Goal: Task Accomplishment & Management: Use online tool/utility

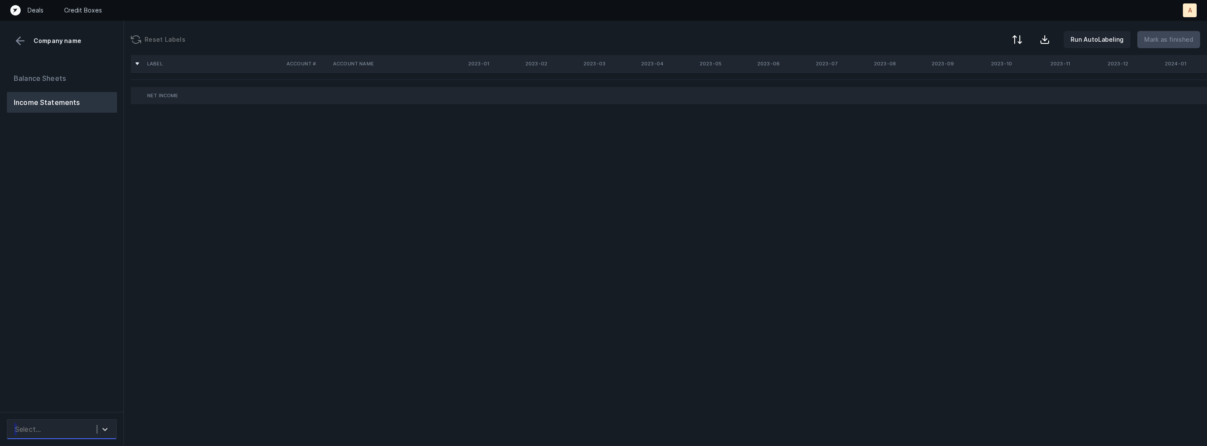
click at [95, 428] on div "Select..." at bounding box center [54, 429] width 86 height 15
click at [94, 392] on div "RSA_P&L(2023-2025)_Cleaned.csv" at bounding box center [62, 401] width 110 height 28
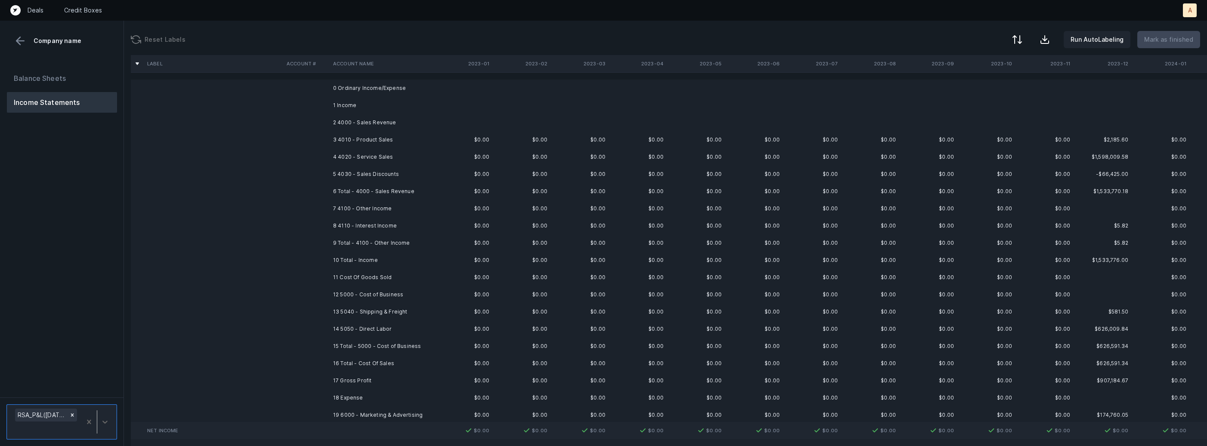
click at [411, 141] on td "3 4010 - Product Sales" at bounding box center [382, 139] width 105 height 17
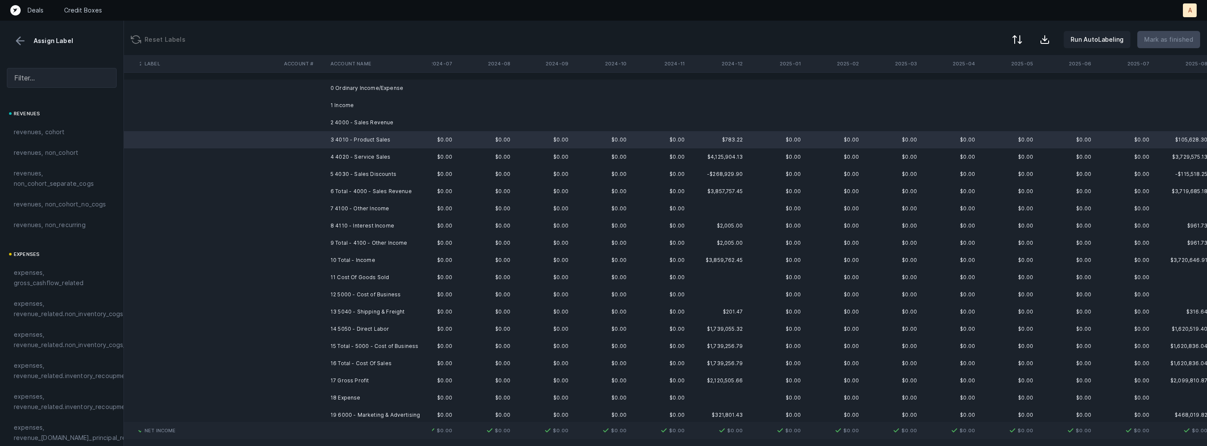
scroll to position [0, 1087]
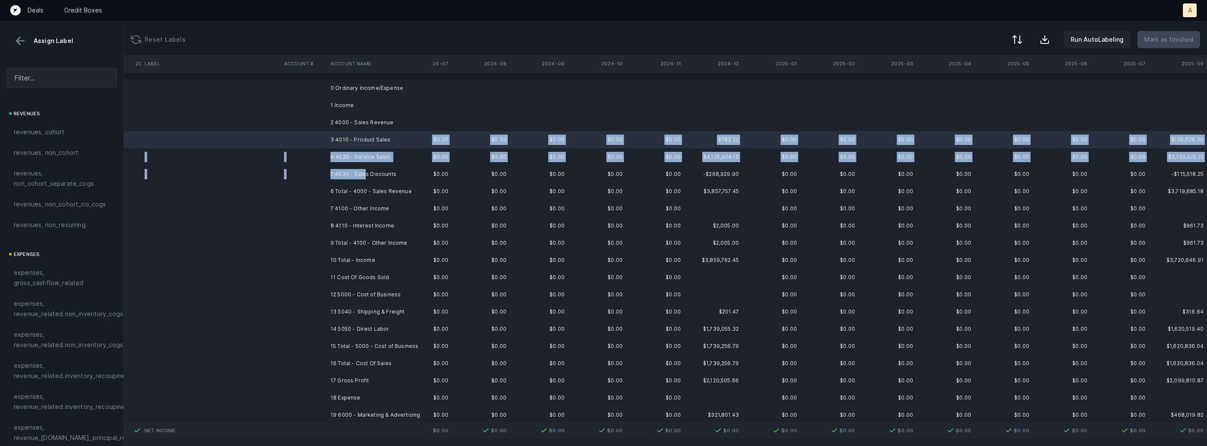
click at [364, 178] on td "5 4030 - Sales Discounts" at bounding box center [379, 174] width 105 height 17
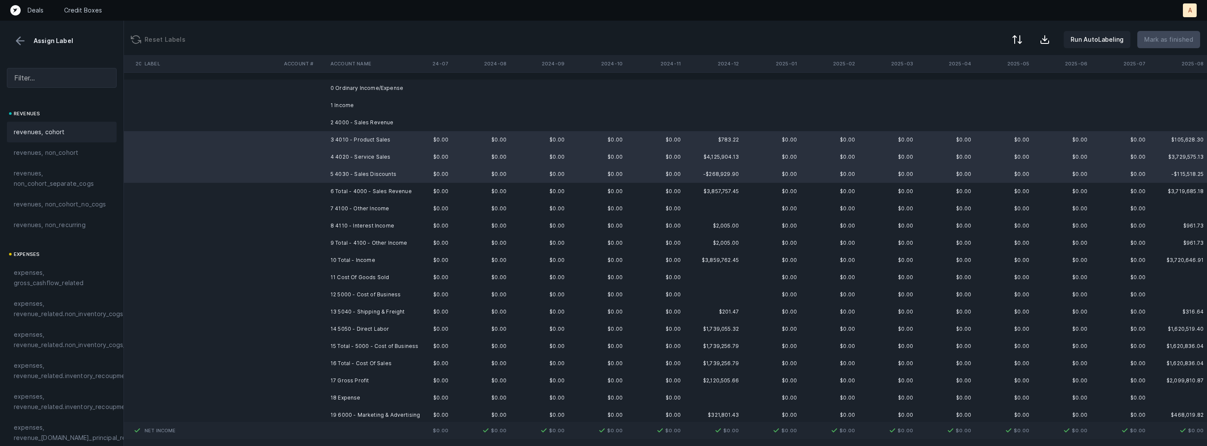
click at [65, 131] on div "revenues, cohort" at bounding box center [62, 132] width 96 height 10
click at [352, 227] on td "8 4110 - Interest Income" at bounding box center [379, 225] width 105 height 17
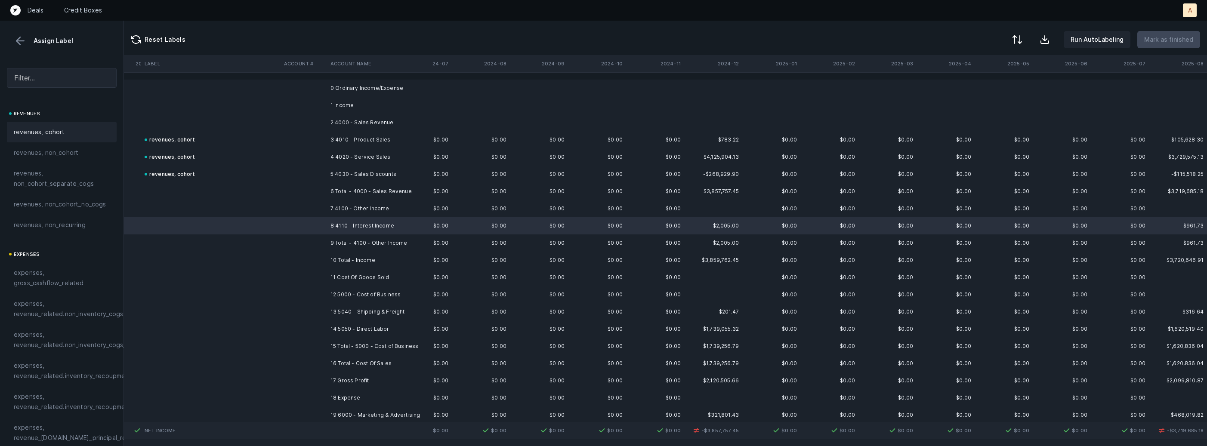
click at [85, 136] on div "revenues, cohort" at bounding box center [62, 132] width 96 height 10
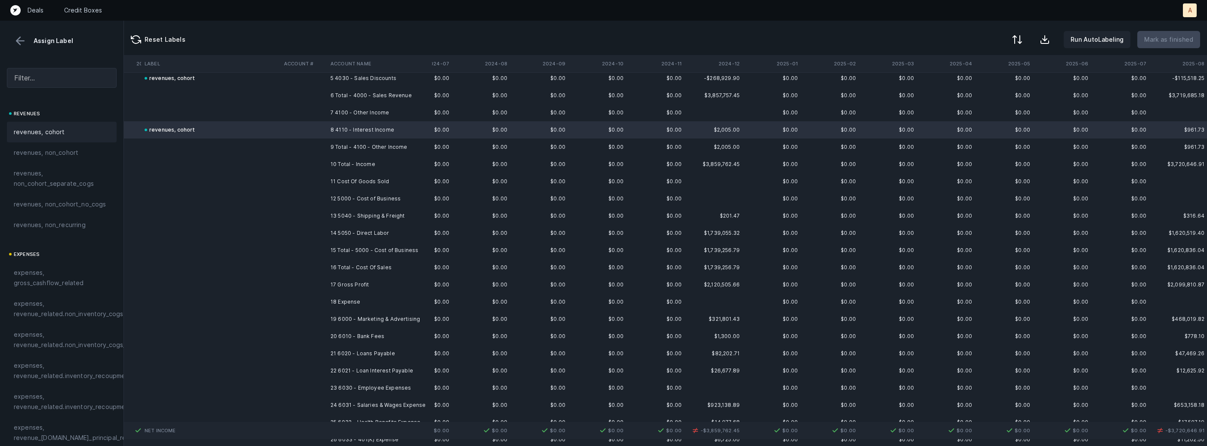
scroll to position [125, 1086]
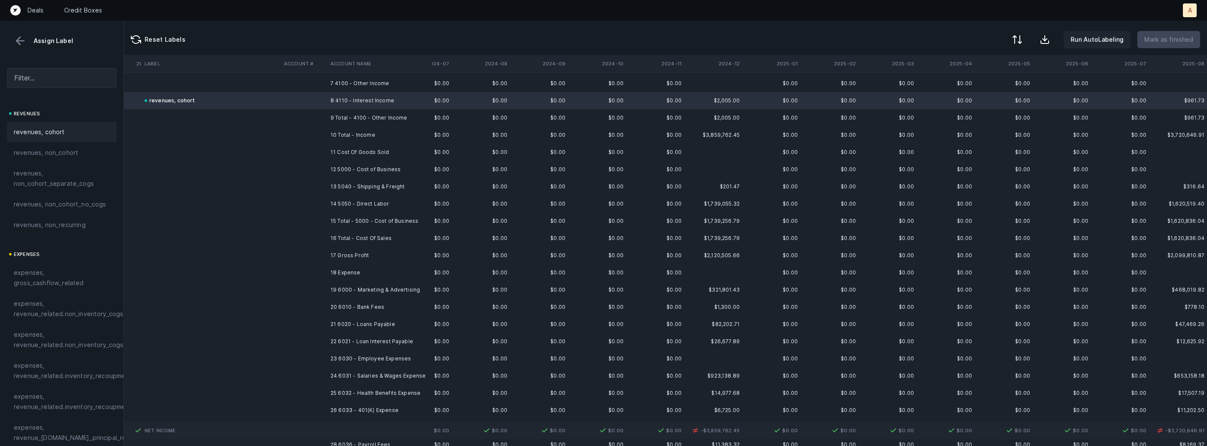
click at [399, 185] on td "13 5040 - Shipping & Freight" at bounding box center [379, 186] width 105 height 17
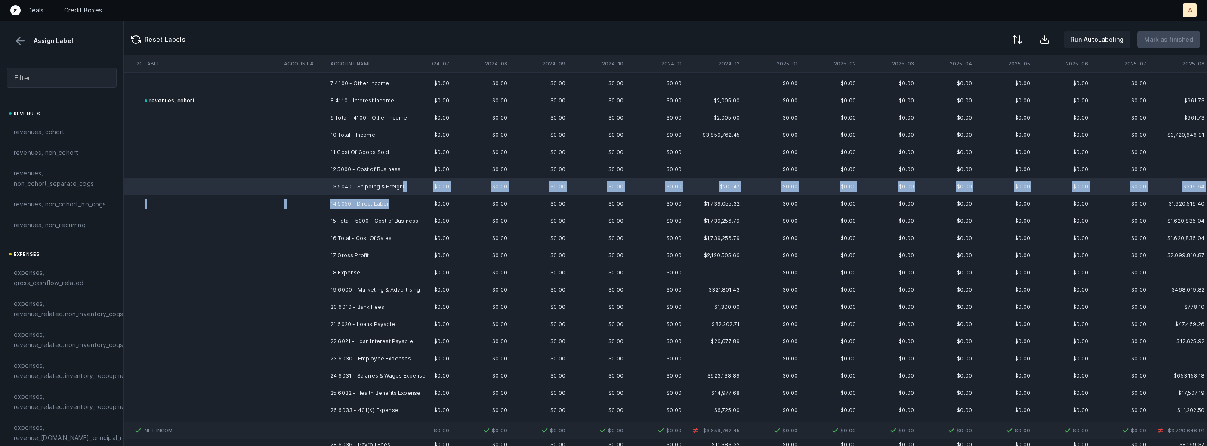
click at [387, 207] on td "14 5050 - Direct Labor" at bounding box center [379, 203] width 105 height 17
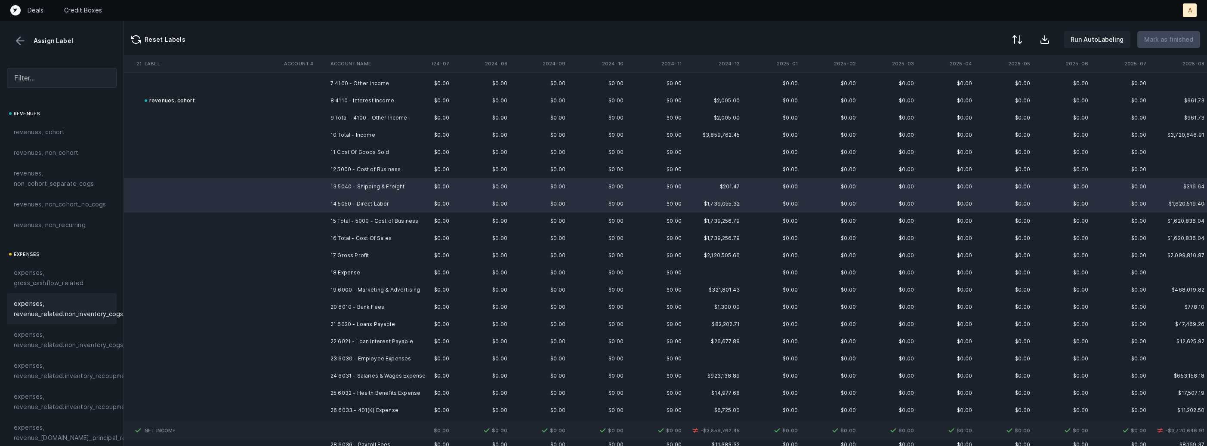
click at [79, 302] on span "expenses, revenue_related.non_inventory_cogs" at bounding box center [68, 309] width 109 height 21
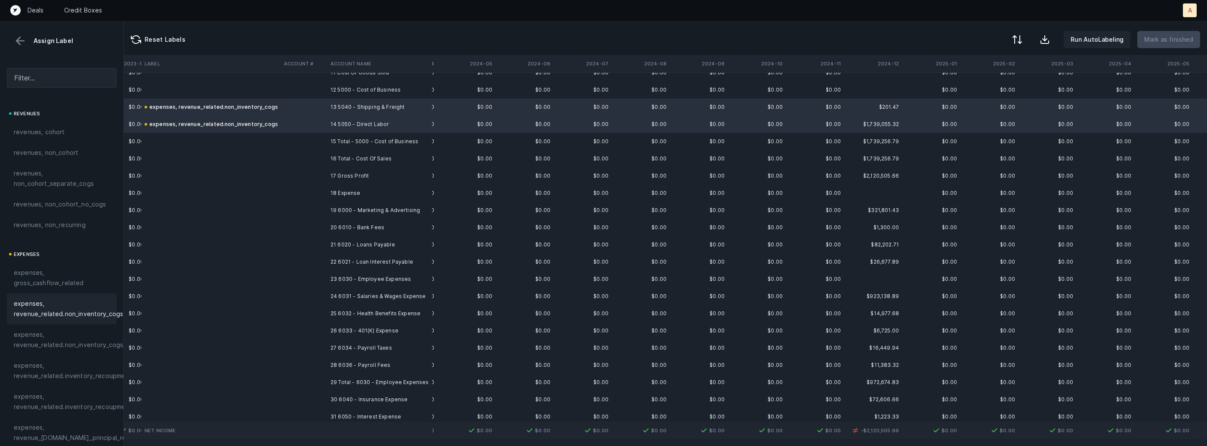
scroll to position [225, 926]
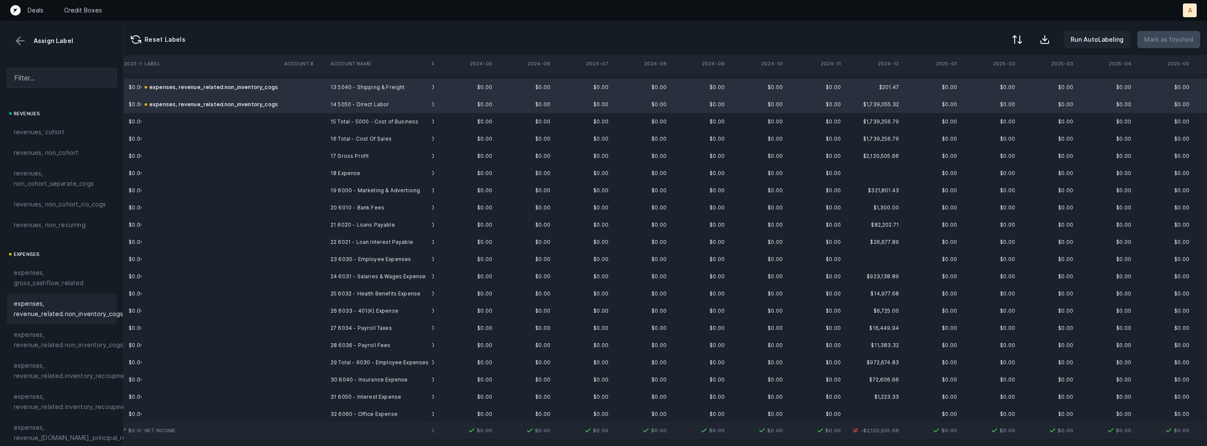
click at [381, 185] on td "19 6000 - Marketing & Advertising" at bounding box center [379, 190] width 105 height 17
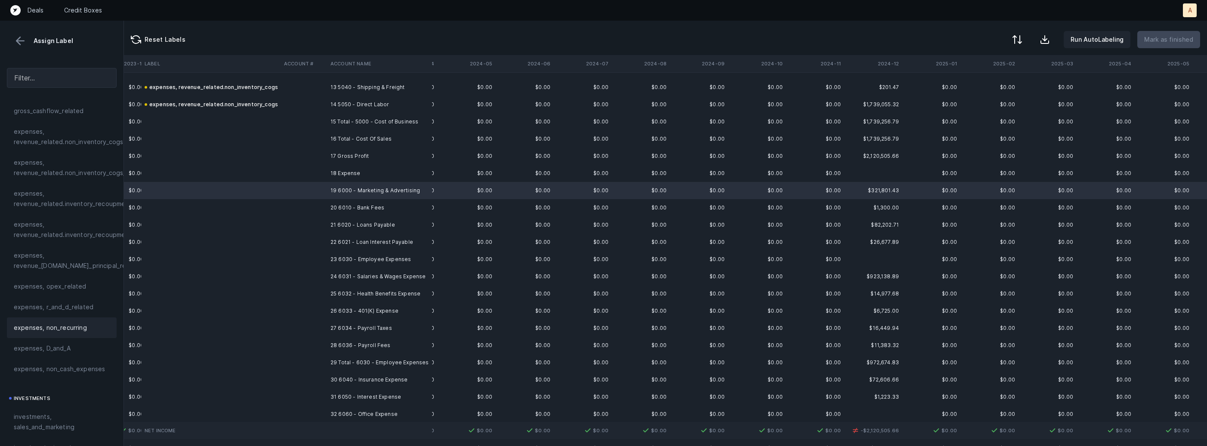
scroll to position [179, 0]
click at [33, 408] on span "investments, sales_and_marketing" at bounding box center [62, 415] width 96 height 21
click at [303, 210] on td at bounding box center [304, 207] width 46 height 17
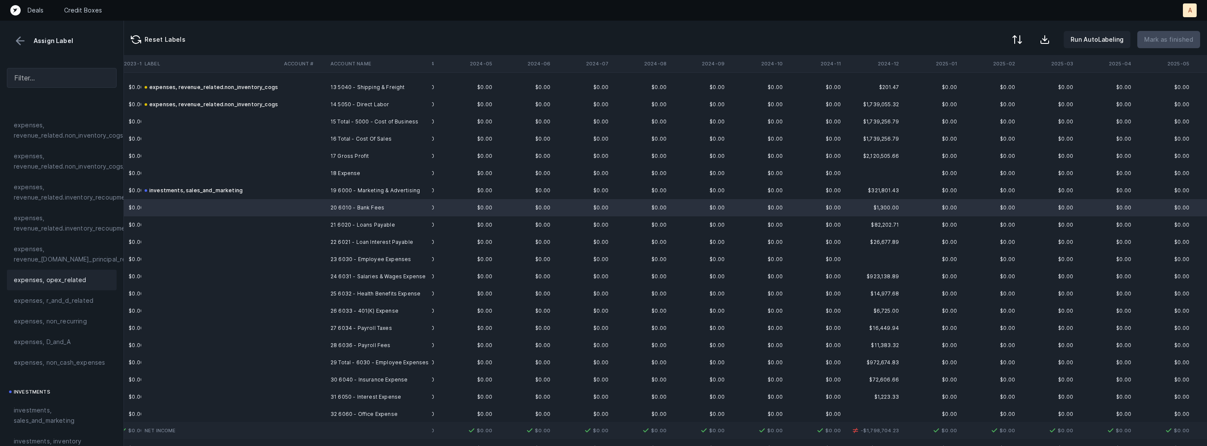
click at [68, 278] on span "expenses, opex_related" at bounding box center [50, 280] width 73 height 10
click at [300, 219] on td at bounding box center [304, 224] width 46 height 17
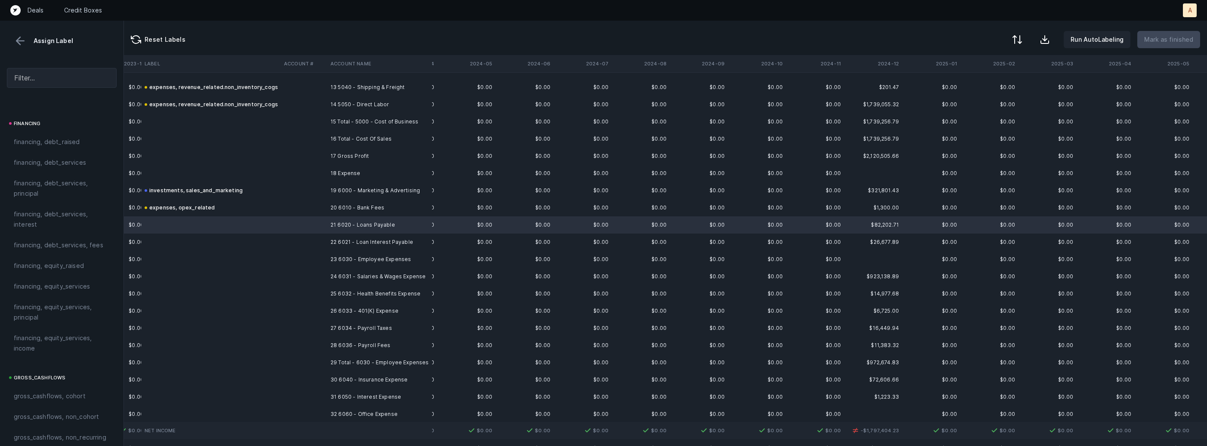
scroll to position [644, 0]
click at [56, 233] on span "financing, debt_services, interest" at bounding box center [62, 231] width 96 height 21
click at [270, 242] on td at bounding box center [210, 242] width 139 height 17
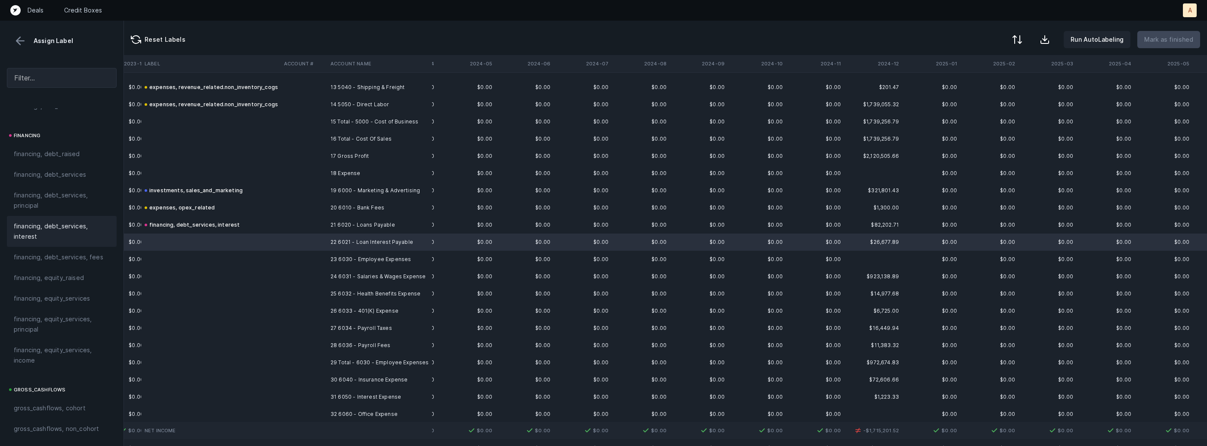
click at [82, 238] on span "financing, debt_services, interest" at bounding box center [62, 231] width 96 height 21
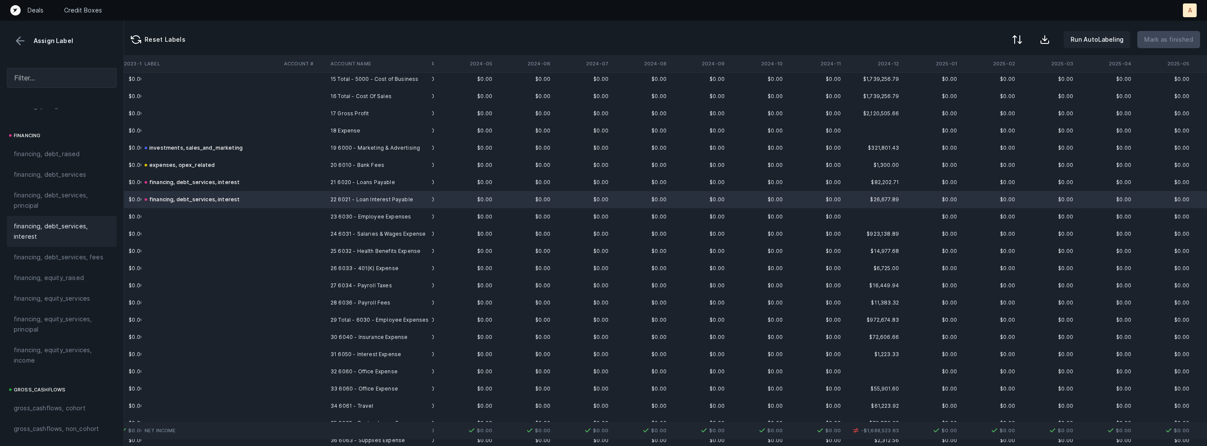
click at [288, 219] on td at bounding box center [304, 216] width 46 height 17
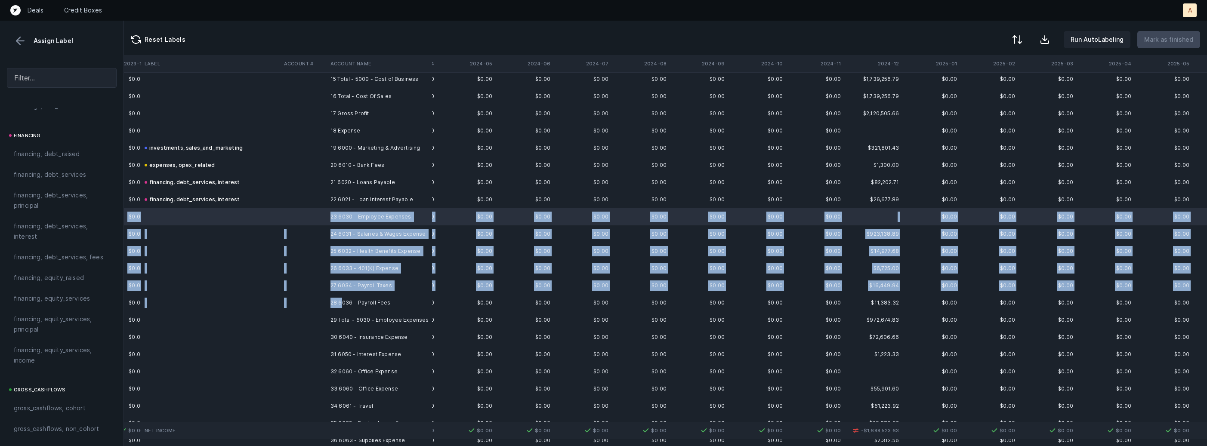
click at [341, 305] on td "28 6036 - Payroll Fees" at bounding box center [379, 302] width 105 height 17
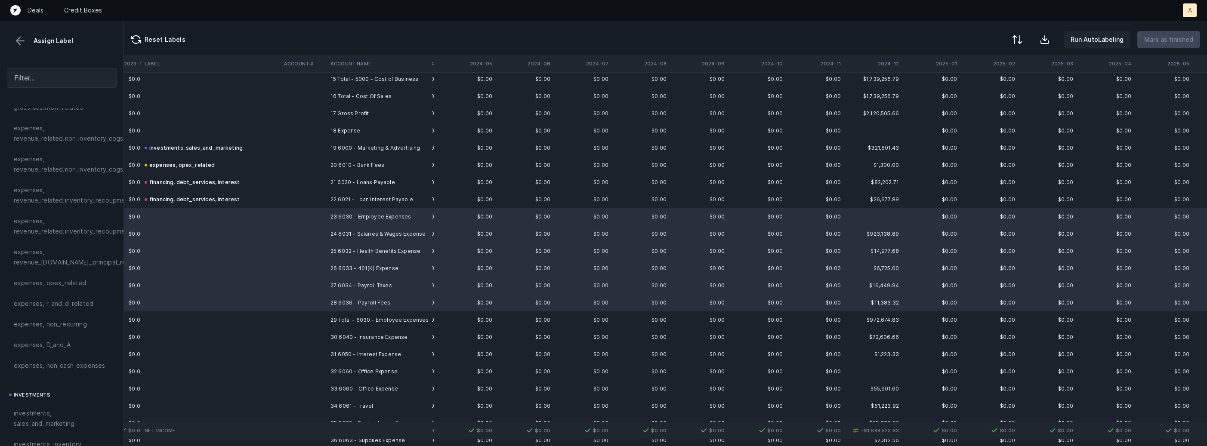
scroll to position [153, 0]
click at [53, 302] on span "expenses, opex_related" at bounding box center [50, 305] width 73 height 10
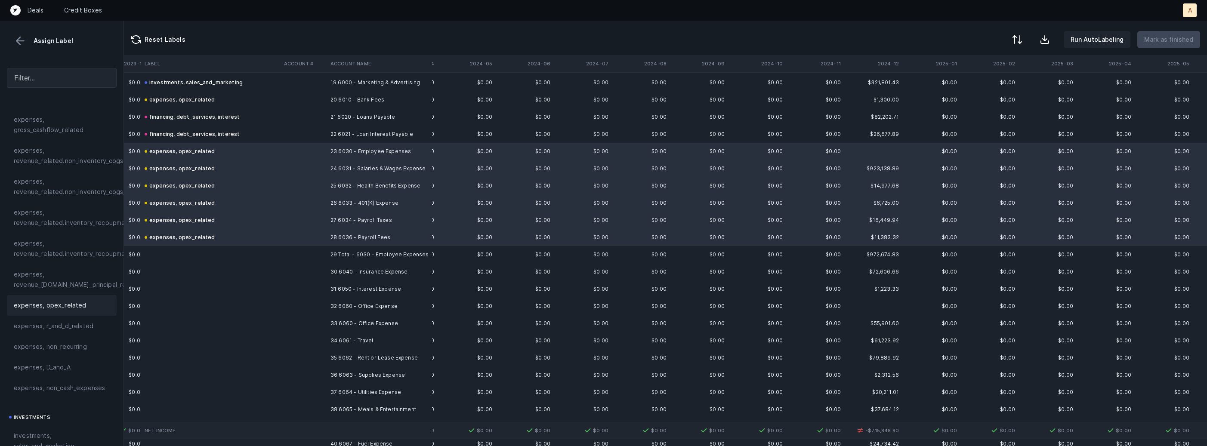
scroll to position [389, 926]
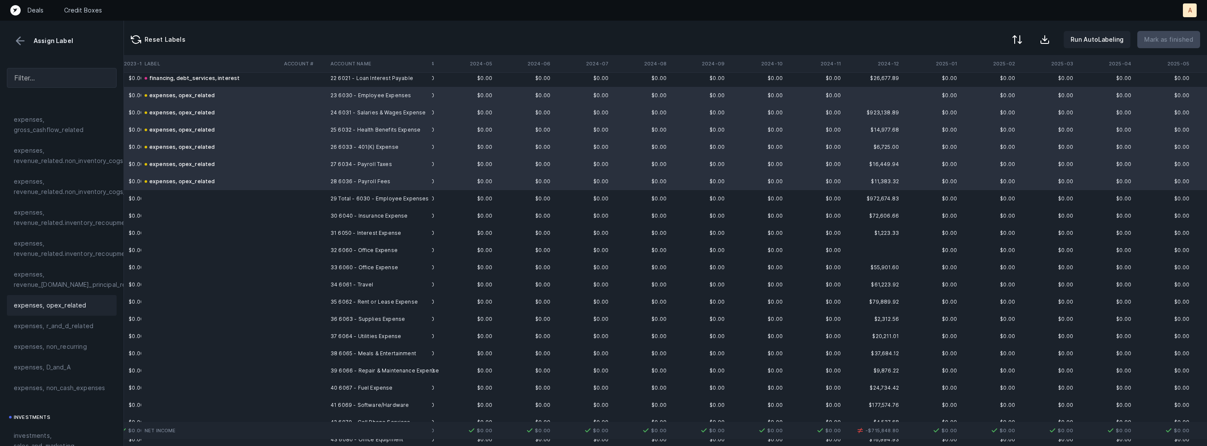
click at [372, 213] on td "30 6040 - Insurance Expense" at bounding box center [379, 215] width 105 height 17
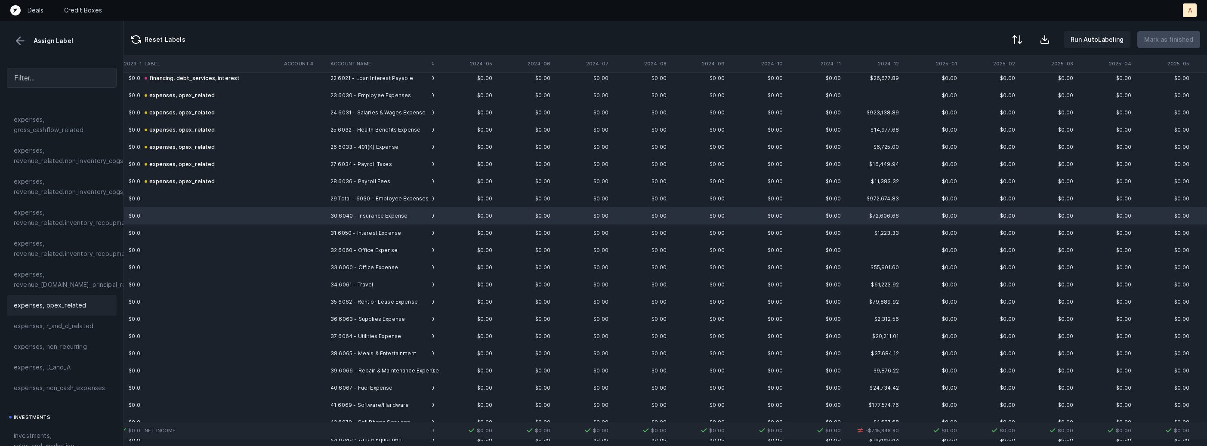
click at [80, 304] on span "expenses, opex_related" at bounding box center [50, 305] width 73 height 10
click at [289, 232] on td at bounding box center [304, 233] width 46 height 17
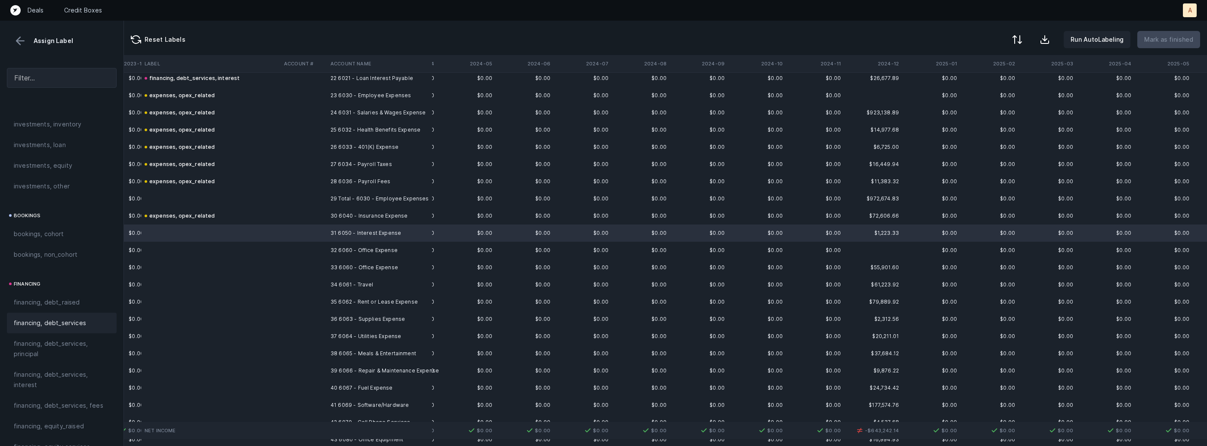
scroll to position [534, 0]
click at [43, 336] on span "financing, debt_services, interest" at bounding box center [62, 341] width 96 height 21
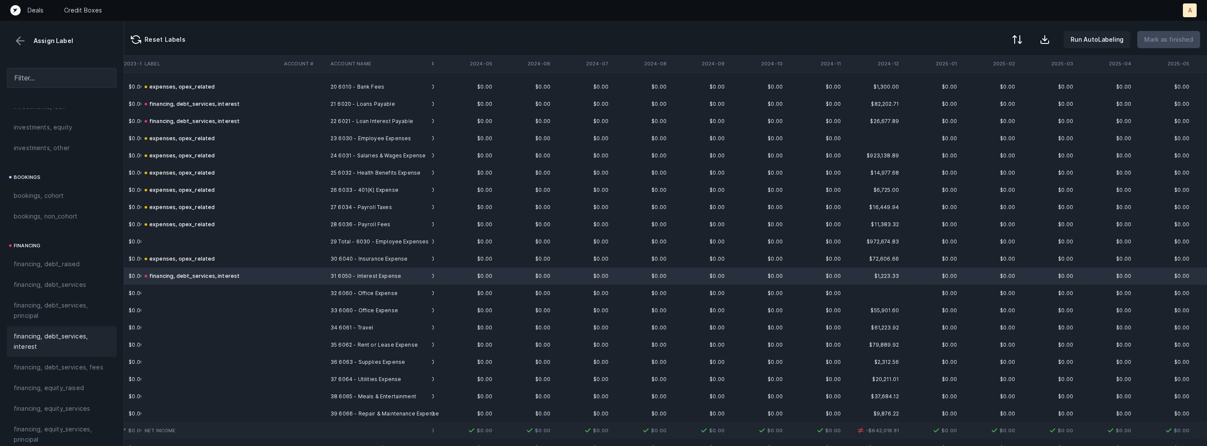
scroll to position [339, 926]
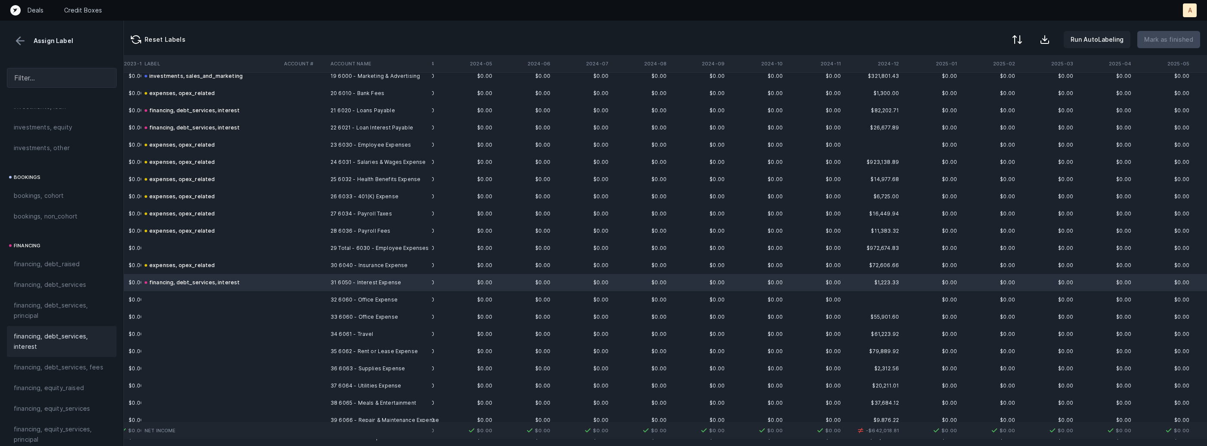
click at [285, 112] on td at bounding box center [304, 110] width 46 height 17
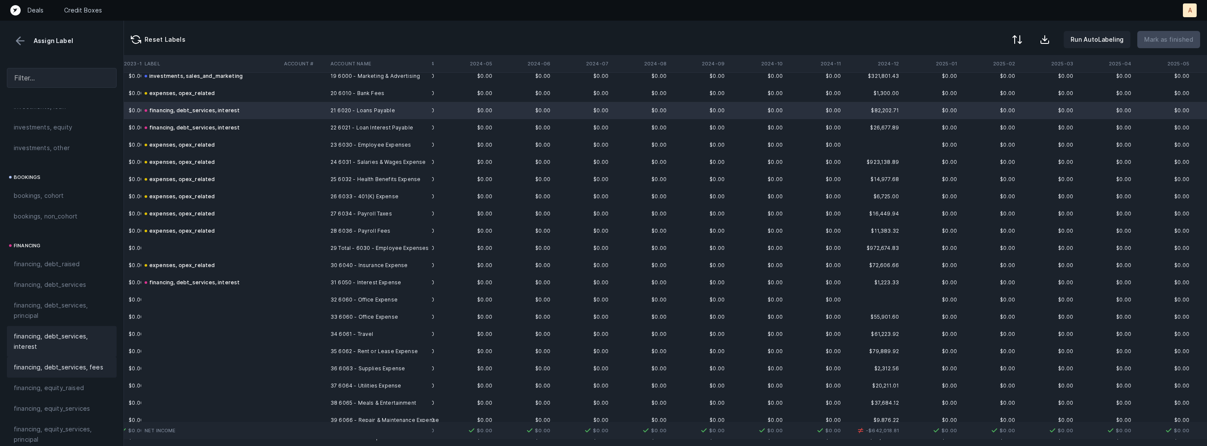
click at [76, 362] on div "financing, debt_services, fees" at bounding box center [62, 367] width 110 height 21
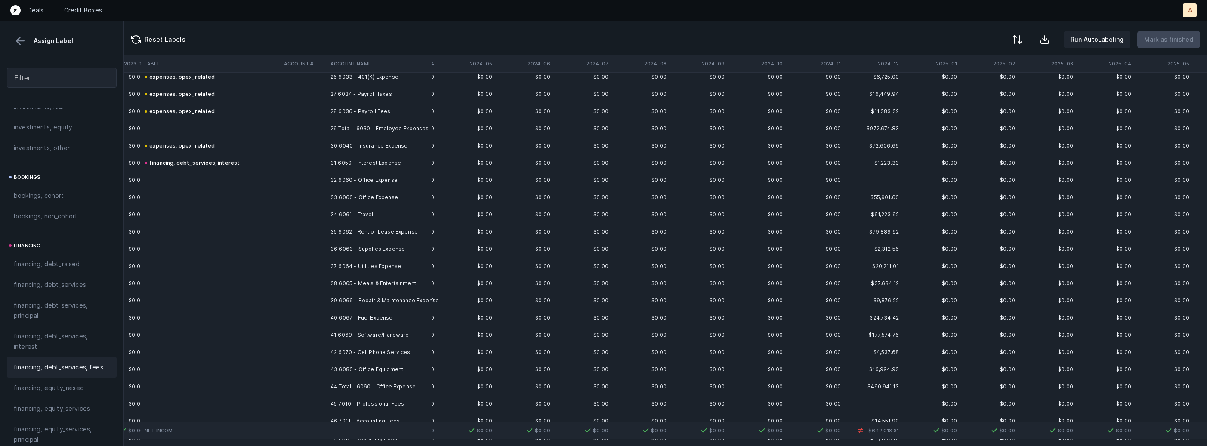
scroll to position [462, 926]
click at [375, 174] on td "32 6060 - Office Expense" at bounding box center [379, 177] width 105 height 17
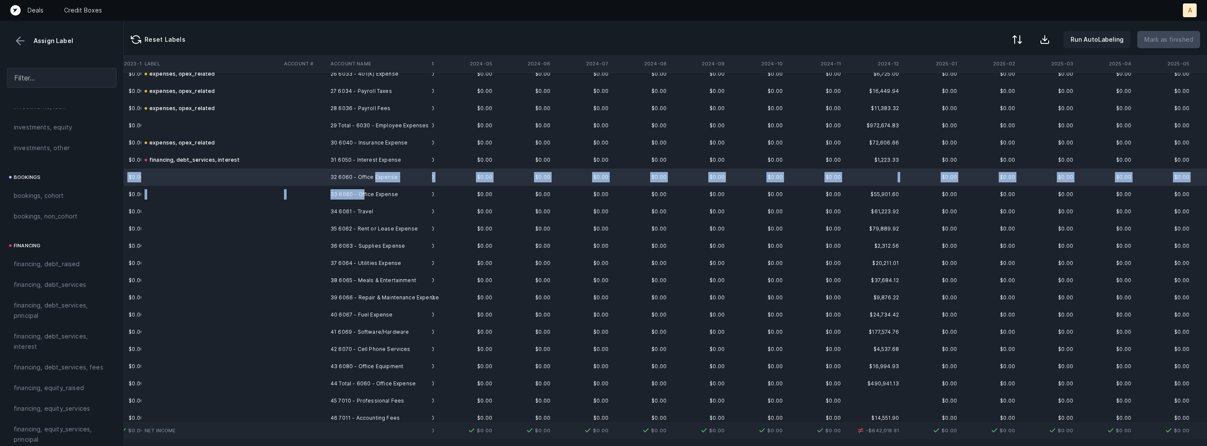
click at [363, 195] on td "33 6060 - Office Expense" at bounding box center [379, 194] width 105 height 17
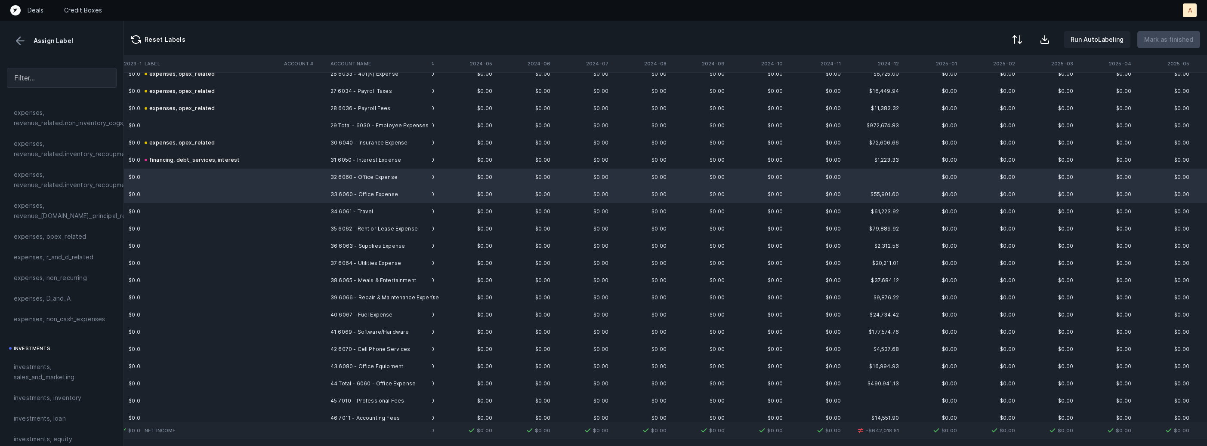
scroll to position [194, 0]
click at [55, 266] on span "expenses, opex_related" at bounding box center [50, 264] width 73 height 10
click at [251, 208] on td at bounding box center [210, 211] width 139 height 17
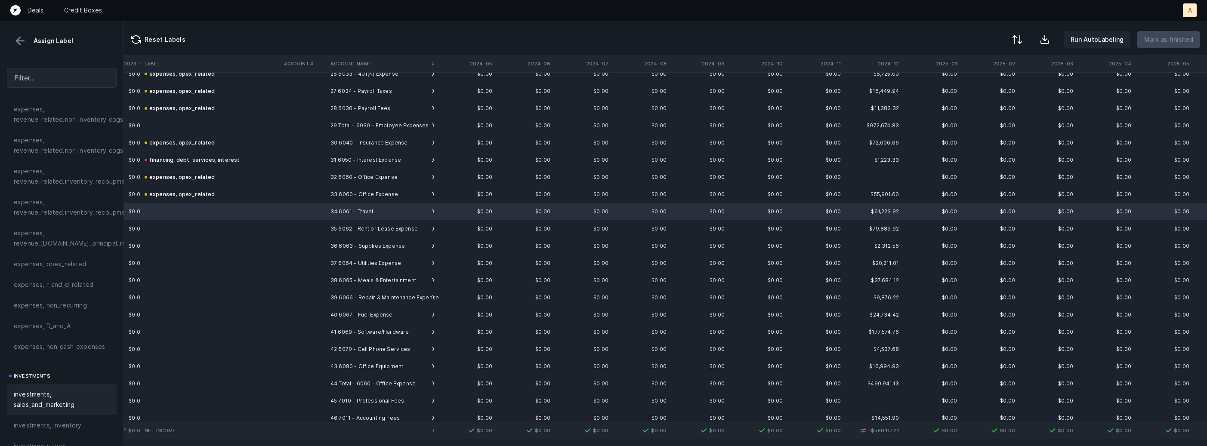
click at [47, 391] on span "investments, sales_and_marketing" at bounding box center [62, 399] width 96 height 21
click at [303, 222] on td at bounding box center [304, 228] width 46 height 17
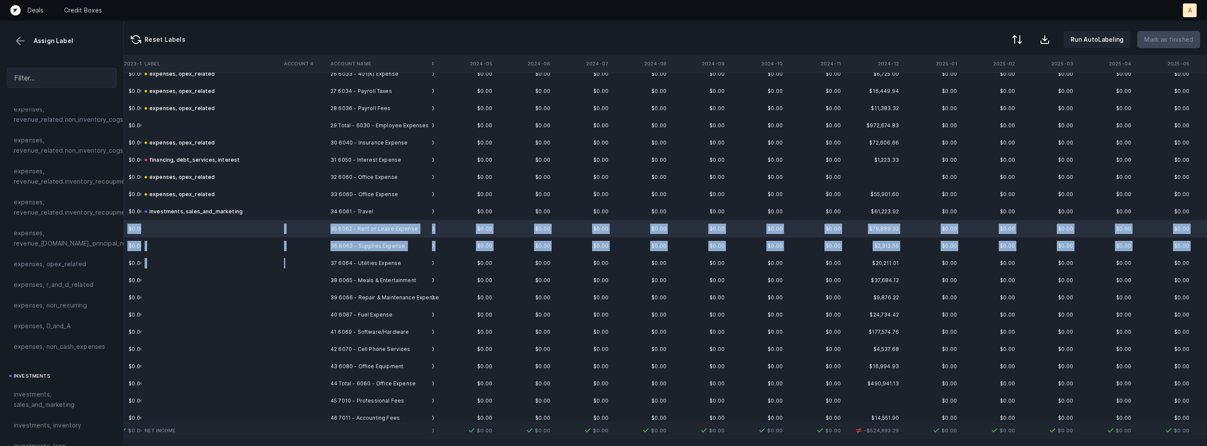
click at [313, 258] on td at bounding box center [304, 263] width 46 height 17
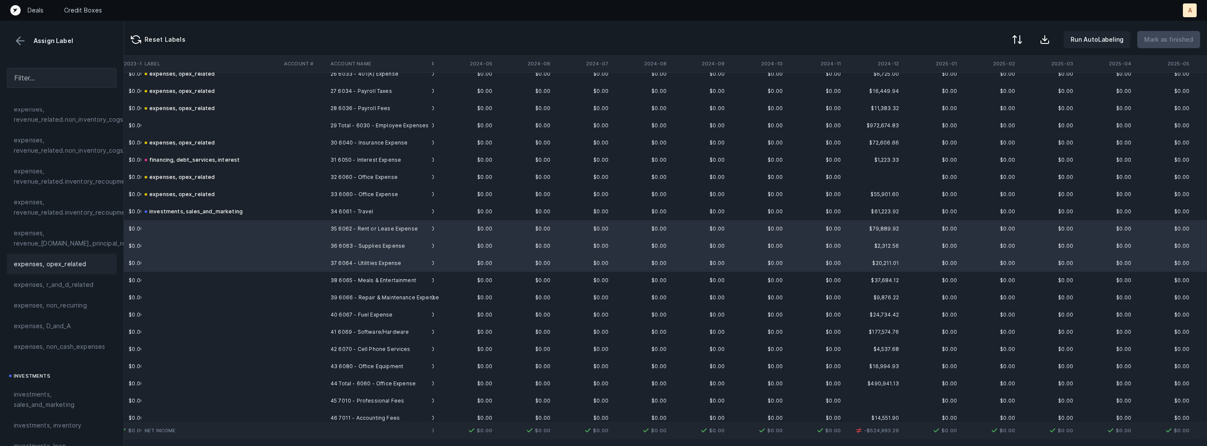
click at [62, 262] on span "expenses, opex_related" at bounding box center [50, 264] width 73 height 10
click at [320, 279] on td at bounding box center [304, 280] width 46 height 17
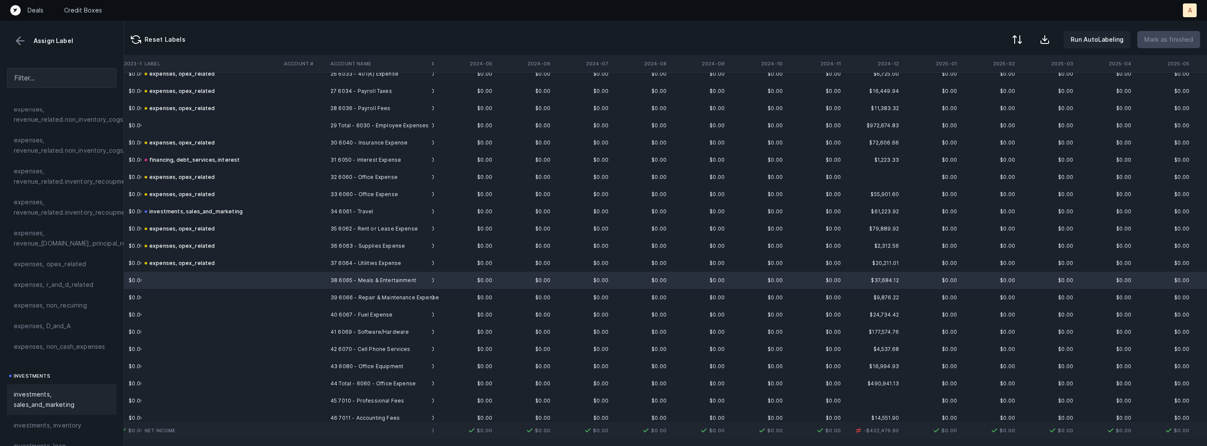
click at [54, 390] on span "investments, sales_and_marketing" at bounding box center [62, 399] width 96 height 21
click at [297, 295] on td at bounding box center [304, 297] width 46 height 17
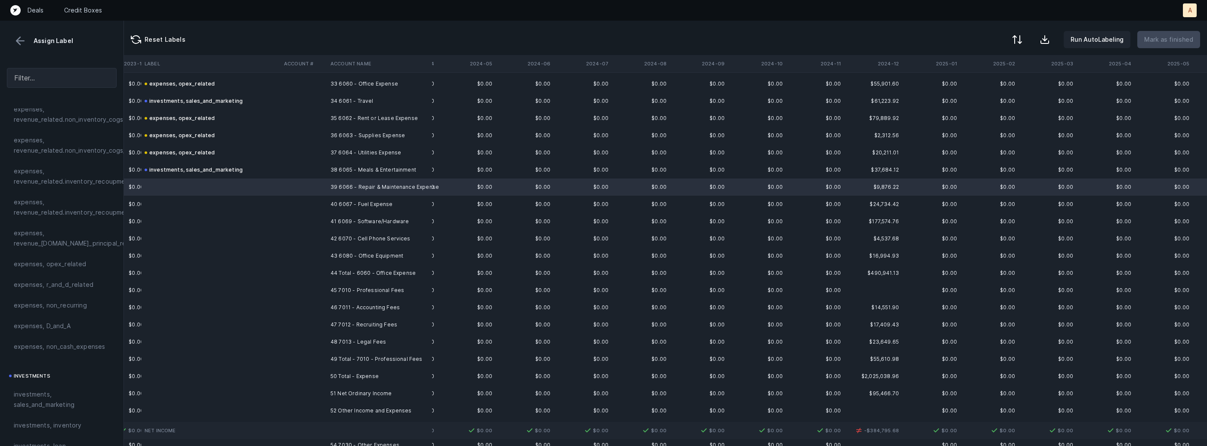
scroll to position [581, 926]
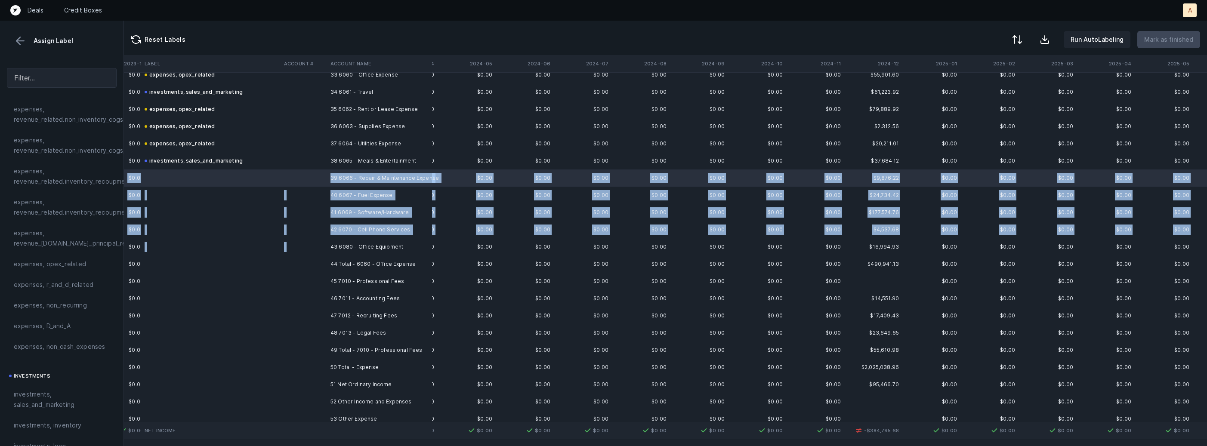
click at [328, 244] on td "43 6080 - Office Equipment" at bounding box center [379, 246] width 105 height 17
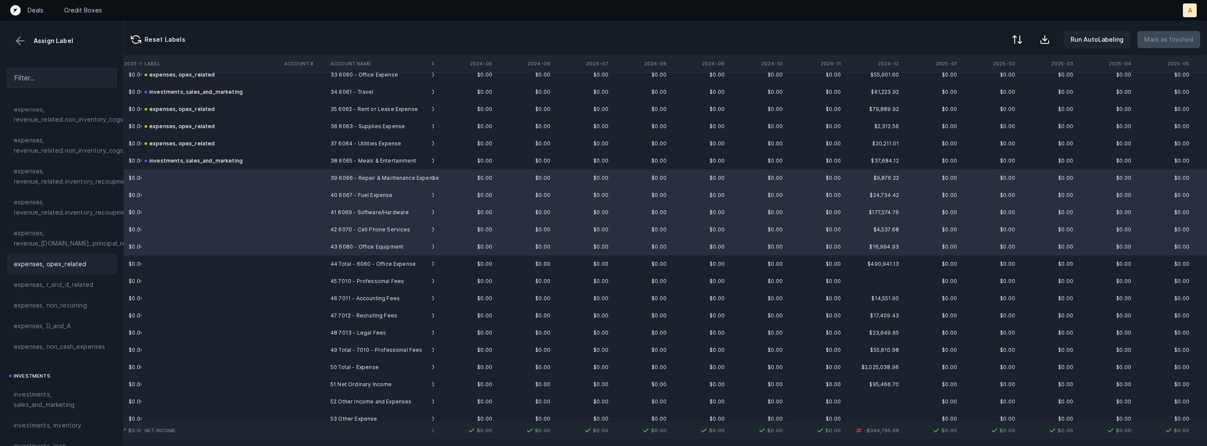
click at [89, 268] on div "expenses, opex_related" at bounding box center [62, 264] width 96 height 10
click at [327, 281] on td "45 7010 - Professional Fees" at bounding box center [379, 281] width 105 height 17
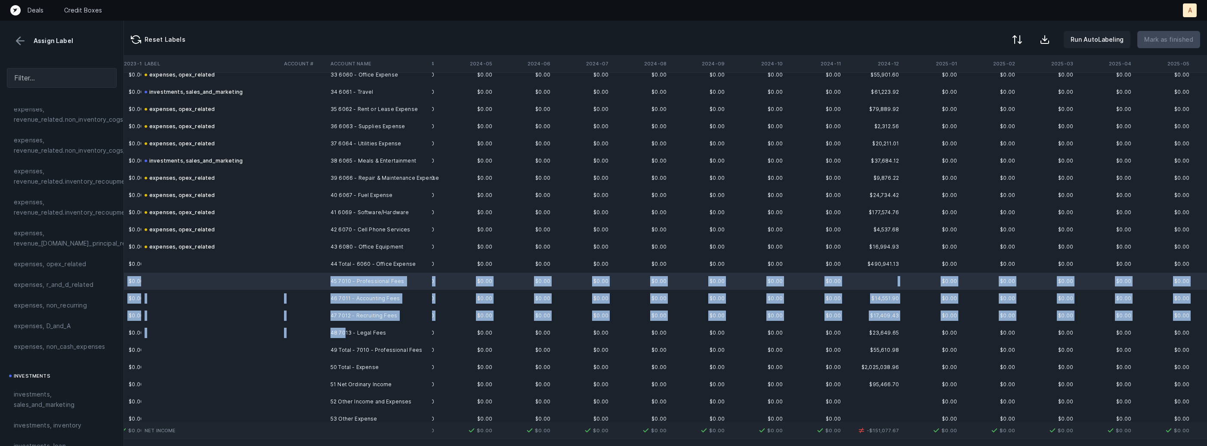
click at [343, 328] on td "48 7013 - Legal Fees" at bounding box center [379, 332] width 105 height 17
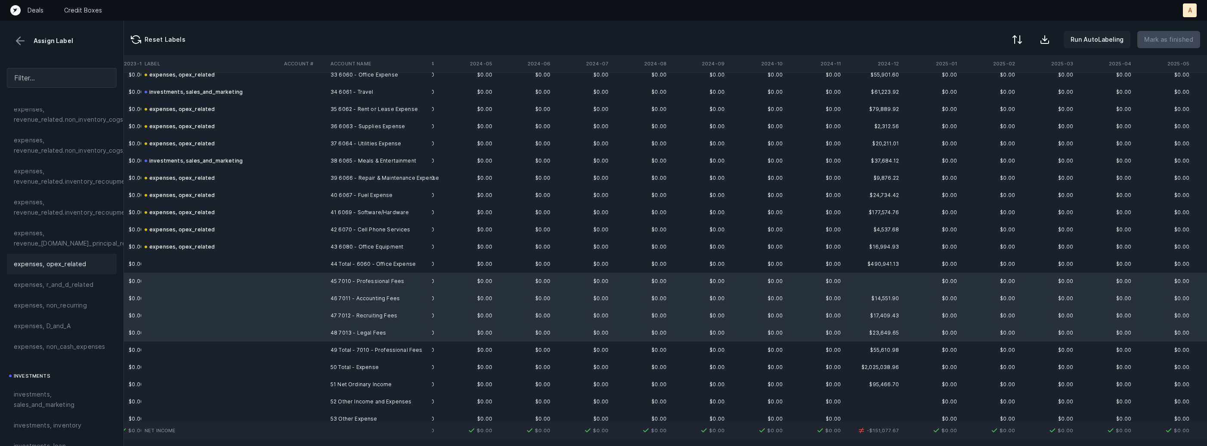
click at [78, 261] on span "expenses, opex_related" at bounding box center [50, 264] width 73 height 10
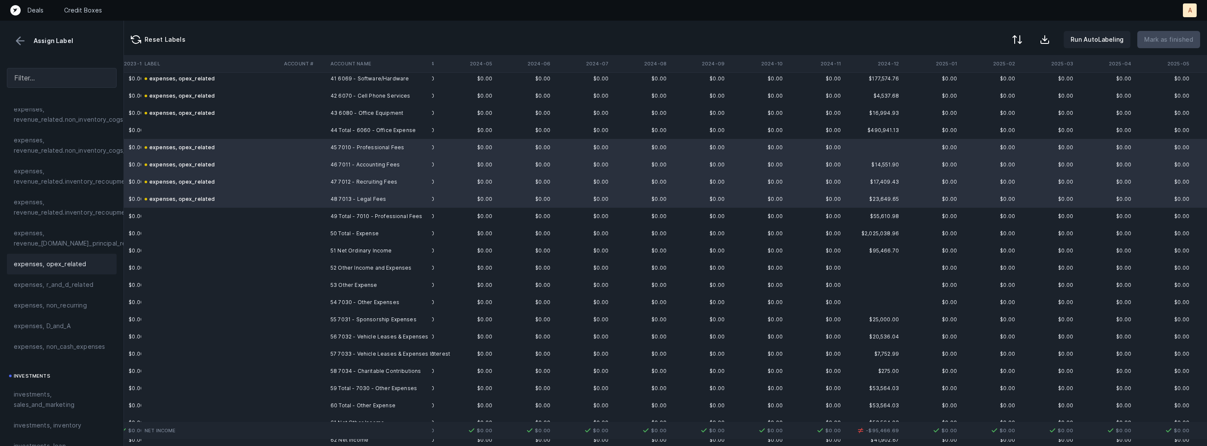
scroll to position [748, 926]
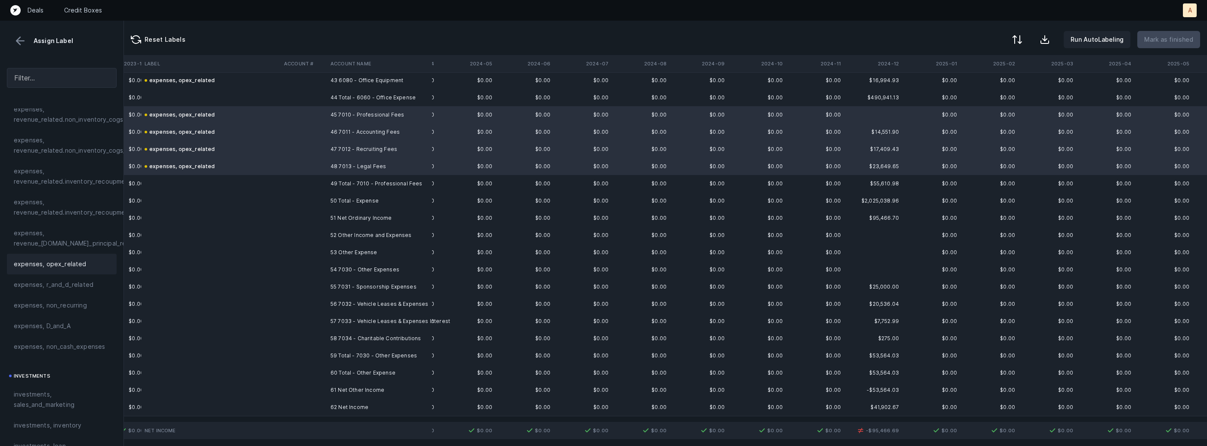
click at [329, 267] on td "54 7030 - Other Expenses" at bounding box center [379, 269] width 105 height 17
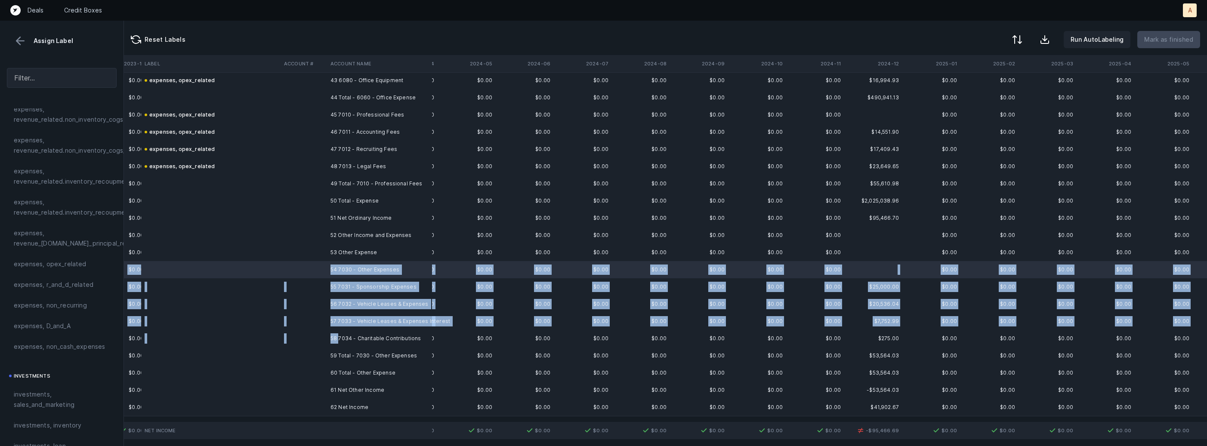
click at [338, 337] on td "58 7034 - Charitable Contributions" at bounding box center [379, 338] width 105 height 17
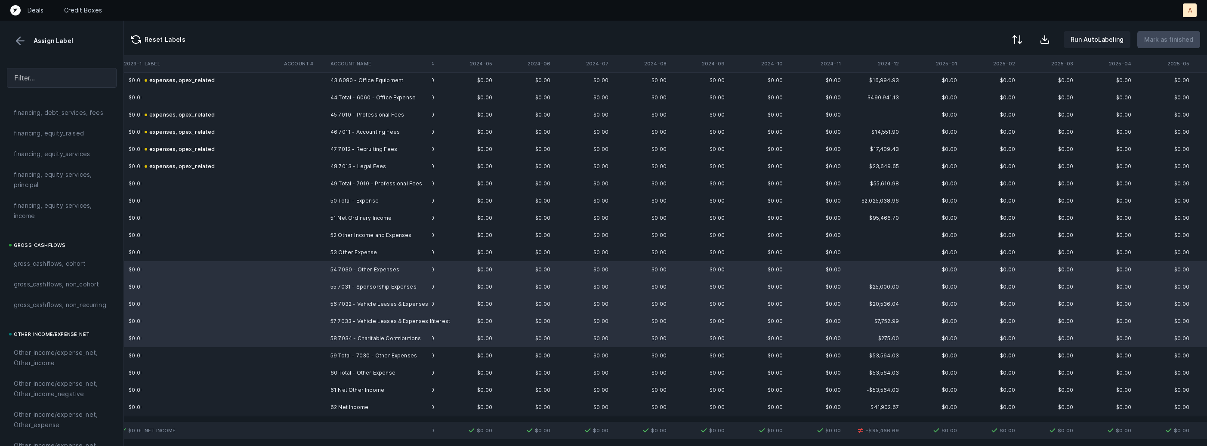
scroll to position [975, 0]
click at [72, 235] on span "Other_income/expense_net, Other_expense" at bounding box center [62, 235] width 96 height 21
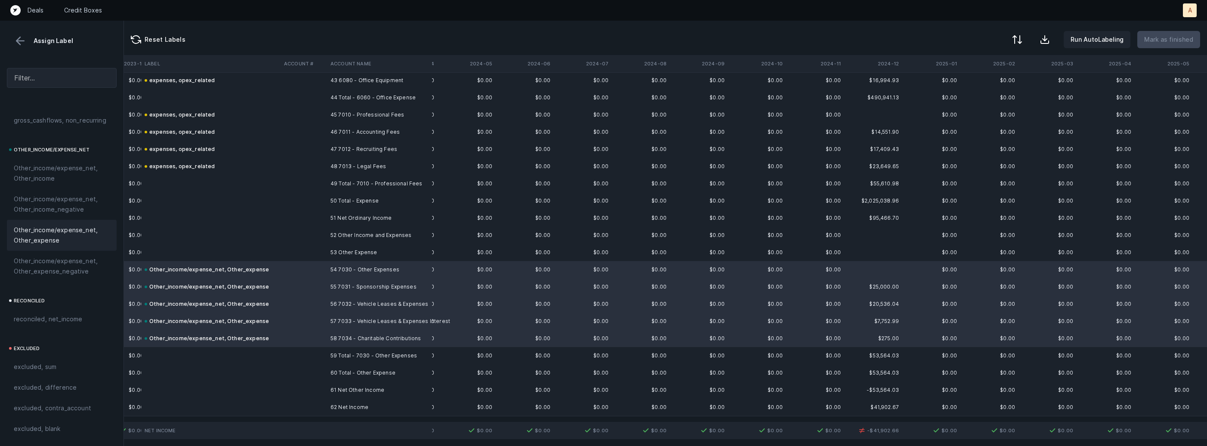
click at [337, 404] on td "62 Net Income" at bounding box center [379, 407] width 105 height 17
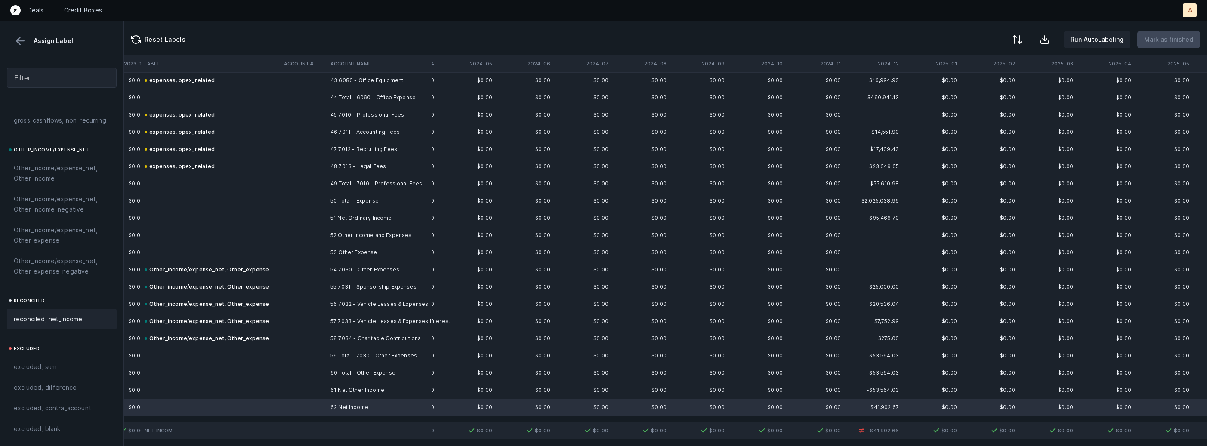
click at [85, 314] on div "reconciled, net_income" at bounding box center [62, 319] width 96 height 10
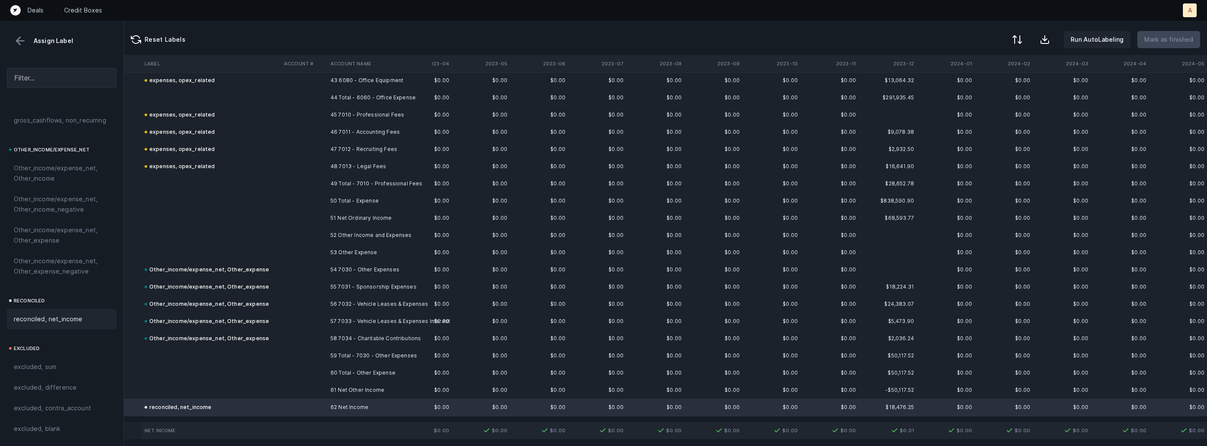
scroll to position [748, 217]
click at [1017, 33] on button at bounding box center [1016, 40] width 19 height 19
click at [969, 90] on div "By Hum label" at bounding box center [962, 91] width 38 height 10
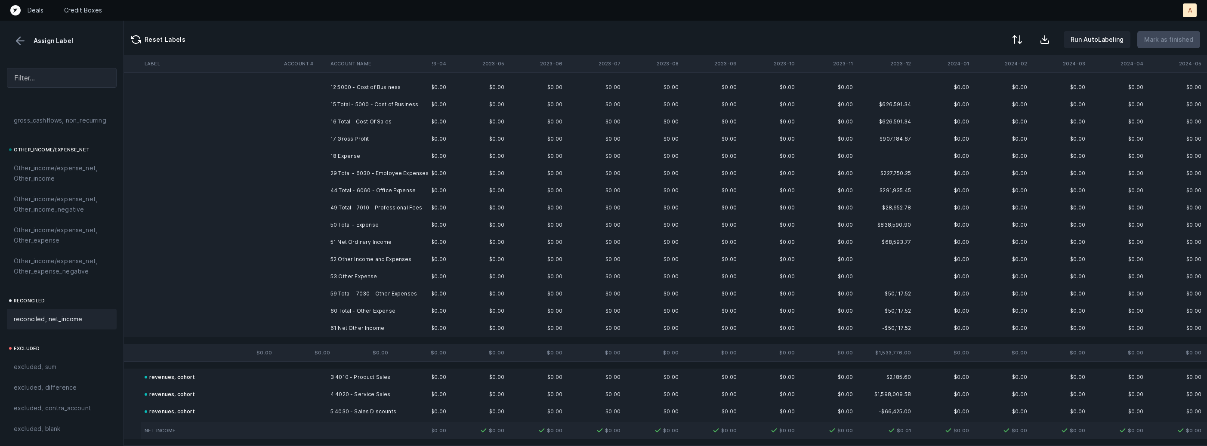
scroll to position [0, 217]
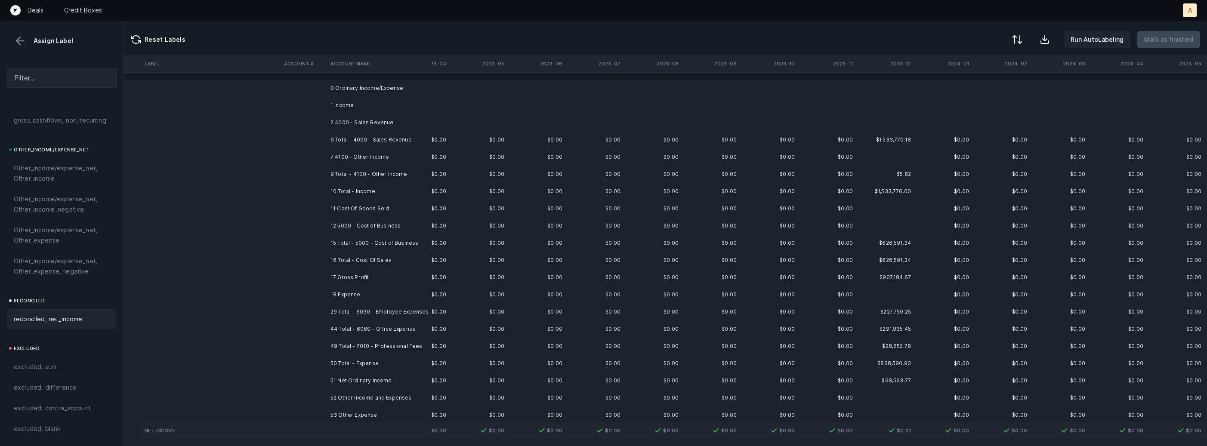
click at [386, 87] on td "0 Ordinary Income/Expense" at bounding box center [379, 88] width 105 height 17
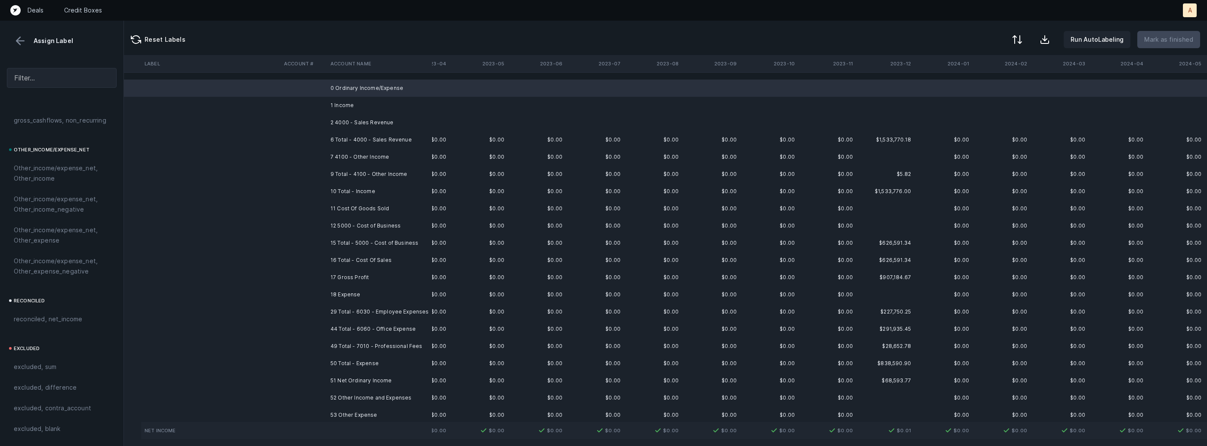
click at [362, 98] on td "1 Income" at bounding box center [379, 105] width 105 height 17
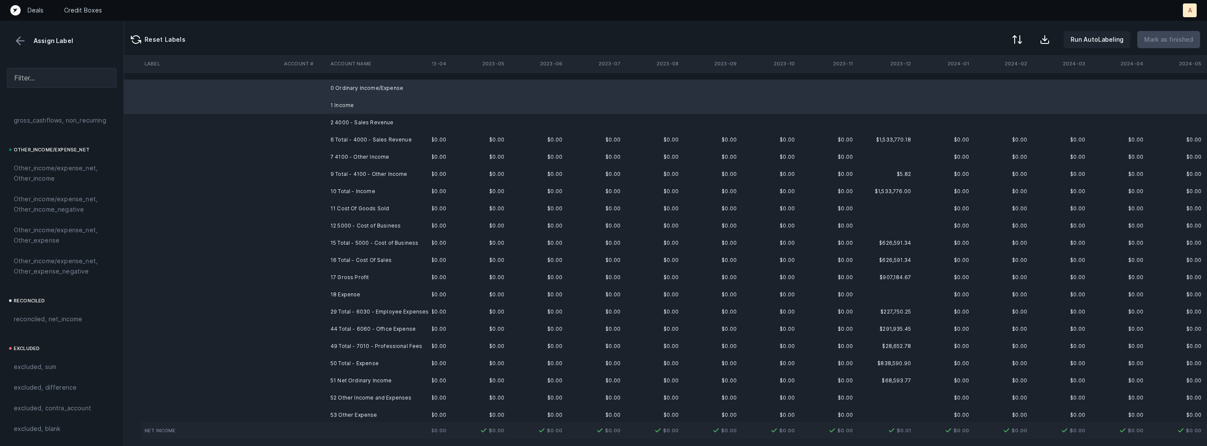
click at [340, 117] on td "2 4000 - Sales Revenue" at bounding box center [379, 122] width 105 height 17
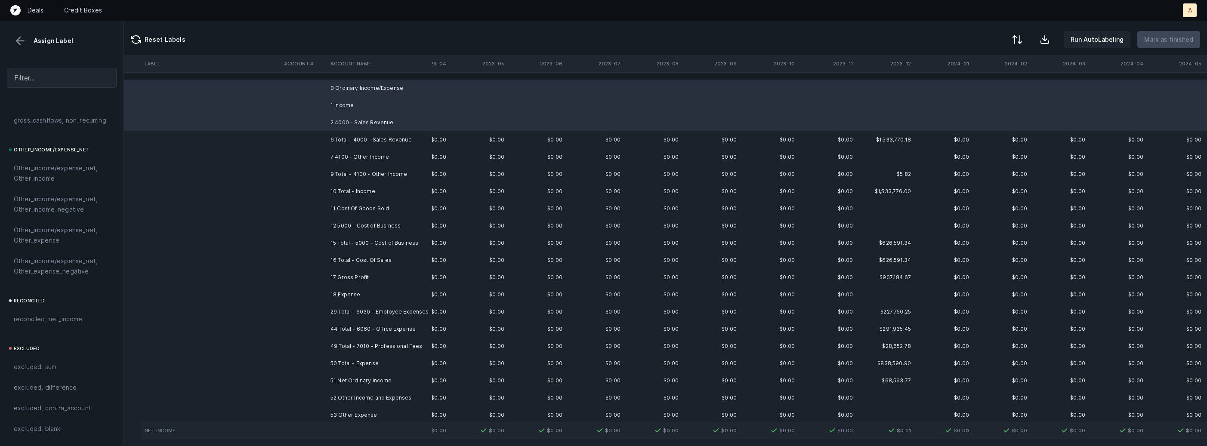
click at [340, 157] on td "7 4100 - Other Income" at bounding box center [379, 156] width 105 height 17
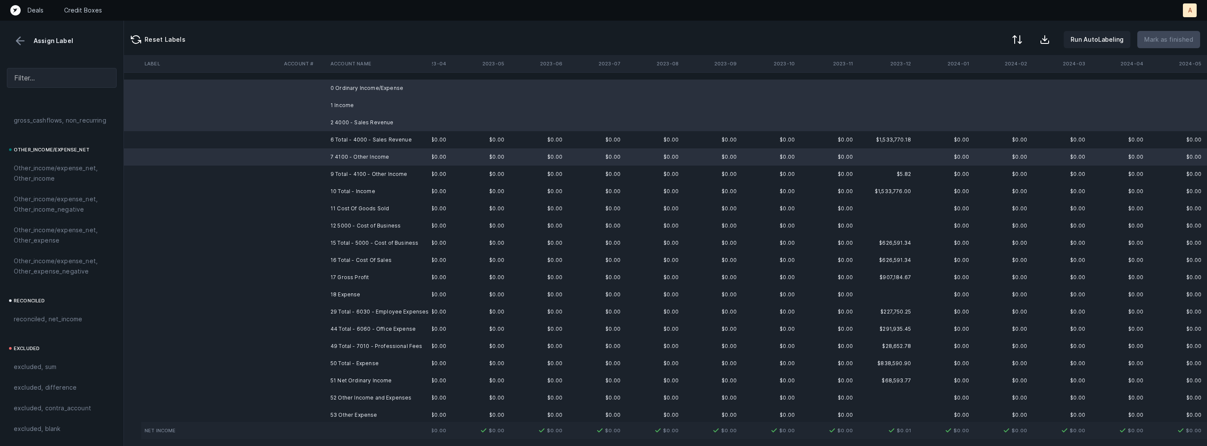
click at [338, 201] on td "11 Cost Of Goods Sold" at bounding box center [379, 208] width 105 height 17
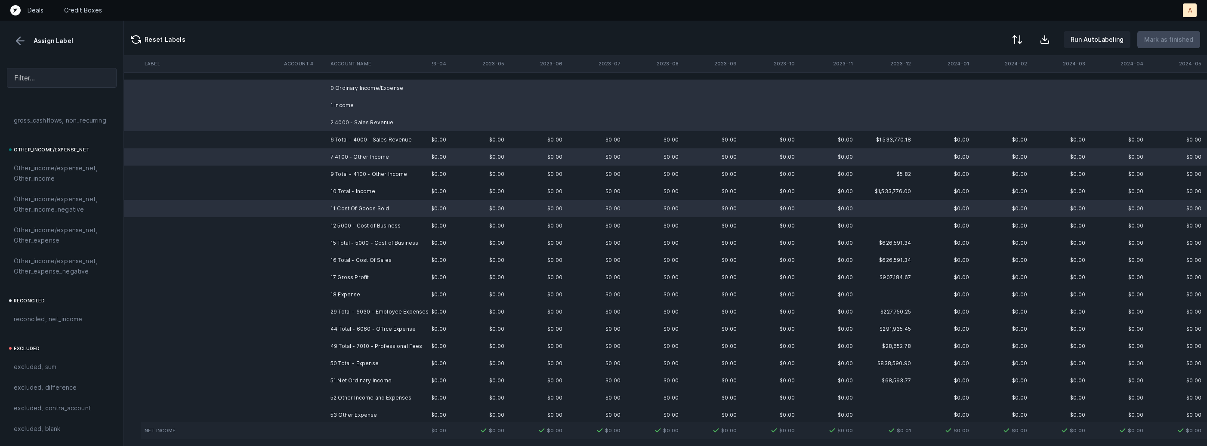
click at [337, 224] on td "12 5000 - Cost of Business" at bounding box center [379, 225] width 105 height 17
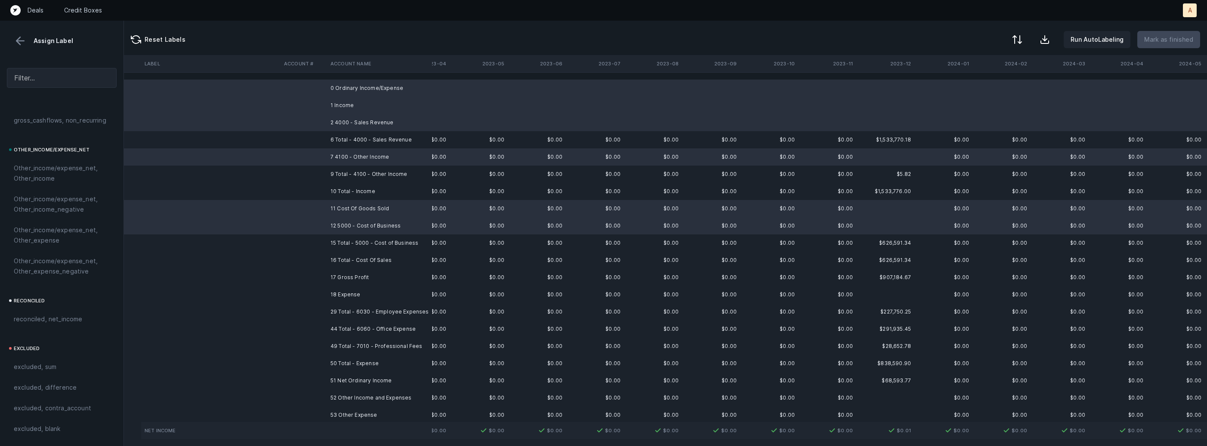
click at [335, 291] on td "18 Expense" at bounding box center [379, 294] width 105 height 17
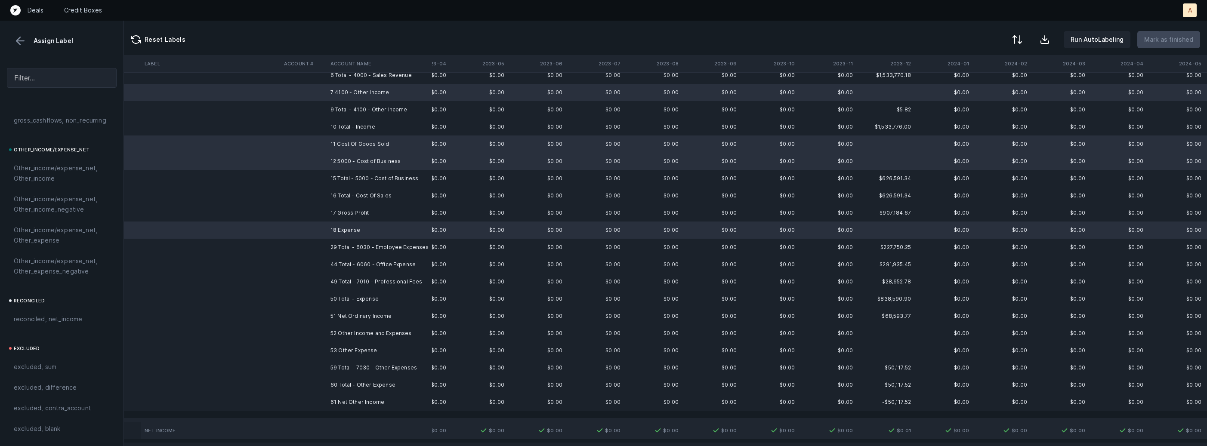
scroll to position [104, 217]
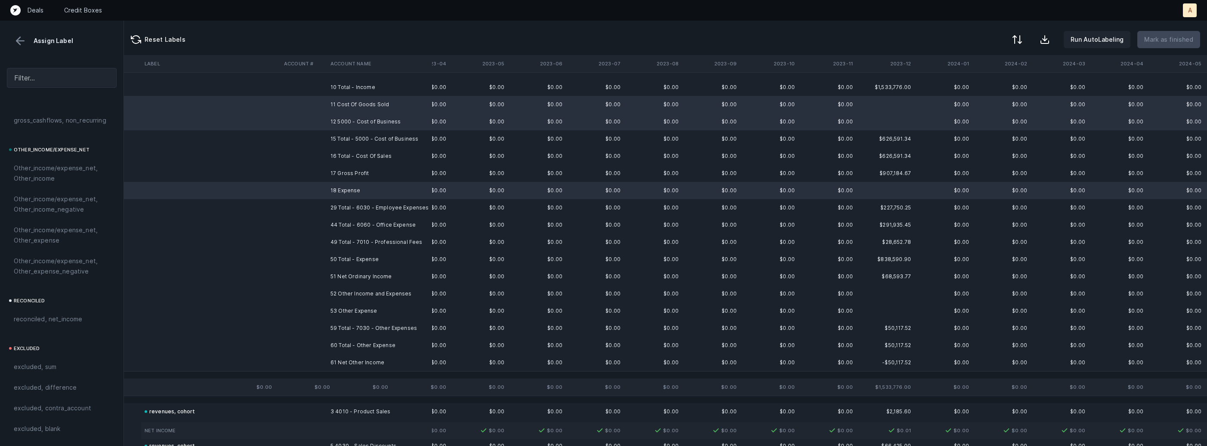
click at [346, 306] on td "53 Other Expense" at bounding box center [379, 311] width 105 height 17
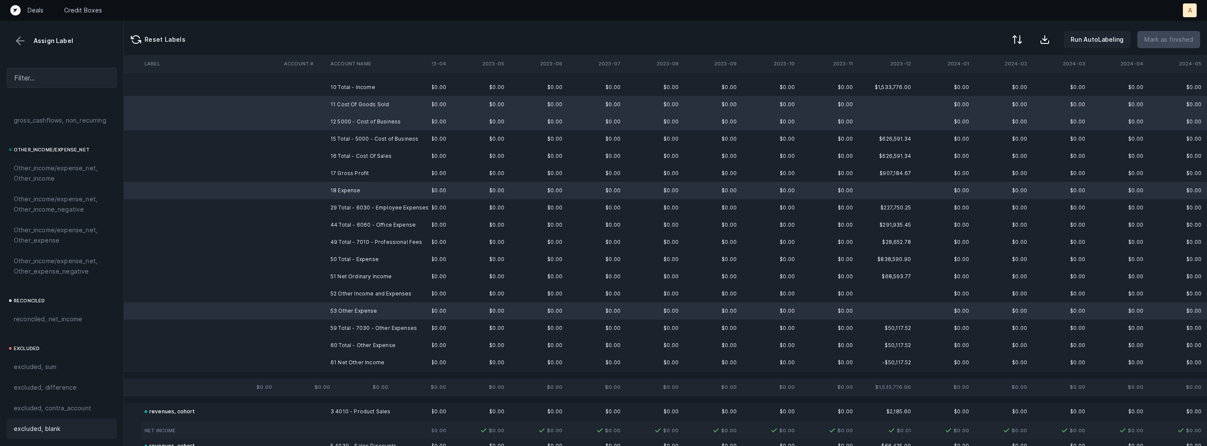
click at [44, 425] on span "excluded, blank" at bounding box center [37, 429] width 46 height 10
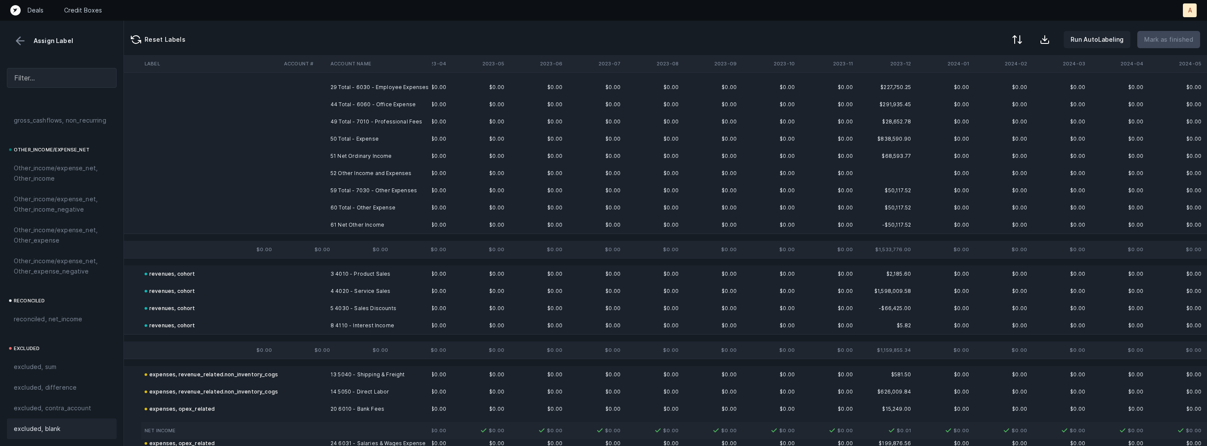
scroll to position [0, 217]
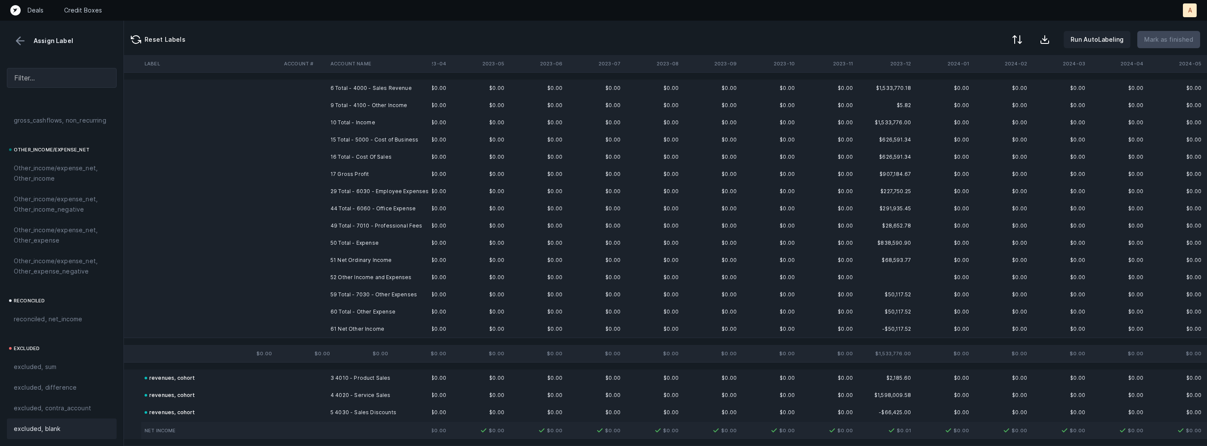
click at [350, 171] on td "17 Gross Profit" at bounding box center [379, 174] width 105 height 17
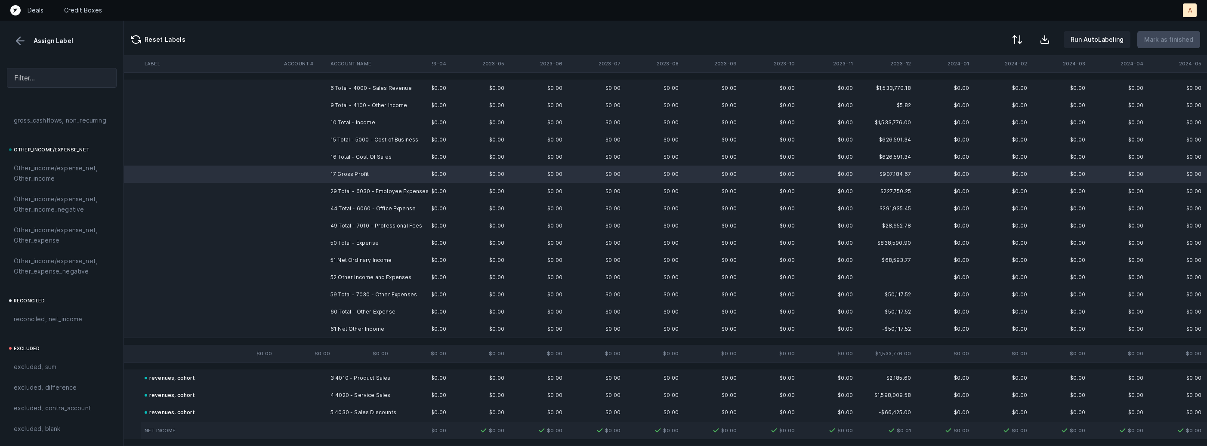
click at [342, 259] on td "51 Net Ordinary Income" at bounding box center [379, 260] width 105 height 17
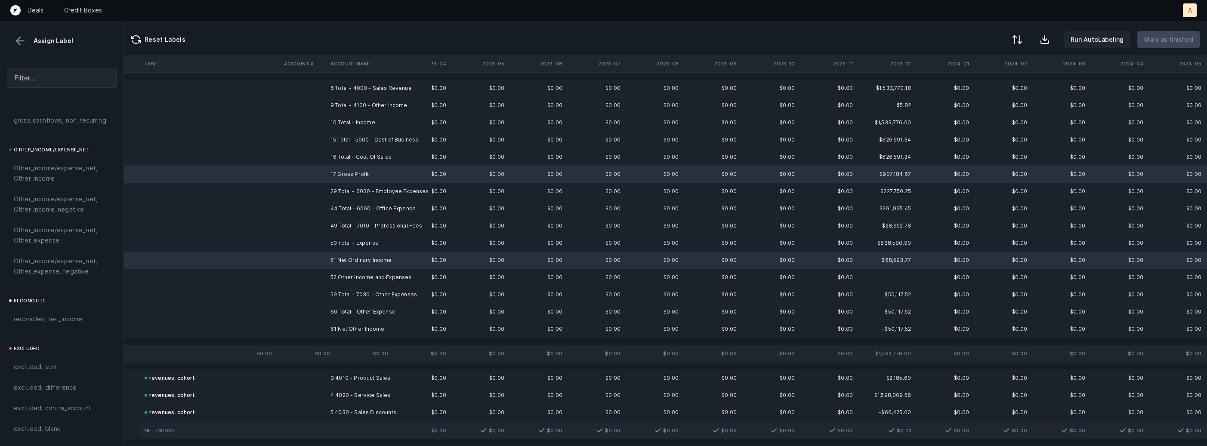
click at [334, 279] on td "52 Other Income and Expenses" at bounding box center [379, 277] width 105 height 17
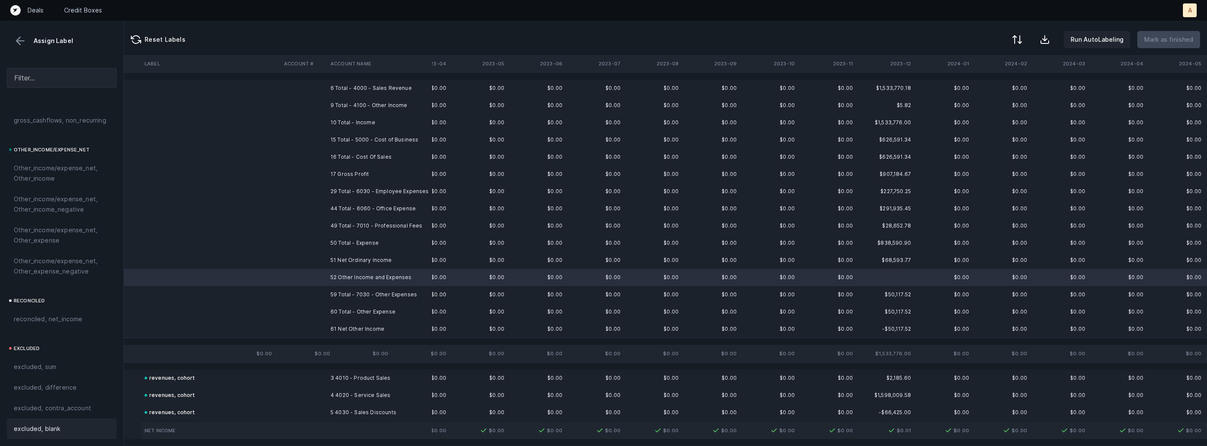
click at [78, 428] on div "excluded, blank" at bounding box center [62, 429] width 96 height 10
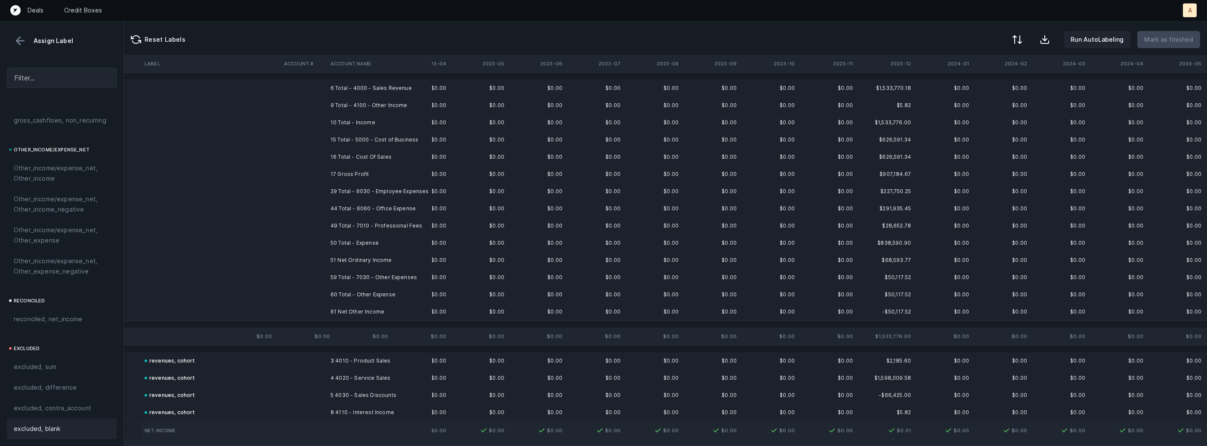
click at [357, 260] on td "51 Net Ordinary Income" at bounding box center [379, 260] width 105 height 17
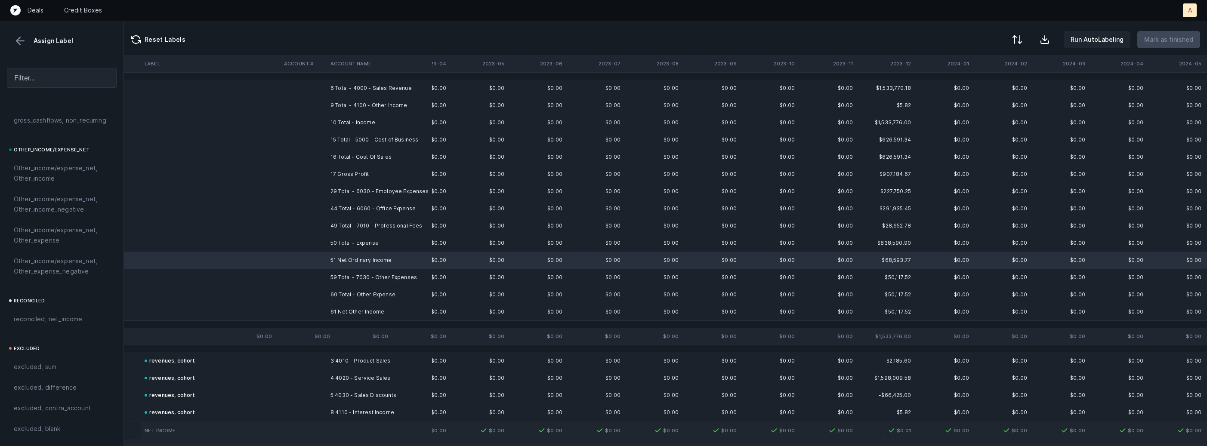
click at [326, 315] on td at bounding box center [304, 311] width 46 height 17
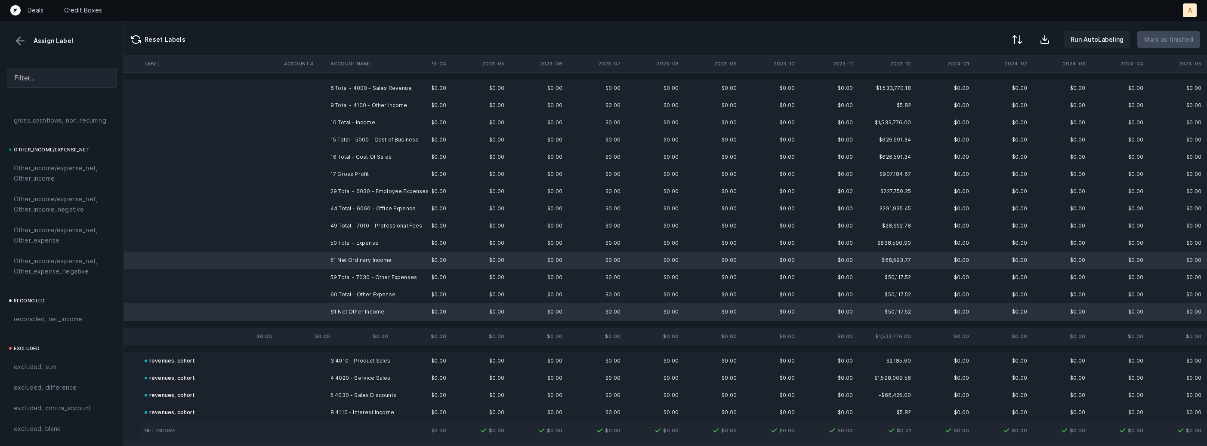
click at [361, 169] on td "17 Gross Profit" at bounding box center [379, 174] width 105 height 17
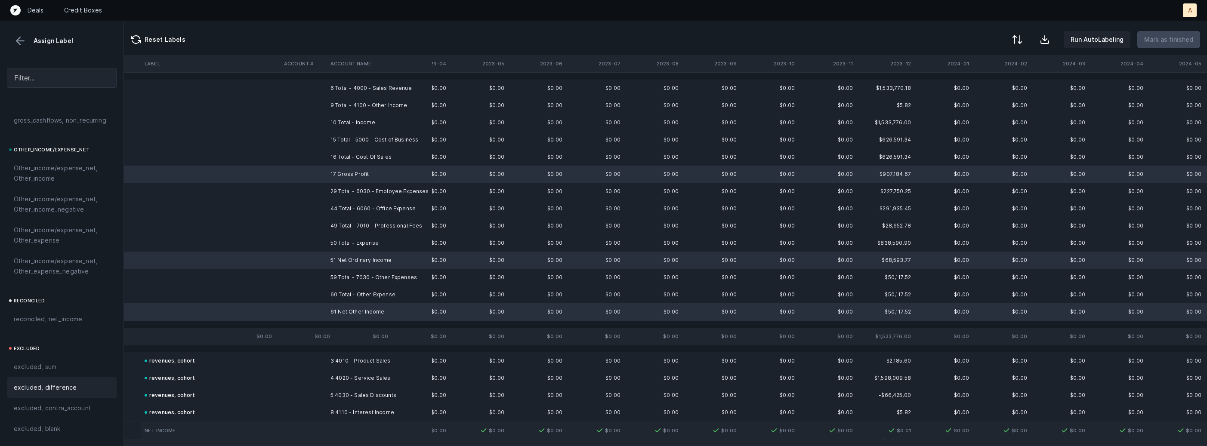
click at [42, 381] on div "excluded, difference" at bounding box center [62, 387] width 110 height 21
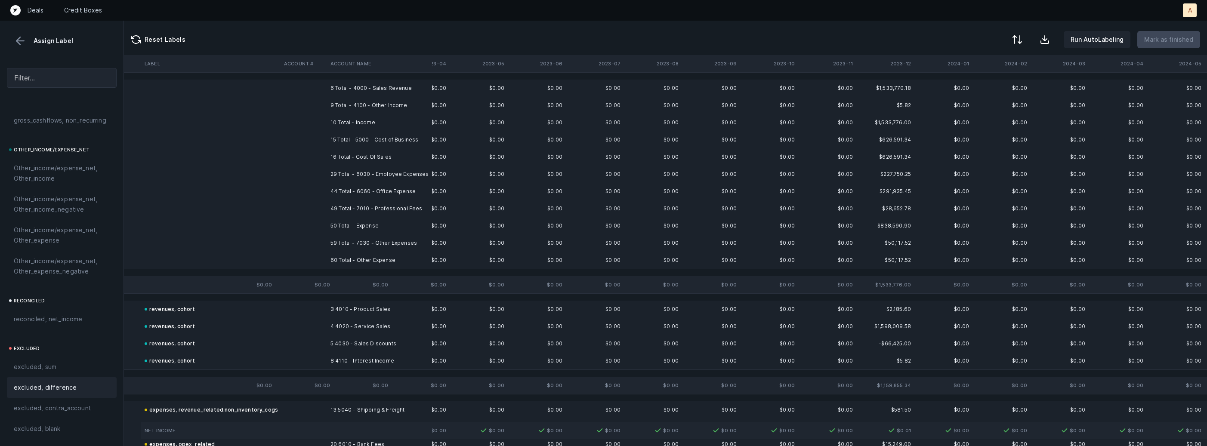
click at [349, 88] on td "6 Total - 4000 - Sales Revenue" at bounding box center [379, 88] width 105 height 17
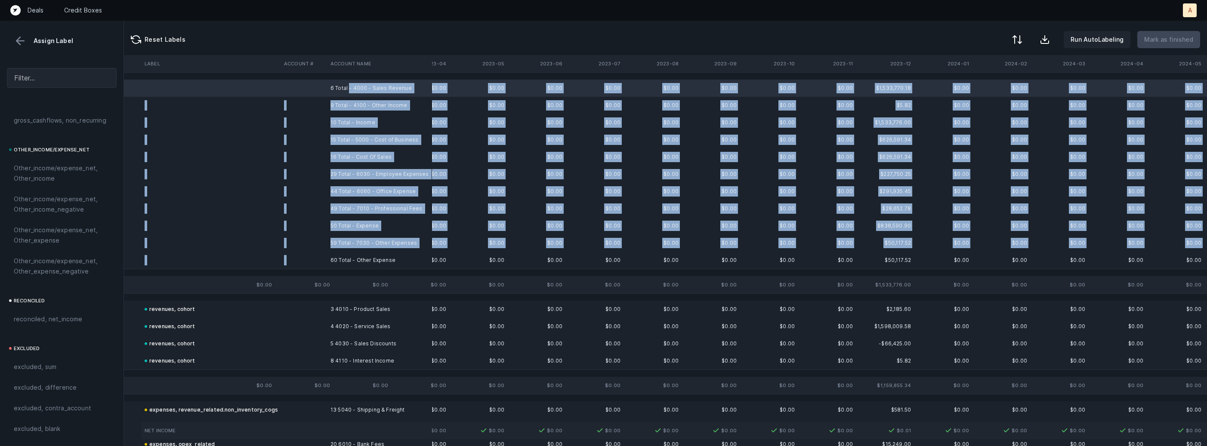
click at [340, 252] on td "60 Total - Other Expense" at bounding box center [379, 260] width 105 height 17
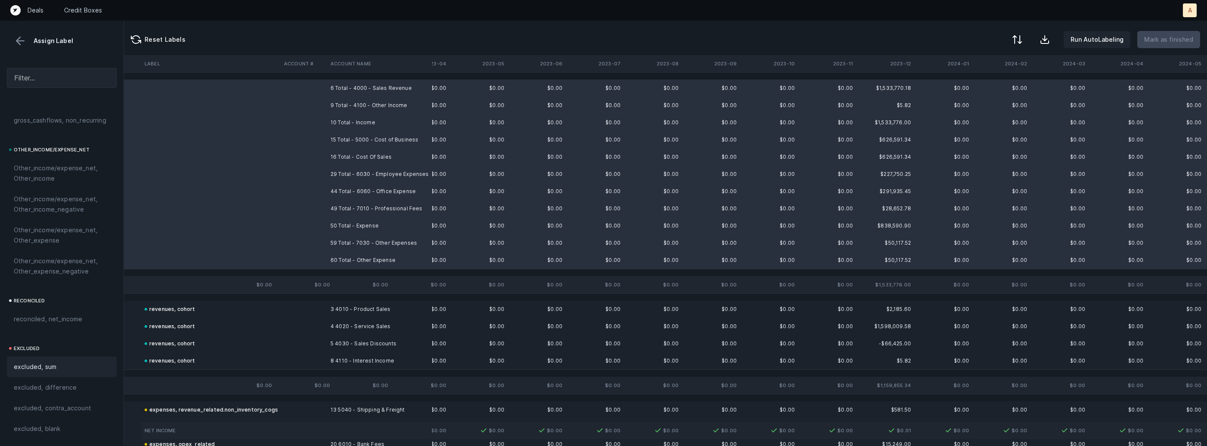
click at [71, 373] on div "excluded, sum" at bounding box center [62, 367] width 110 height 21
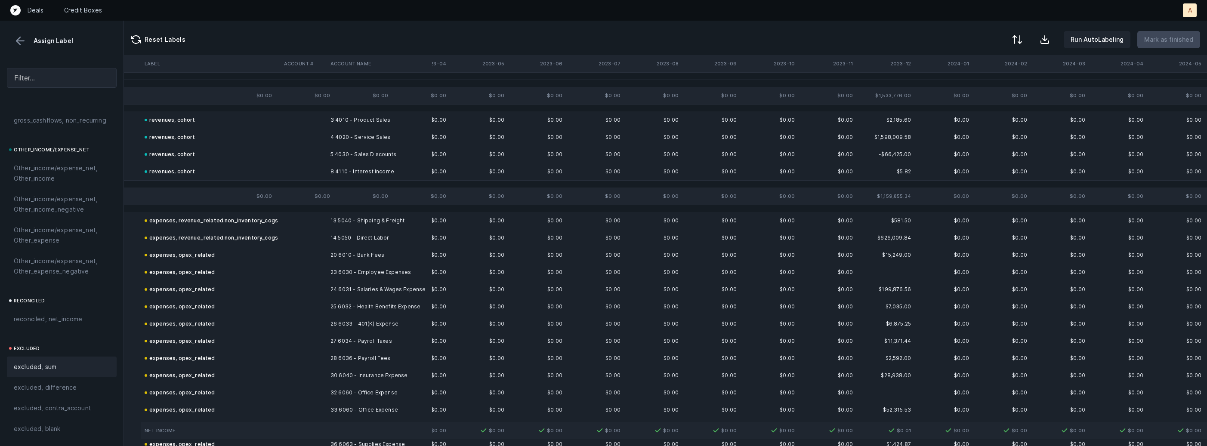
click at [18, 38] on button at bounding box center [20, 40] width 13 height 13
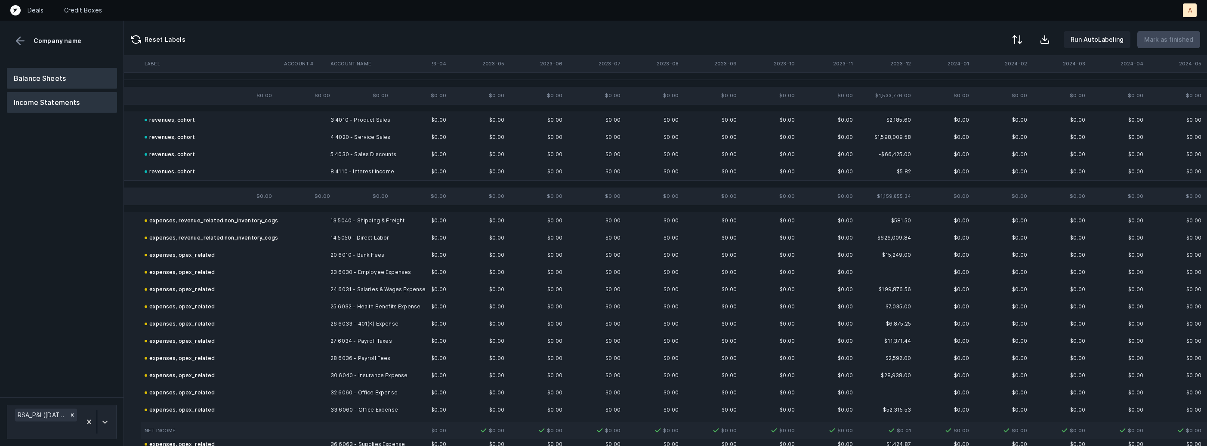
click at [41, 74] on button "Balance Sheets" at bounding box center [62, 78] width 110 height 21
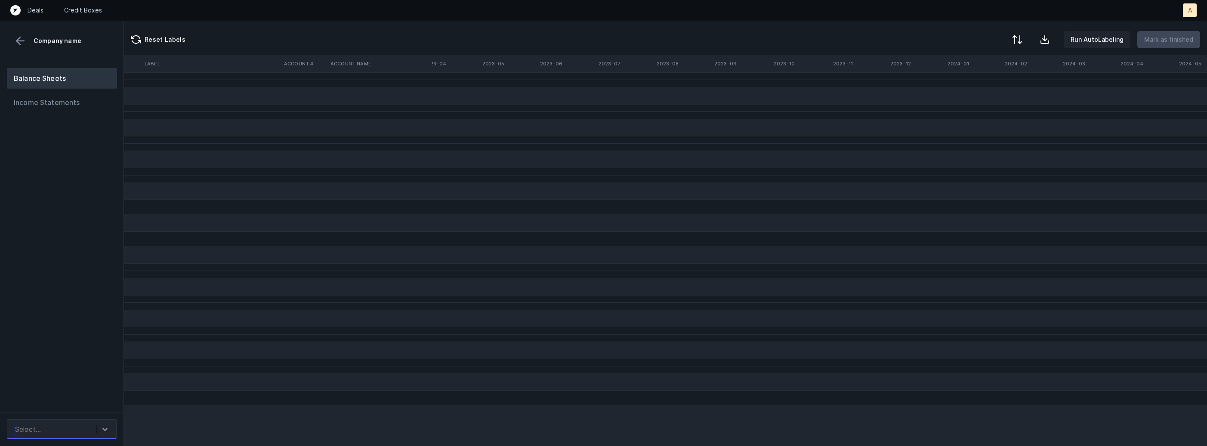
click at [98, 429] on div at bounding box center [104, 429] width 15 height 15
click at [99, 398] on div "RSA_BS(2023-2025)_Cleaned.csv" at bounding box center [62, 401] width 110 height 28
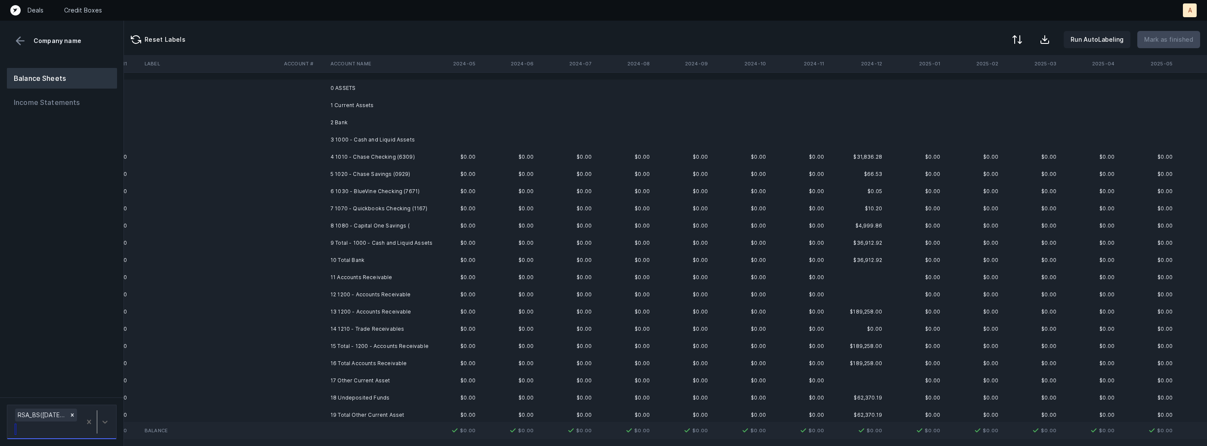
scroll to position [0, 1087]
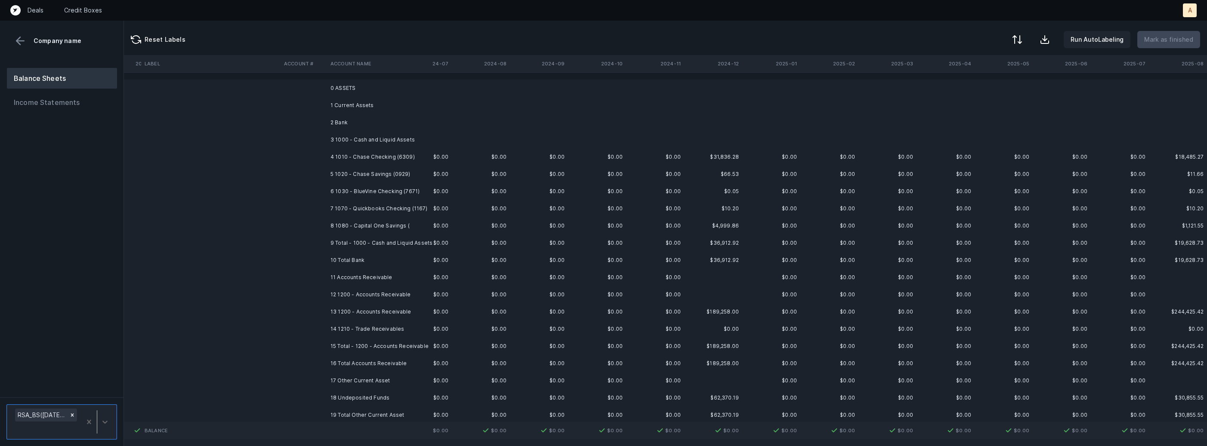
click at [373, 156] on td "4 1010 - Chase Checking (6309)" at bounding box center [379, 156] width 105 height 17
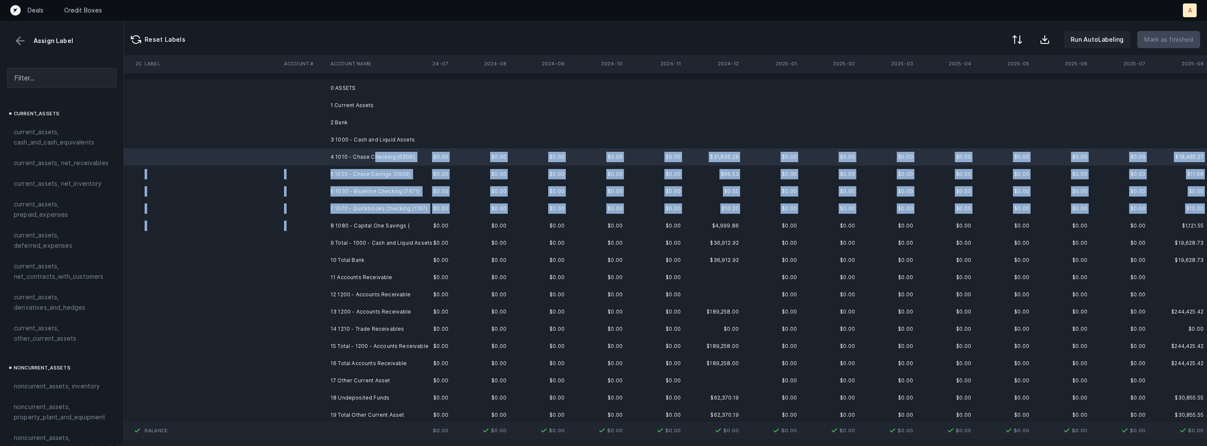
click at [348, 219] on td "8 1080 - Capital One Savings (" at bounding box center [379, 225] width 105 height 17
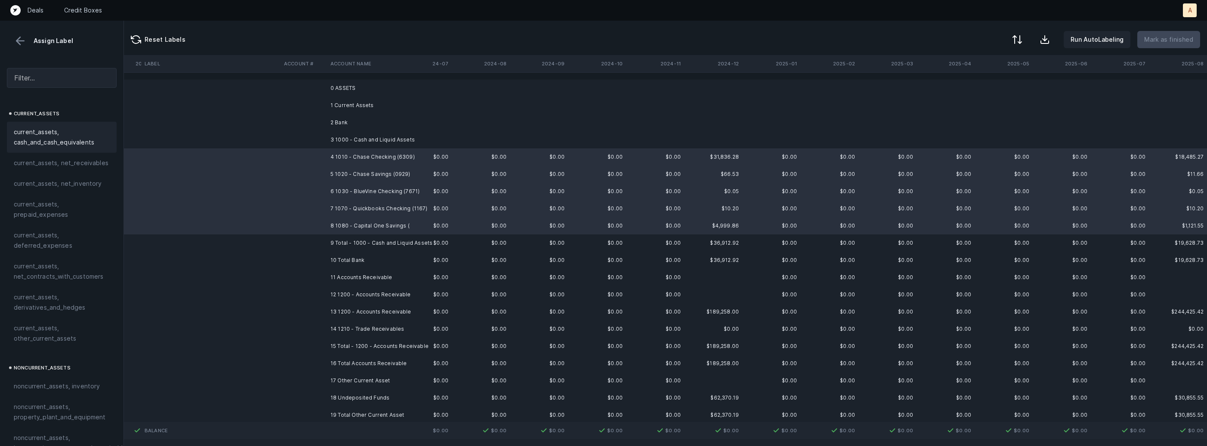
click at [77, 135] on span "current_assets, cash_and_cash_equivalents" at bounding box center [62, 137] width 96 height 21
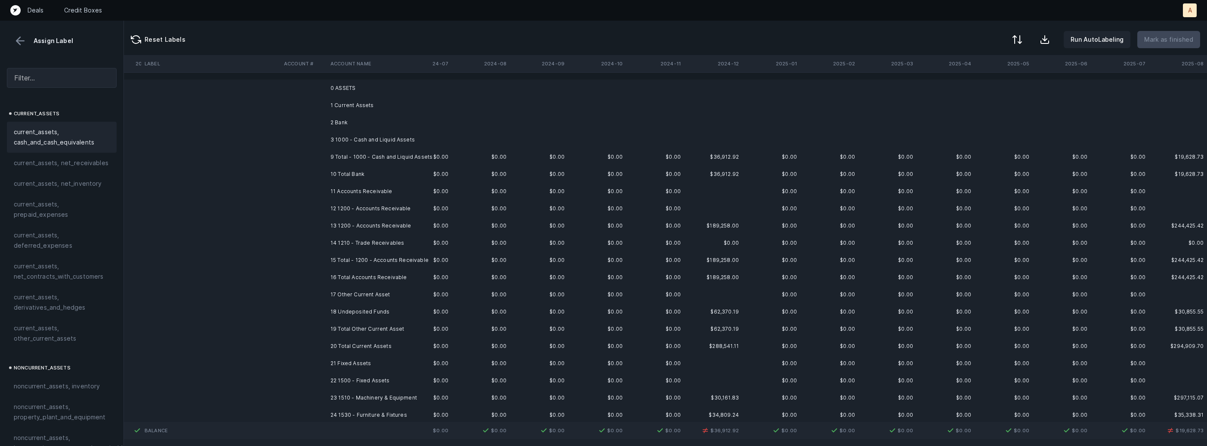
click at [340, 209] on td "12 1200 - Accounts Receivable" at bounding box center [379, 208] width 105 height 17
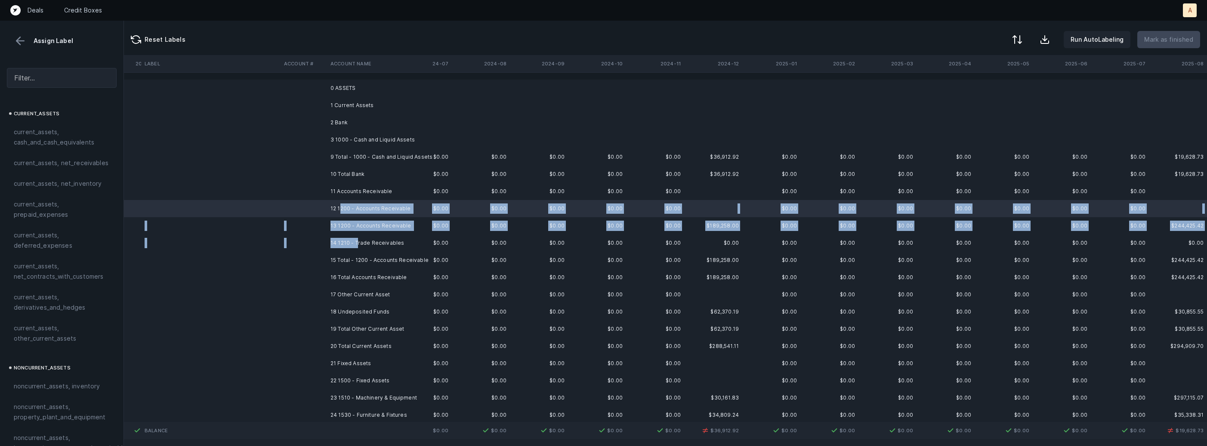
click at [359, 242] on td "14 1210 - Trade Receivables" at bounding box center [379, 243] width 105 height 17
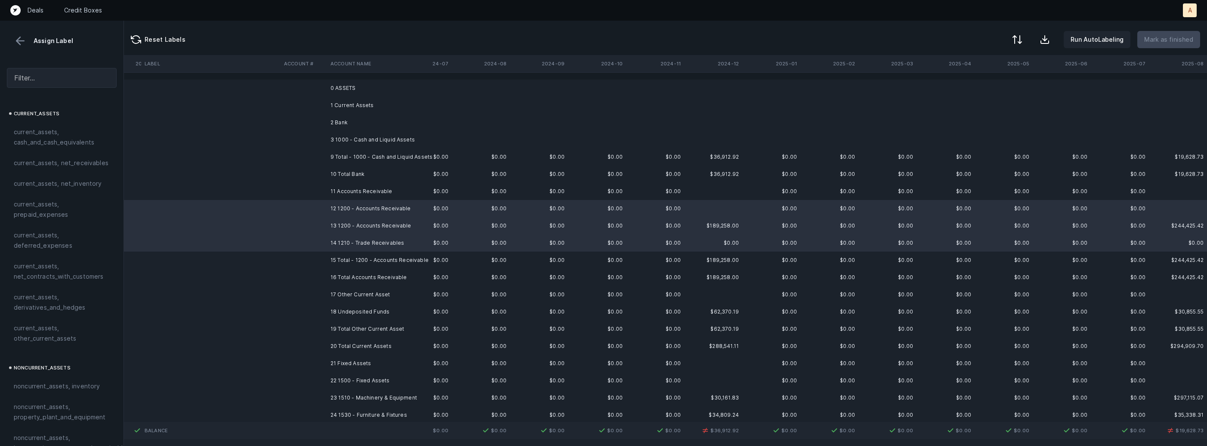
click at [335, 227] on td "13 1200 - Accounts Receivable" at bounding box center [379, 225] width 105 height 17
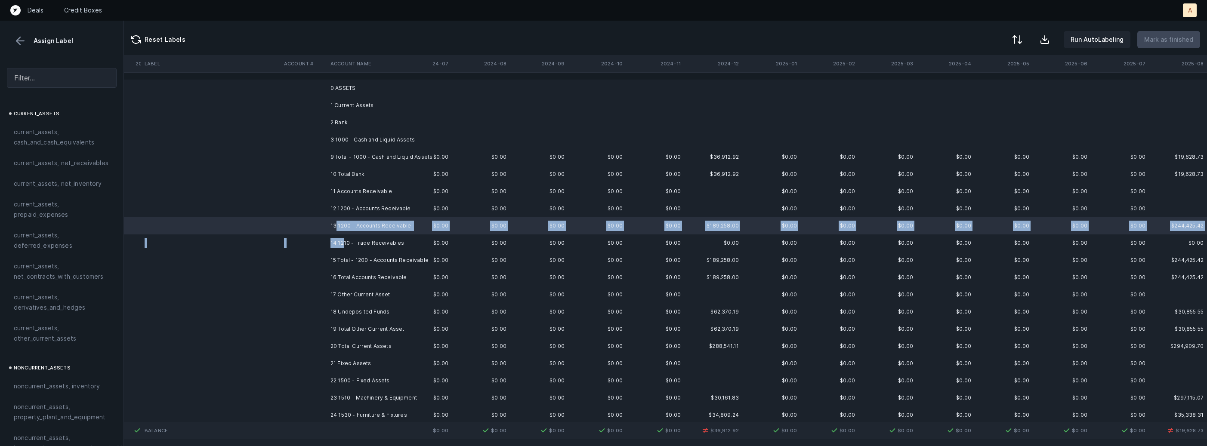
click at [343, 242] on td "14 1210 - Trade Receivables" at bounding box center [379, 243] width 105 height 17
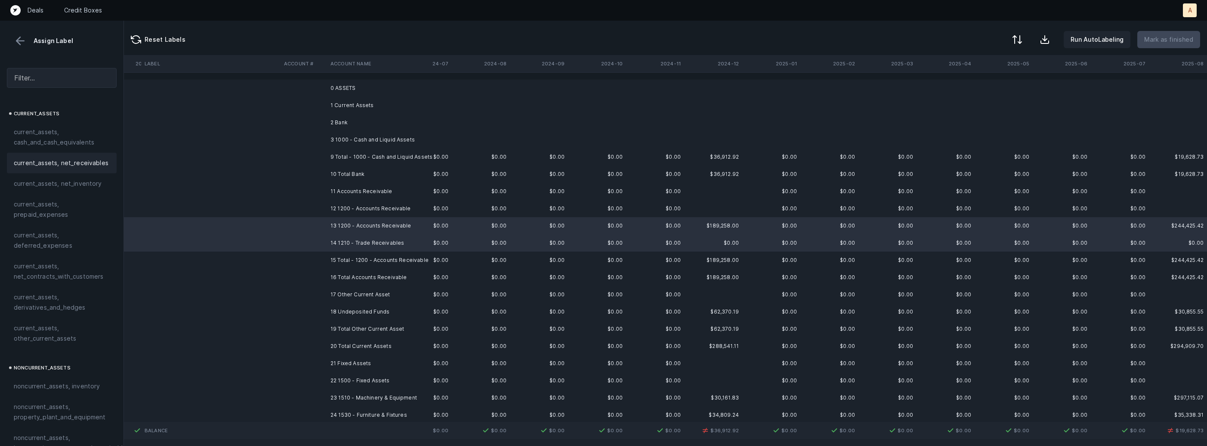
click at [89, 162] on span "current_assets, net_receivables" at bounding box center [61, 163] width 95 height 10
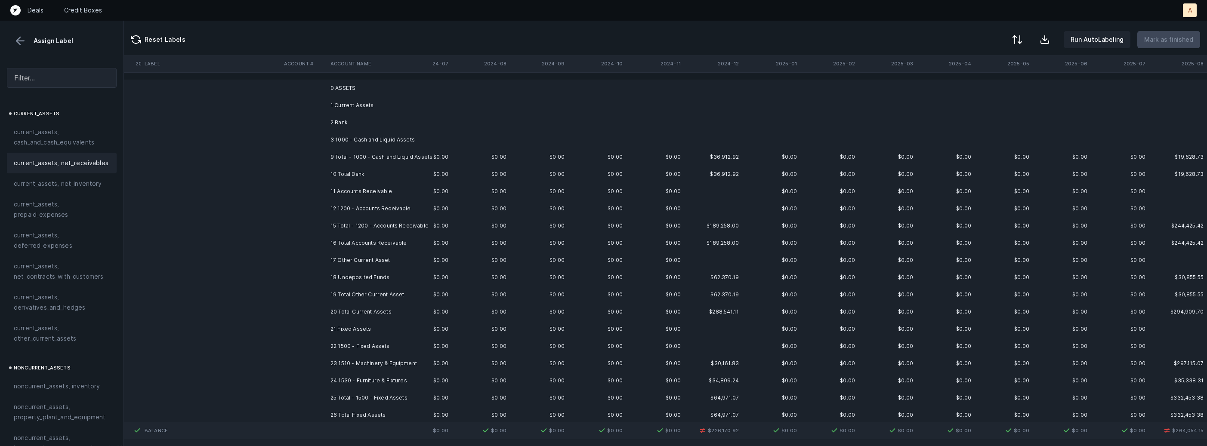
click at [379, 281] on td "18 Undeposited Funds" at bounding box center [379, 277] width 105 height 17
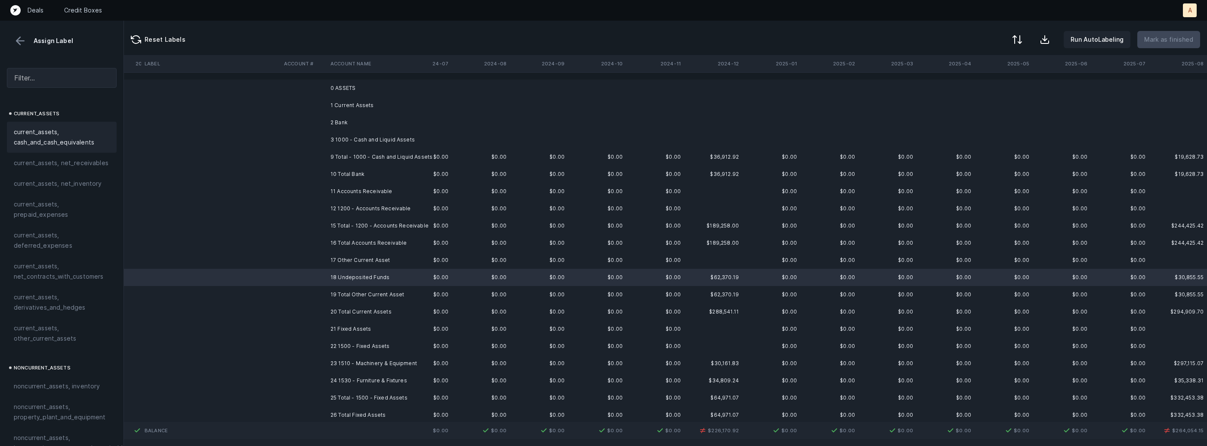
click at [80, 136] on span "current_assets, cash_and_cash_equivalents" at bounding box center [62, 137] width 96 height 21
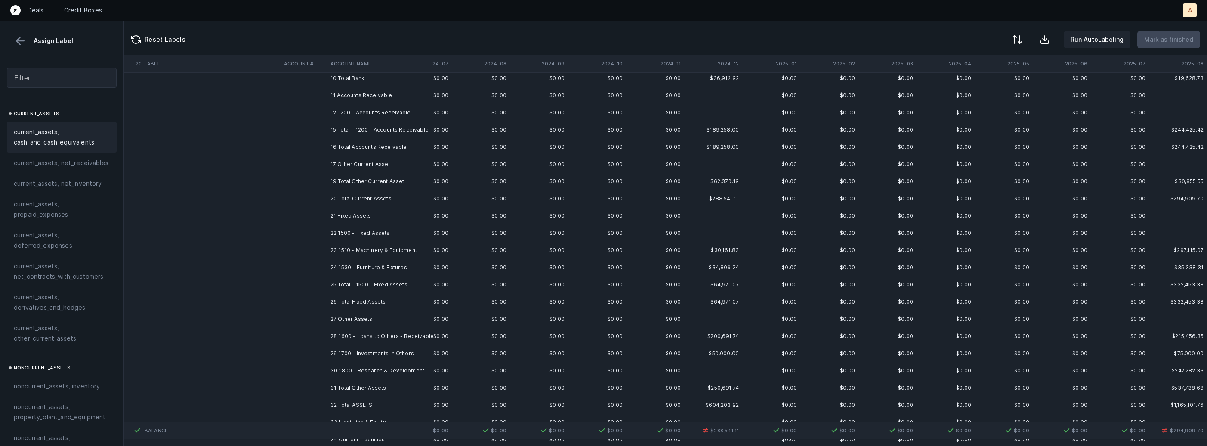
scroll to position [103, 1087]
click at [366, 240] on td "23 1510 - Machinery & Equipment" at bounding box center [379, 243] width 105 height 17
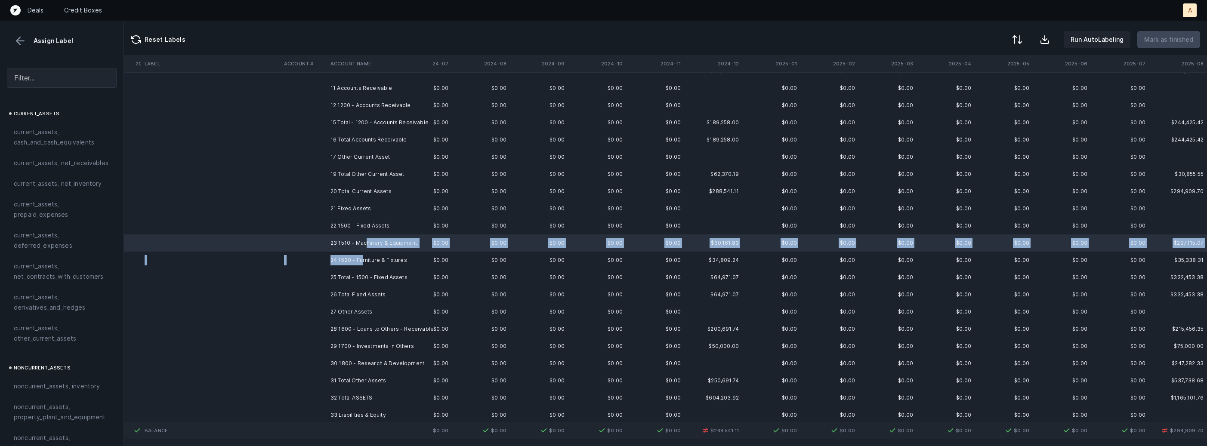
click at [361, 259] on td "24 1530 - Furniture & Fixtures" at bounding box center [379, 260] width 105 height 17
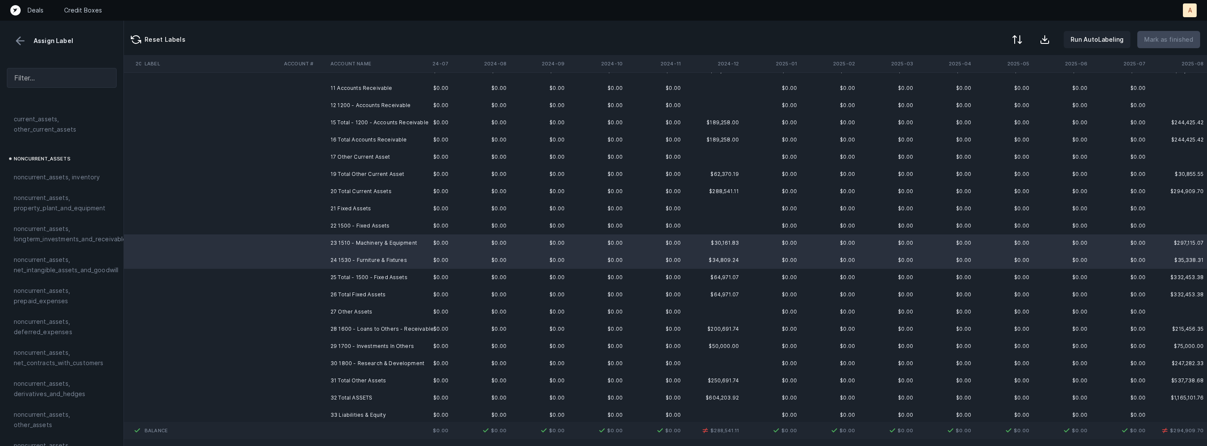
scroll to position [211, 0]
click at [76, 203] on span "noncurrent_assets, property_plant_and_equipment" at bounding box center [62, 201] width 96 height 21
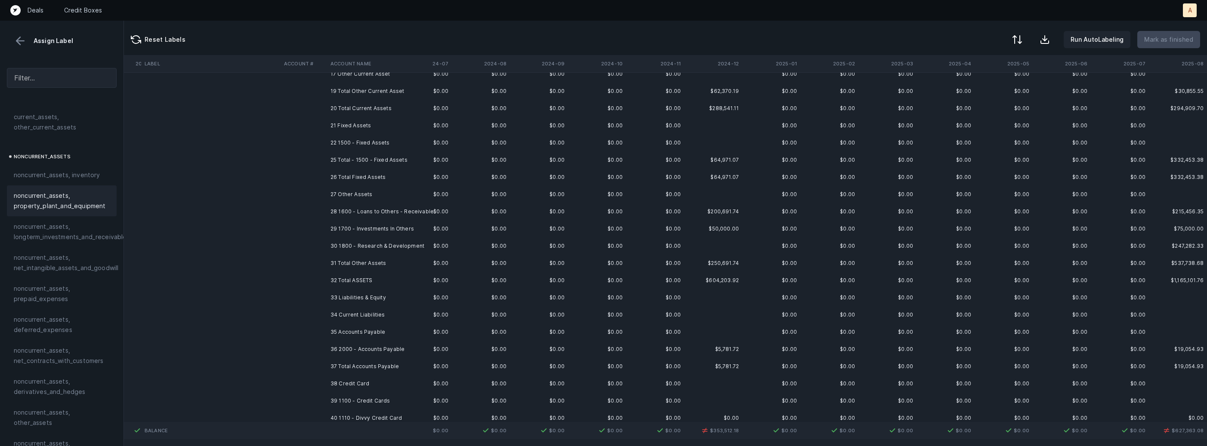
scroll to position [198, 1087]
click at [396, 198] on td "28 1600 - Loans to Others - Receivable" at bounding box center [379, 199] width 105 height 17
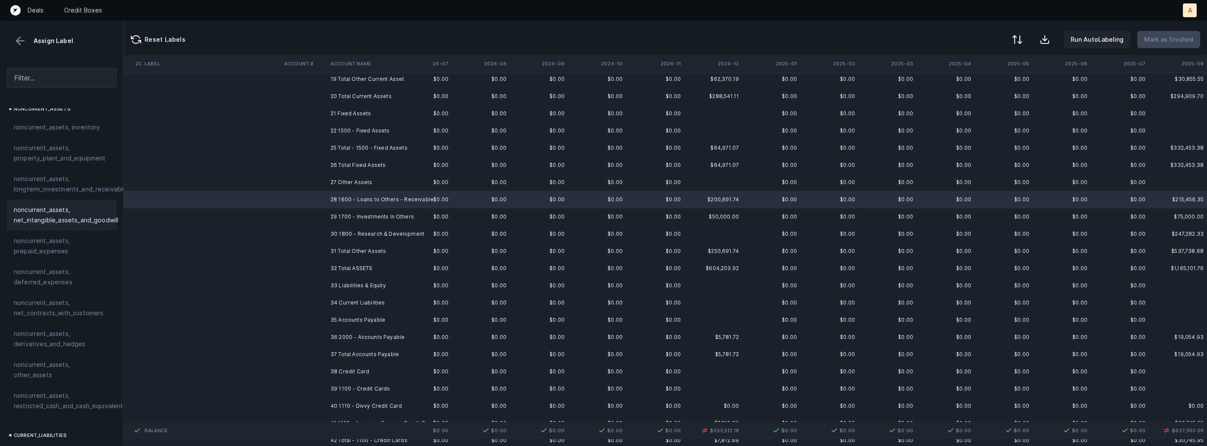
scroll to position [263, 0]
click at [45, 362] on span "noncurrent_assets, other_assets" at bounding box center [62, 365] width 96 height 21
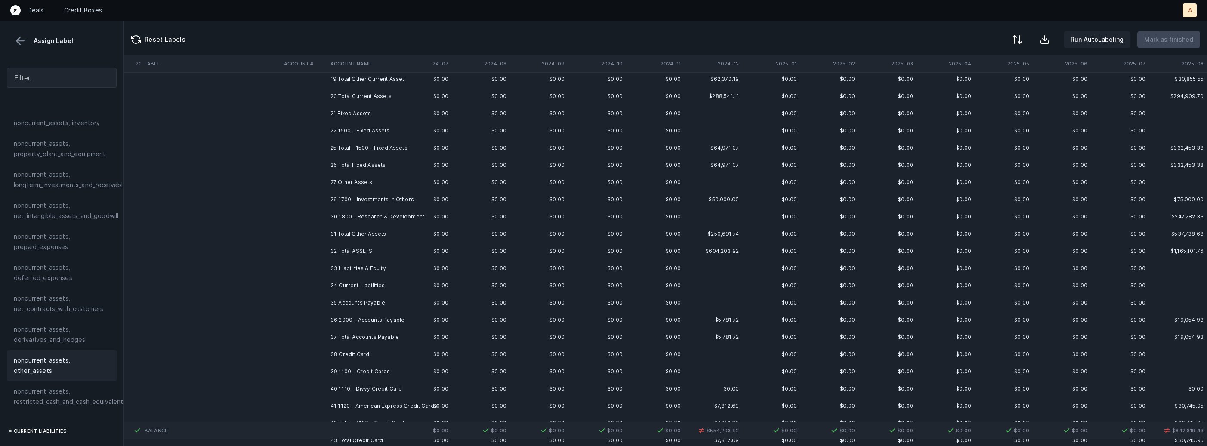
click at [364, 199] on td "29 1700 - Investments In Others" at bounding box center [379, 199] width 105 height 17
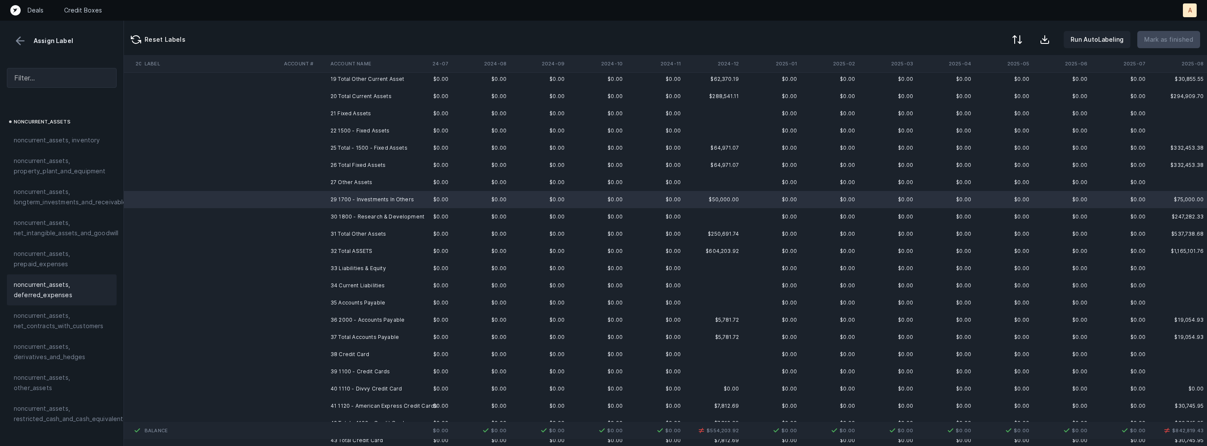
scroll to position [238, 0]
click at [81, 205] on span "noncurrent_assets, longterm_investments_and_receivables" at bounding box center [72, 205] width 116 height 21
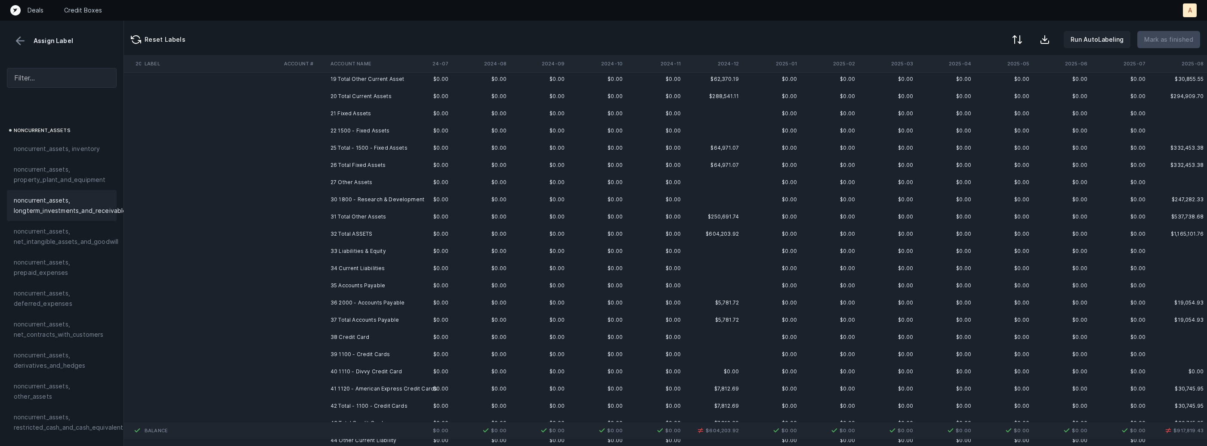
click at [324, 194] on td at bounding box center [304, 199] width 46 height 17
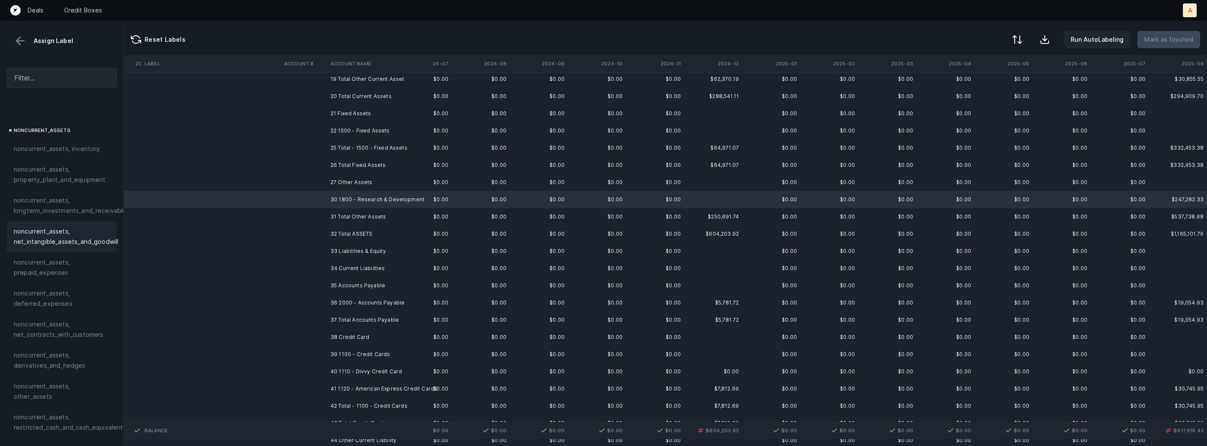
click at [66, 237] on span "noncurrent_assets, net_intangible_assets_and_goodwill" at bounding box center [66, 236] width 105 height 21
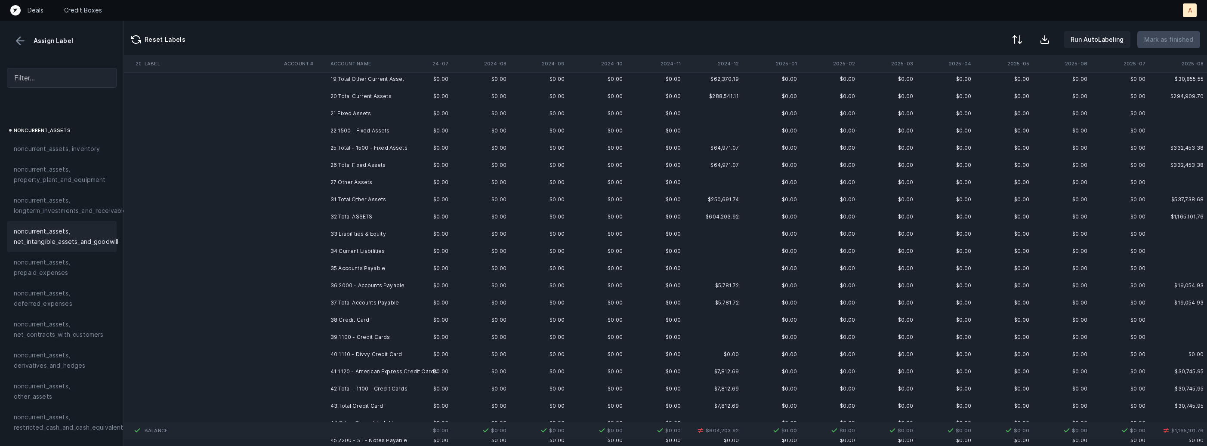
click at [328, 284] on td "36 2000 - Accounts Payable" at bounding box center [379, 285] width 105 height 17
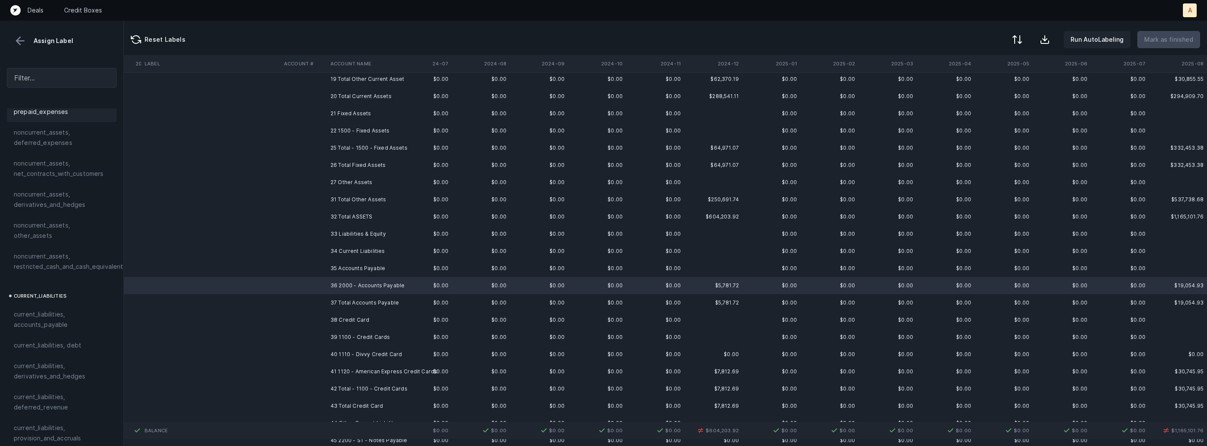
scroll to position [491, 0]
click at [66, 217] on span "current_liabilities, accounts_payable" at bounding box center [62, 227] width 96 height 21
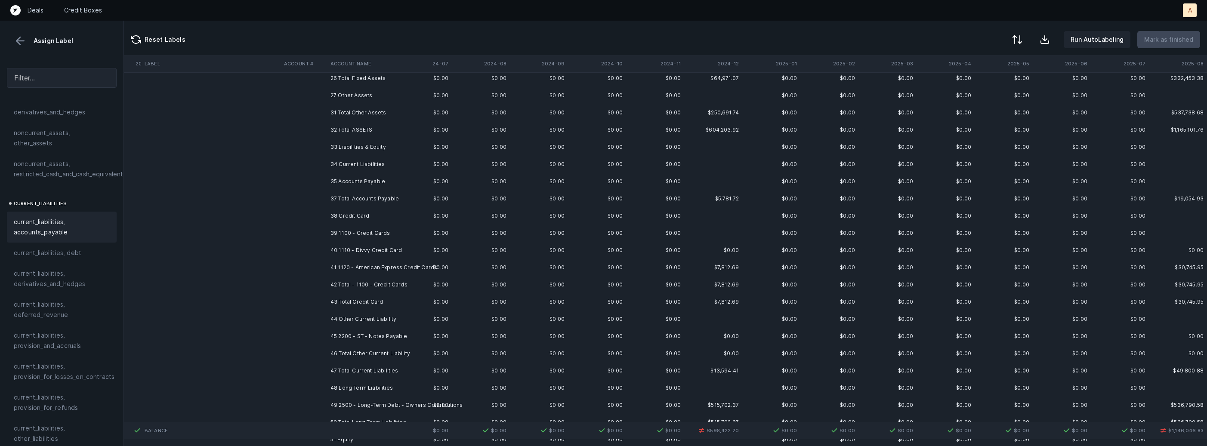
scroll to position [288, 1087]
click at [393, 244] on td "40 1110 - Divvy Credit Card" at bounding box center [379, 247] width 105 height 17
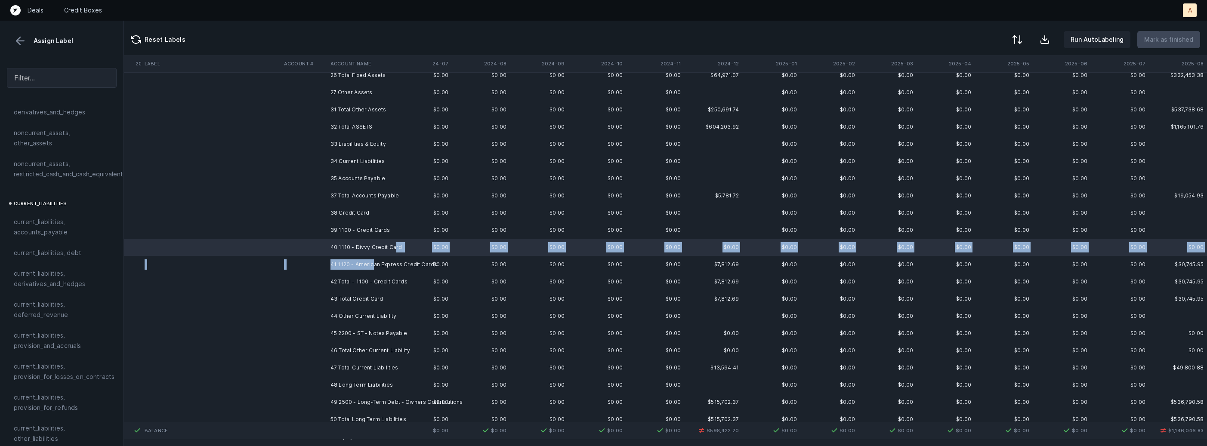
click at [373, 268] on td "41 1120 - American Express Credit Cards" at bounding box center [379, 264] width 105 height 17
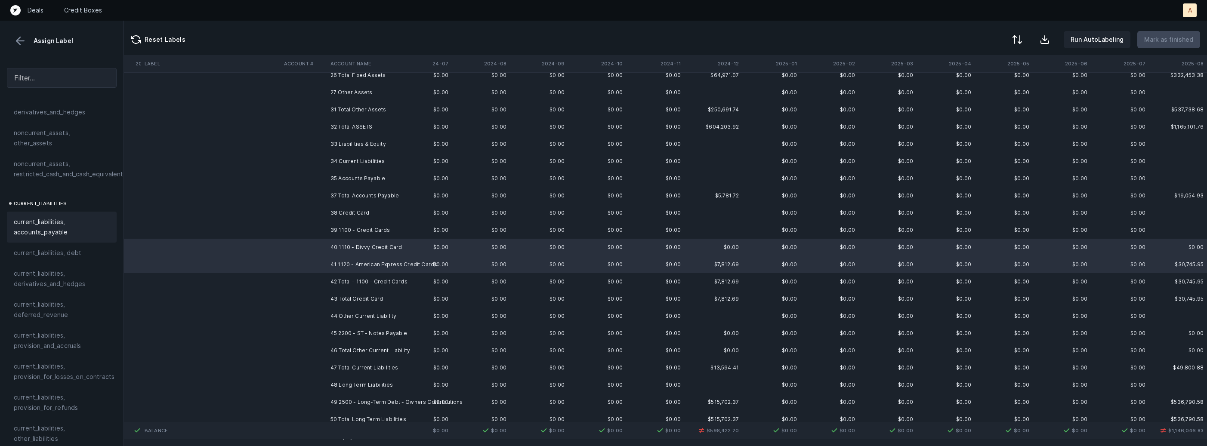
click at [81, 223] on span "current_liabilities, accounts_payable" at bounding box center [62, 227] width 96 height 21
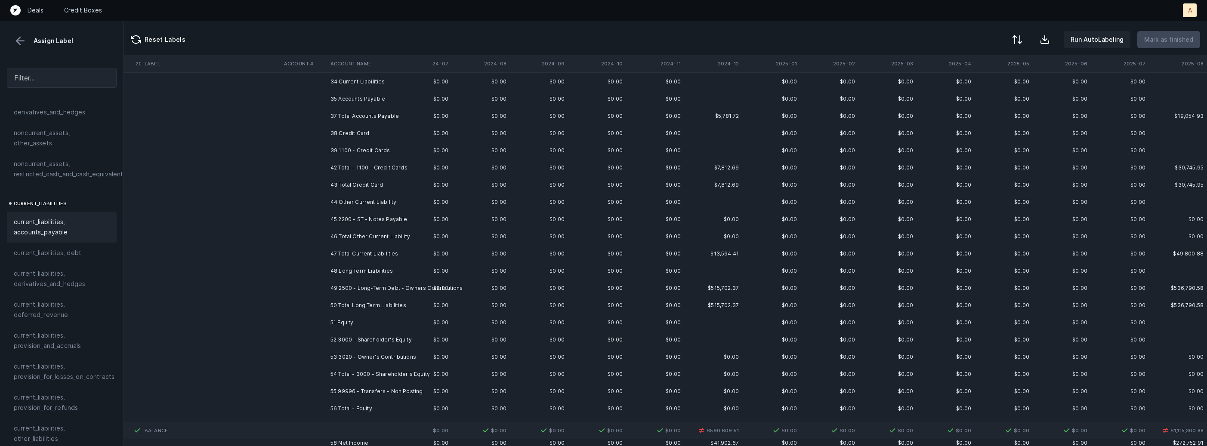
scroll to position [371, 1087]
click at [361, 216] on td "45 2200 - ST - Notes Payable" at bounding box center [379, 216] width 105 height 17
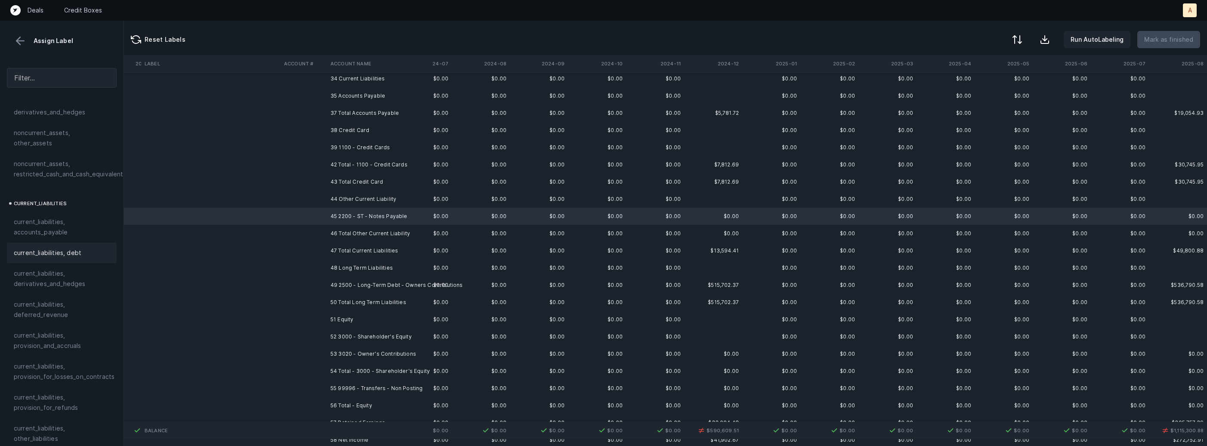
scroll to position [498, 0]
click at [68, 235] on div "current_liabilities, debt" at bounding box center [62, 245] width 110 height 21
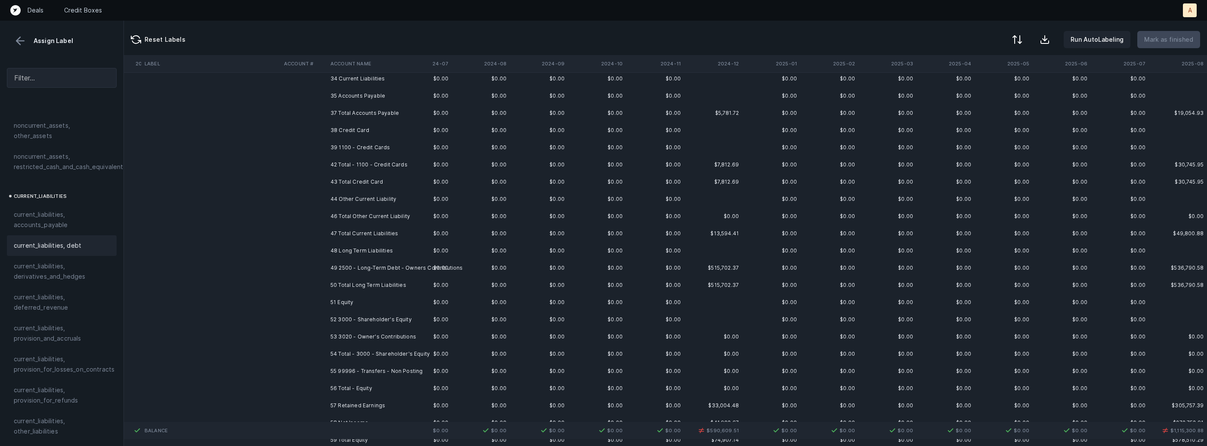
click at [384, 269] on td "49 2500 - Long-Term Debt - Owners Contributions" at bounding box center [379, 267] width 105 height 17
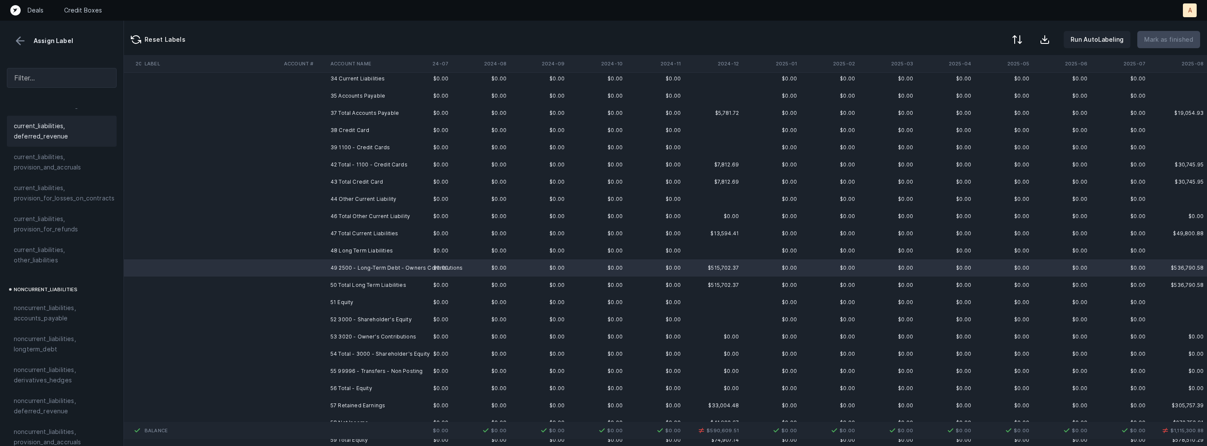
scroll to position [704, 0]
click at [37, 305] on span "noncurrent_liabilities, longterm_debt" at bounding box center [62, 309] width 96 height 21
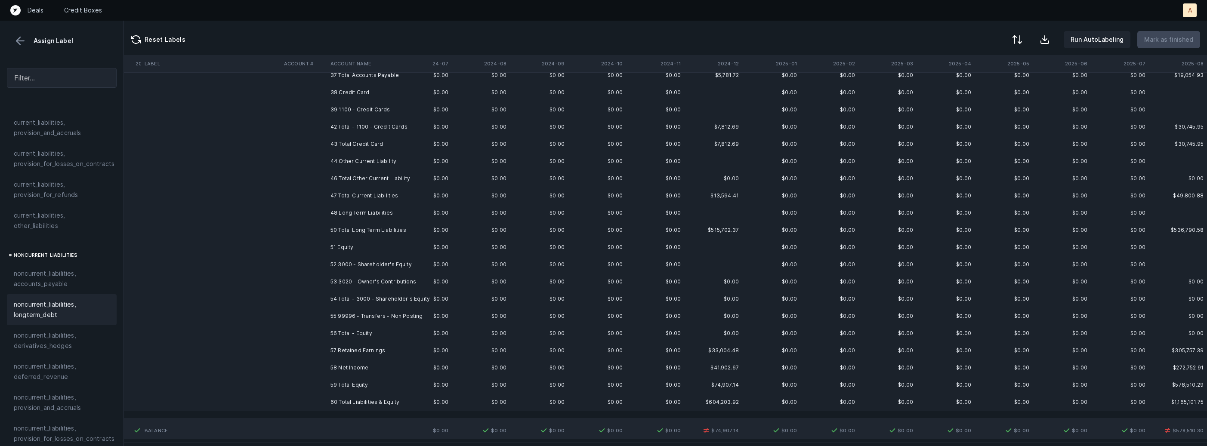
scroll to position [450, 1087]
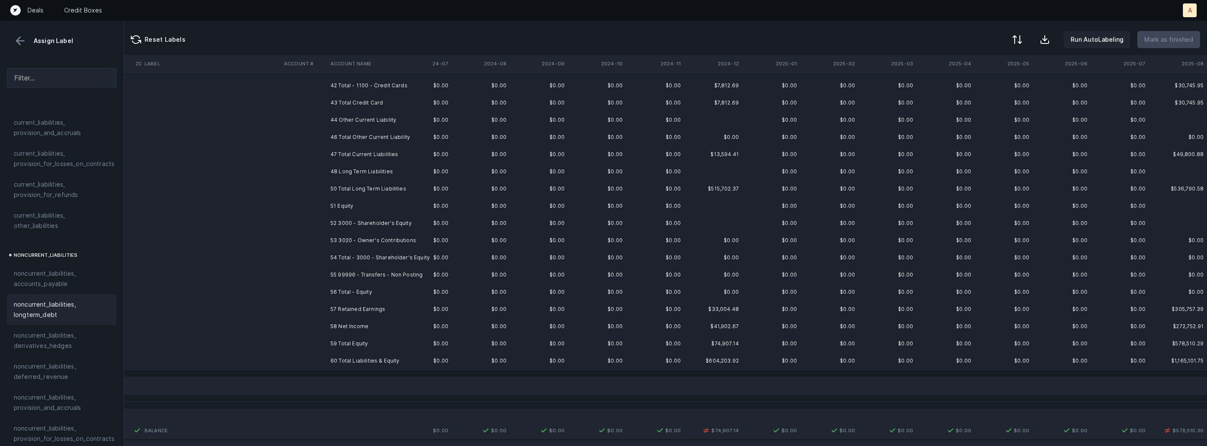
click at [382, 223] on td "52 3000 - Shareholder's Equity" at bounding box center [379, 223] width 105 height 17
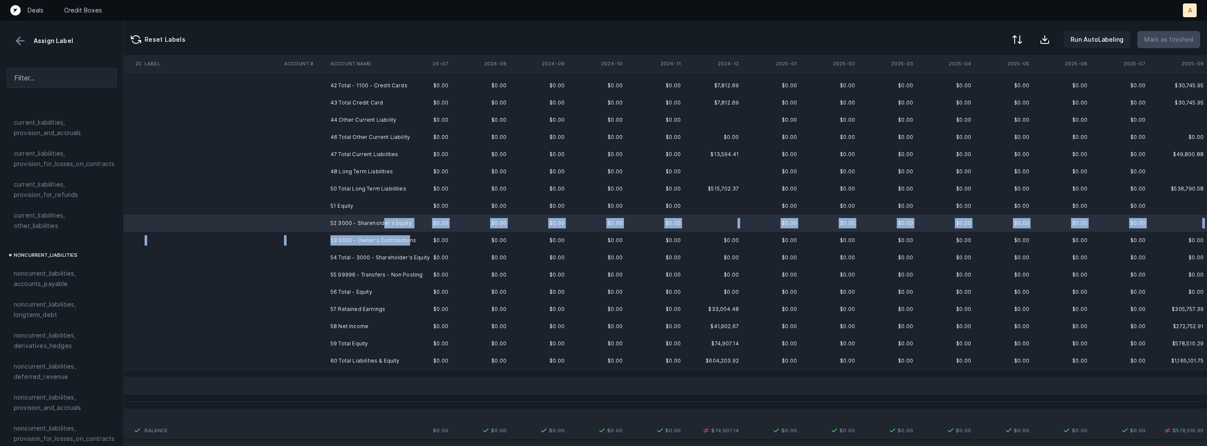
click at [407, 239] on td "53 3020 - Owner's Contributions" at bounding box center [379, 240] width 105 height 17
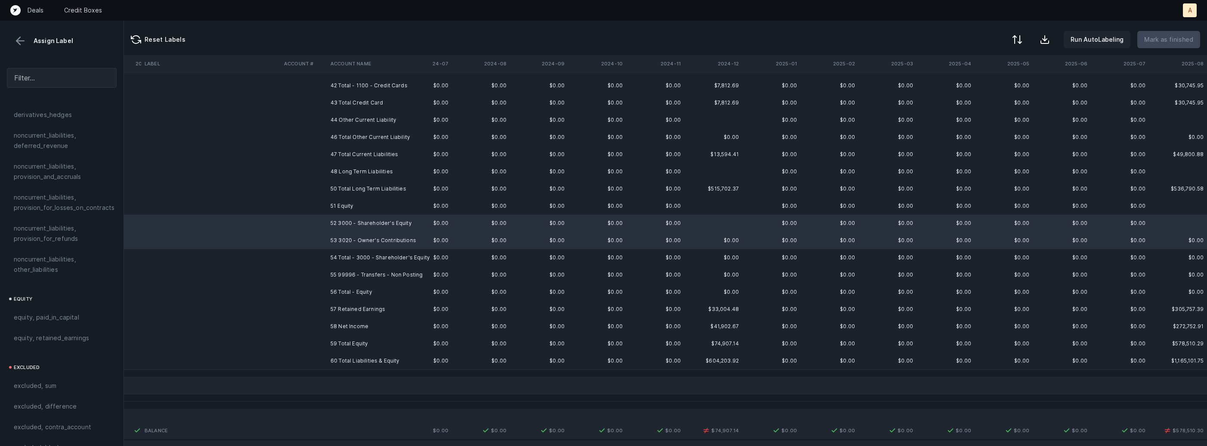
scroll to position [945, 0]
click at [76, 306] on div "equity, paid_in_capital" at bounding box center [62, 307] width 110 height 21
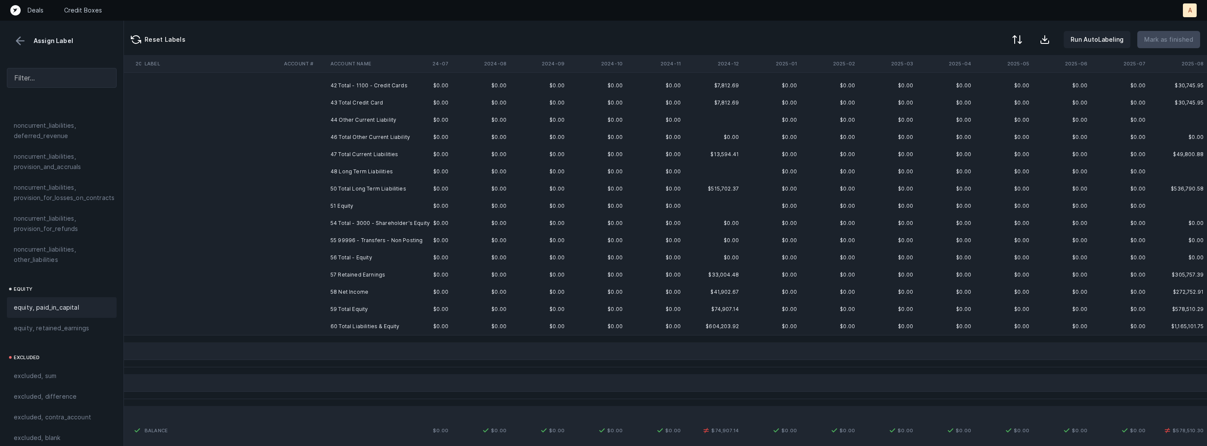
click at [305, 238] on td at bounding box center [304, 240] width 46 height 17
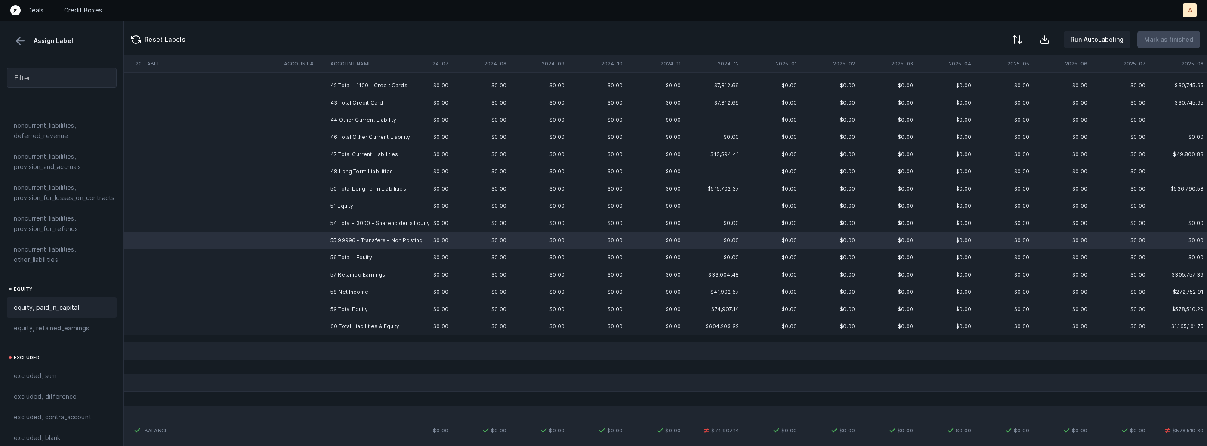
click at [79, 303] on div "equity, paid_in_capital" at bounding box center [62, 308] width 96 height 10
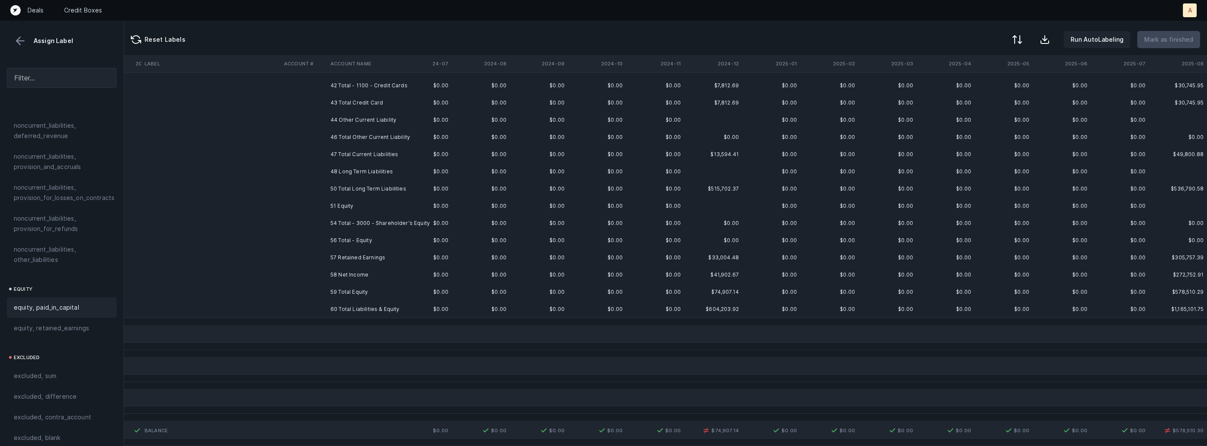
click at [339, 253] on td "57 Retained Earnings" at bounding box center [379, 257] width 105 height 17
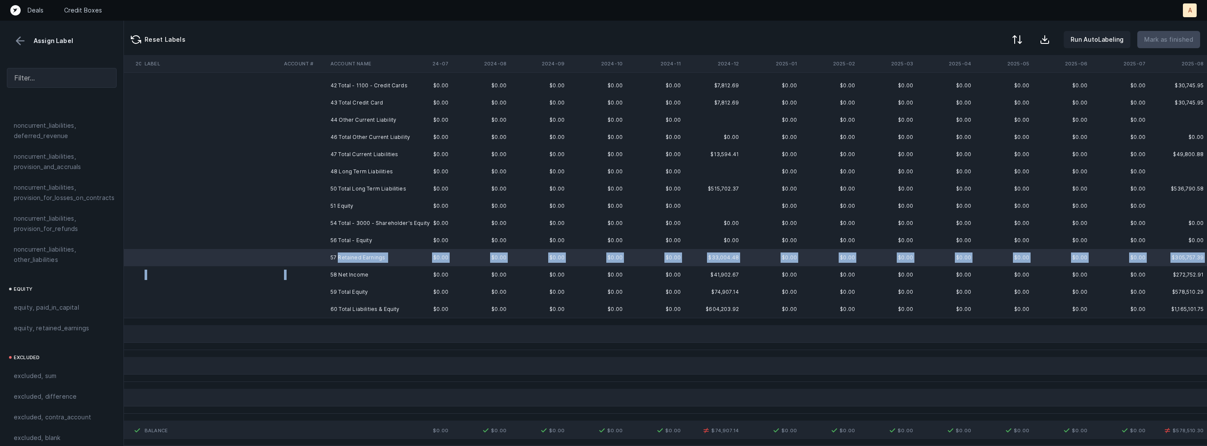
click at [340, 267] on td "58 Net Income" at bounding box center [379, 274] width 105 height 17
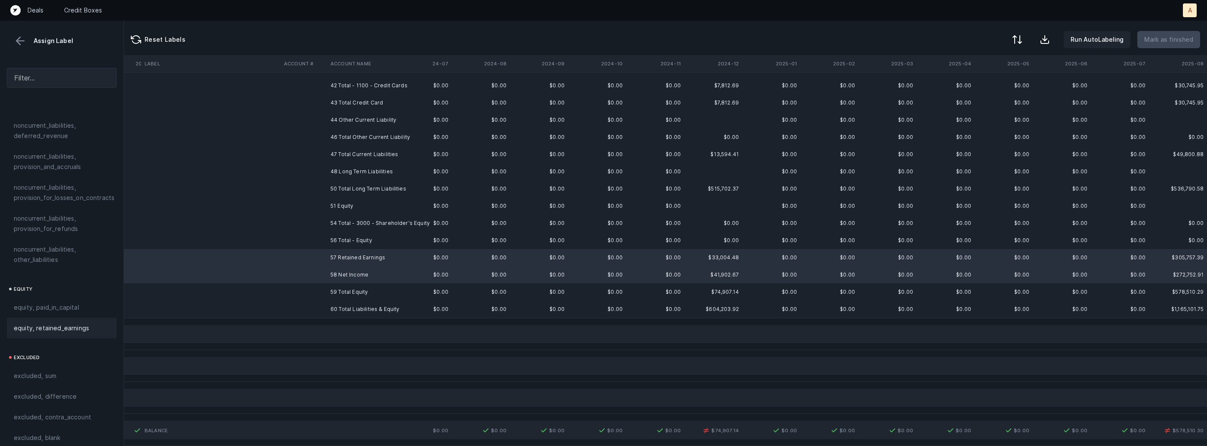
click at [68, 323] on span "equity, retained_earnings" at bounding box center [51, 328] width 75 height 10
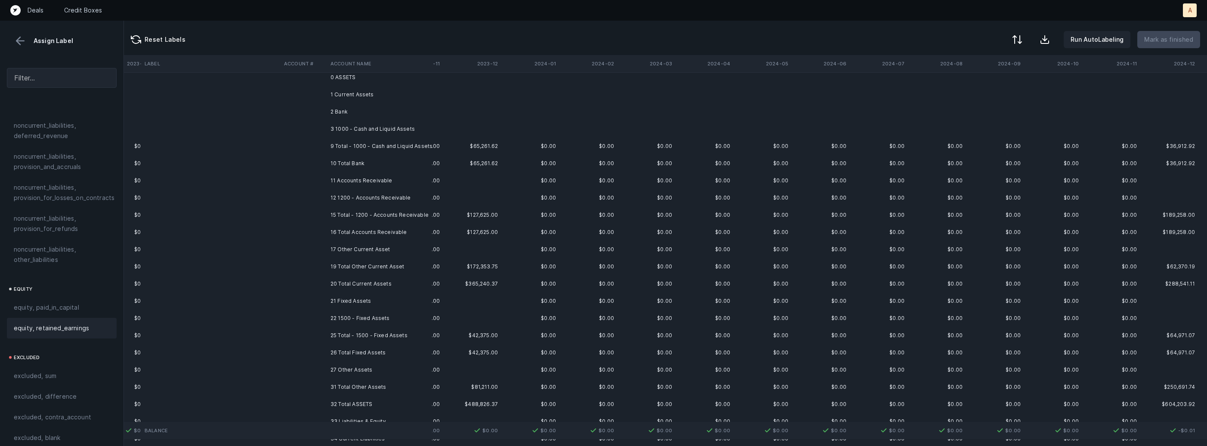
scroll to position [0, 630]
click at [387, 90] on td "0 ASSETS" at bounding box center [379, 88] width 105 height 17
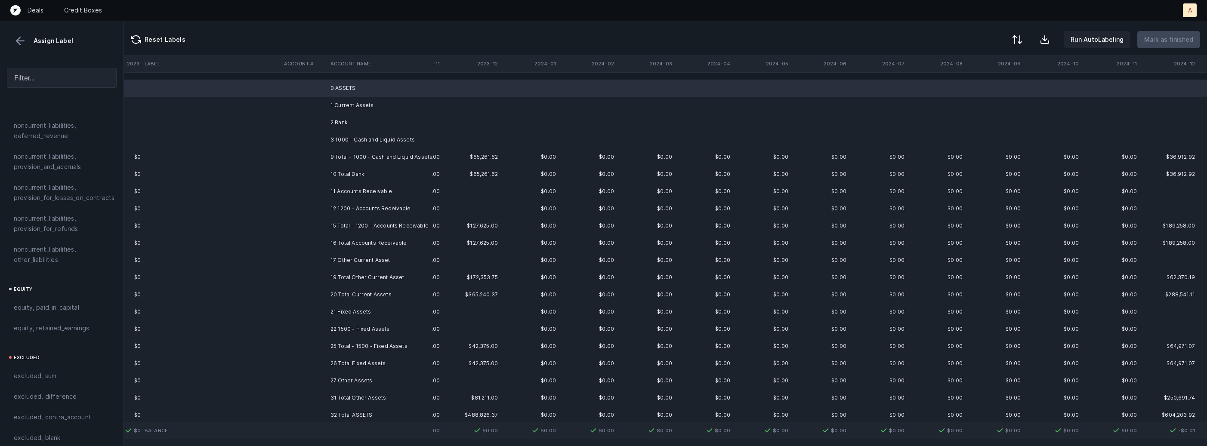
click at [364, 103] on td "1 Current Assets" at bounding box center [379, 105] width 105 height 17
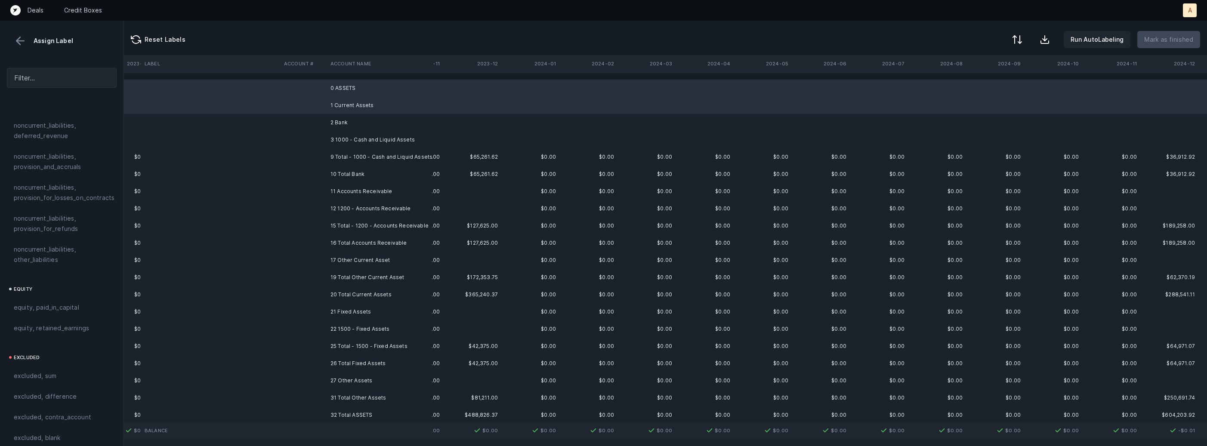
click at [352, 120] on td "2 Bank" at bounding box center [379, 122] width 105 height 17
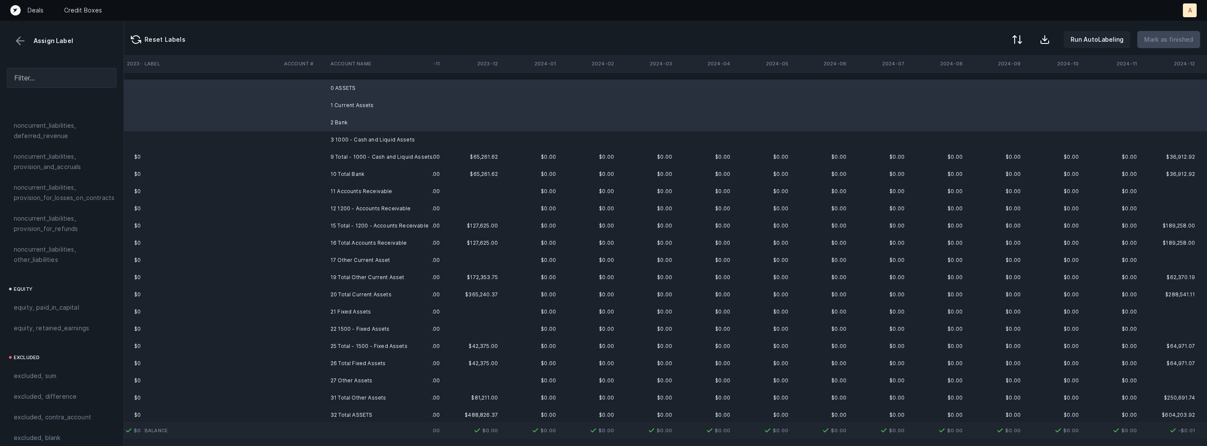
click at [351, 132] on td "3 1000 - Cash and Liquid Assets" at bounding box center [379, 139] width 105 height 17
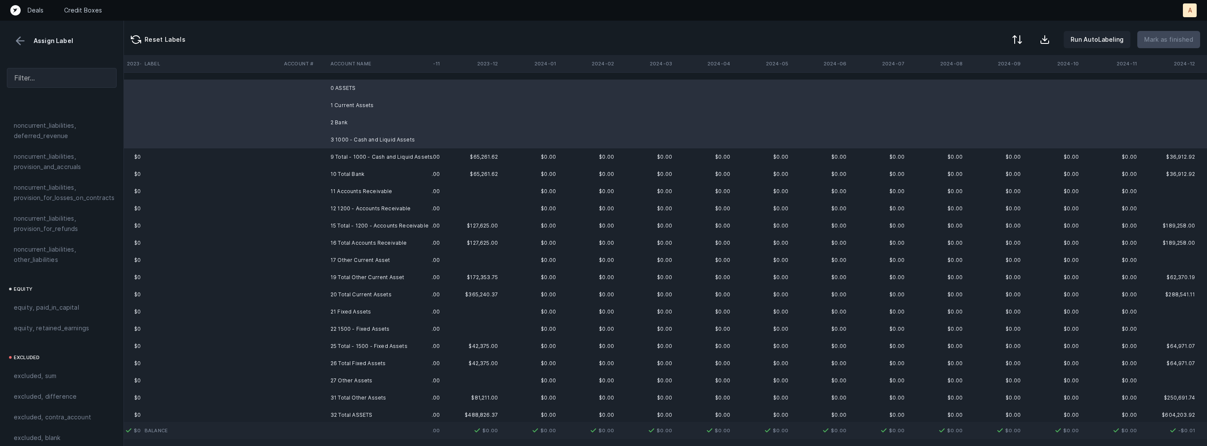
click at [341, 190] on td "11 Accounts Receivable" at bounding box center [379, 191] width 105 height 17
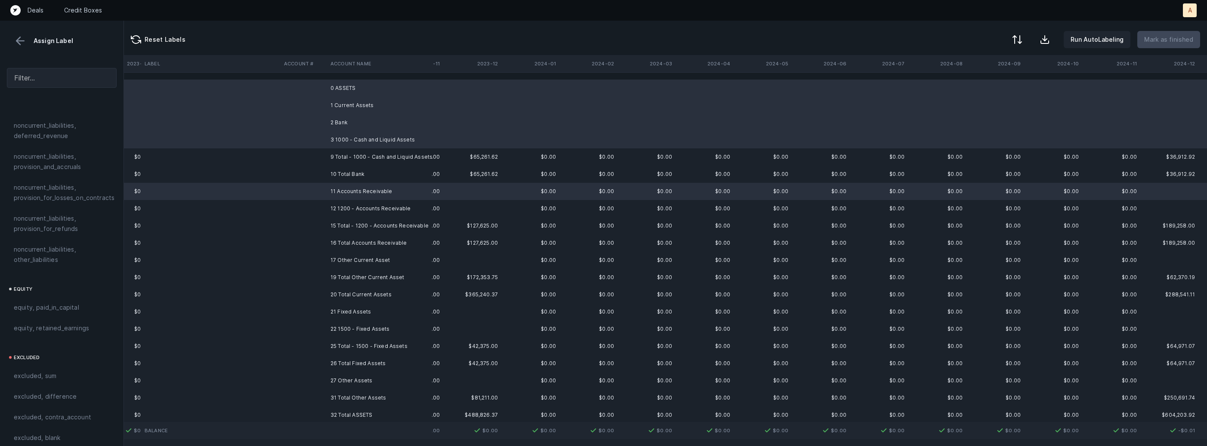
click at [338, 208] on td "12 1200 - Accounts Receivable" at bounding box center [379, 208] width 105 height 17
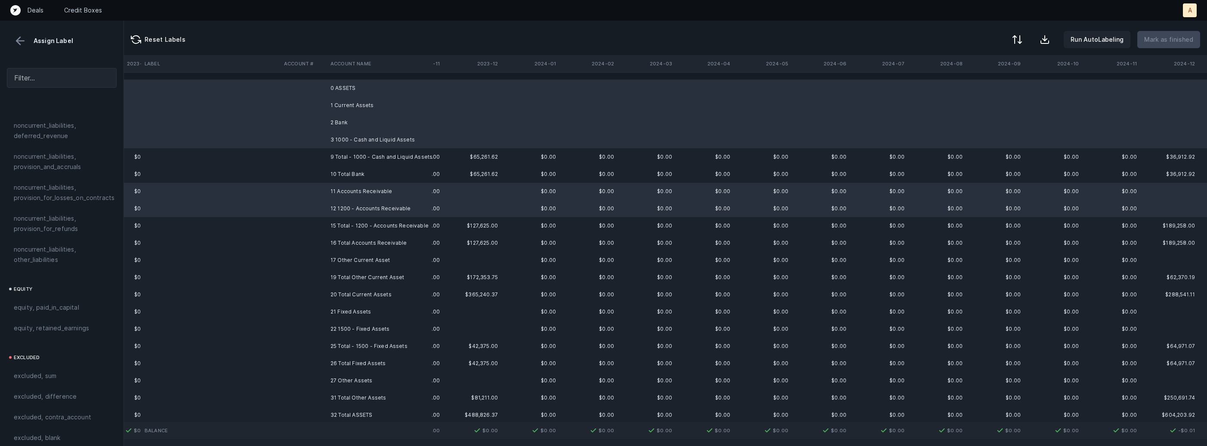
click at [336, 258] on td "17 Other Current Asset" at bounding box center [379, 260] width 105 height 17
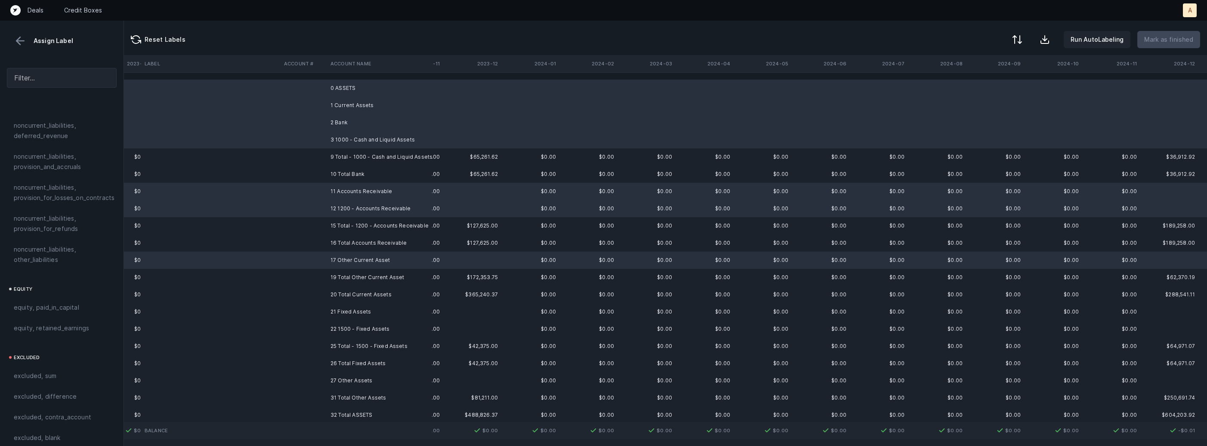
click at [328, 312] on td "21 Fixed Assets" at bounding box center [379, 311] width 105 height 17
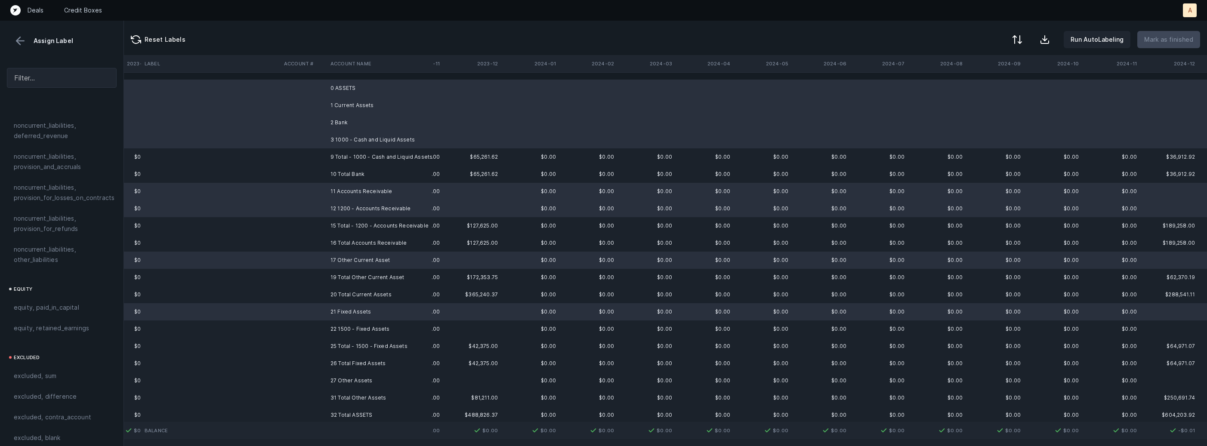
click at [328, 331] on td "22 1500 - Fixed Assets" at bounding box center [379, 329] width 105 height 17
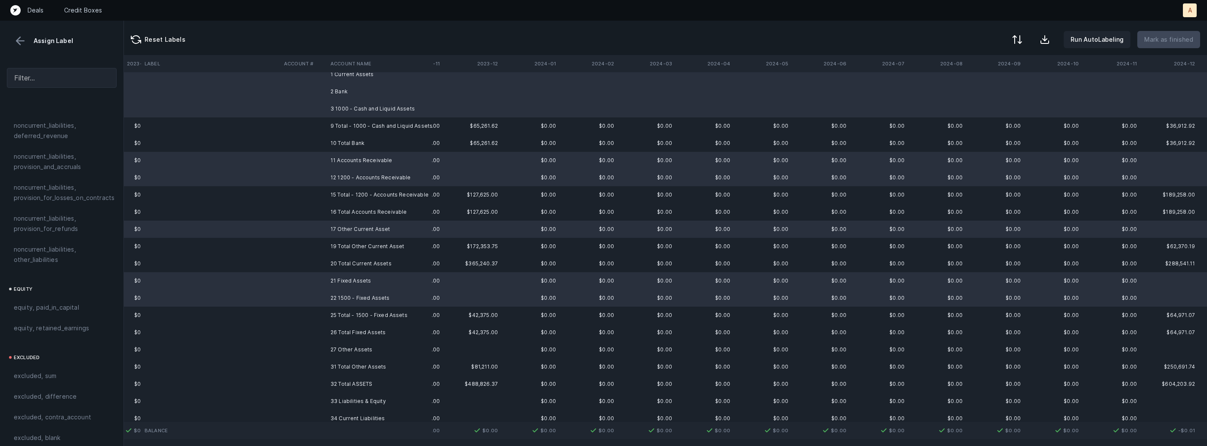
scroll to position [67, 630]
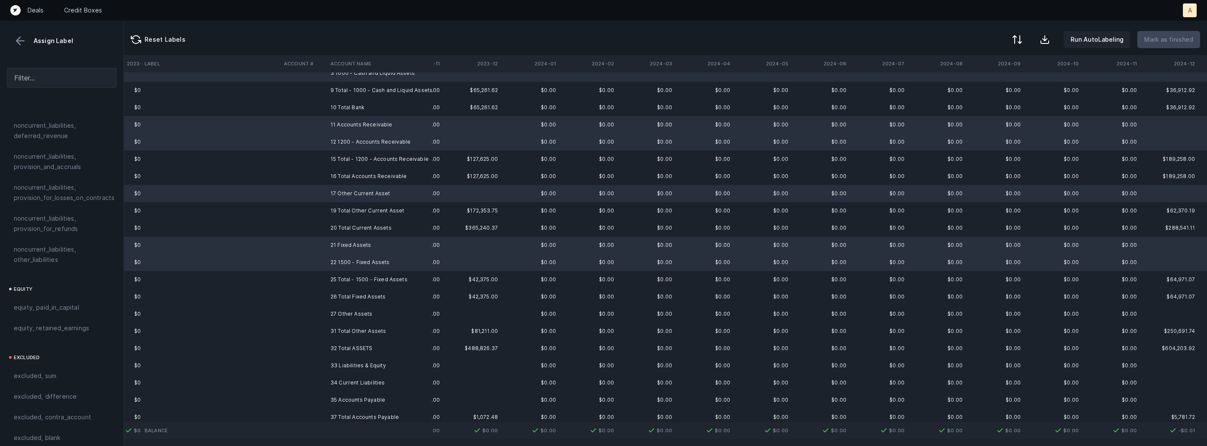
click at [341, 307] on td "27 Other Assets" at bounding box center [379, 314] width 105 height 17
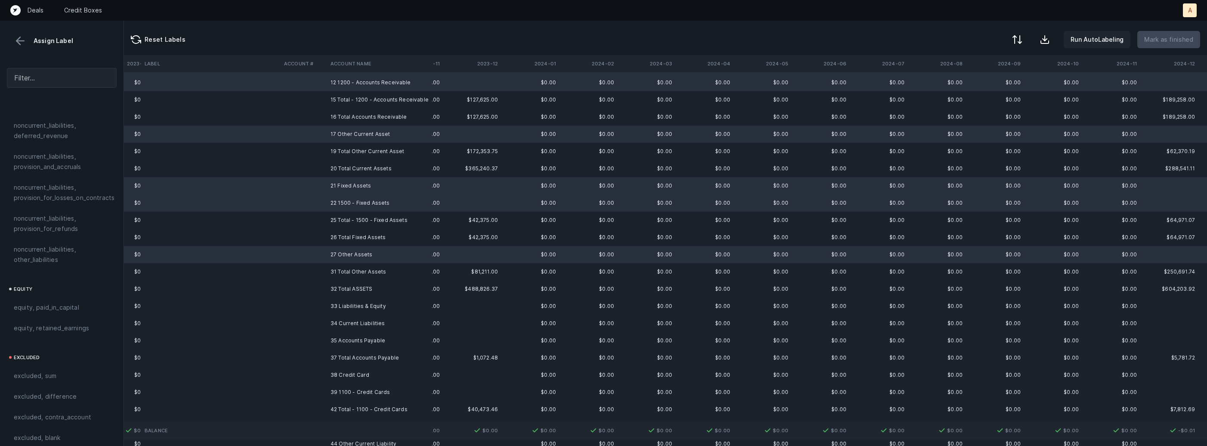
scroll to position [138, 630]
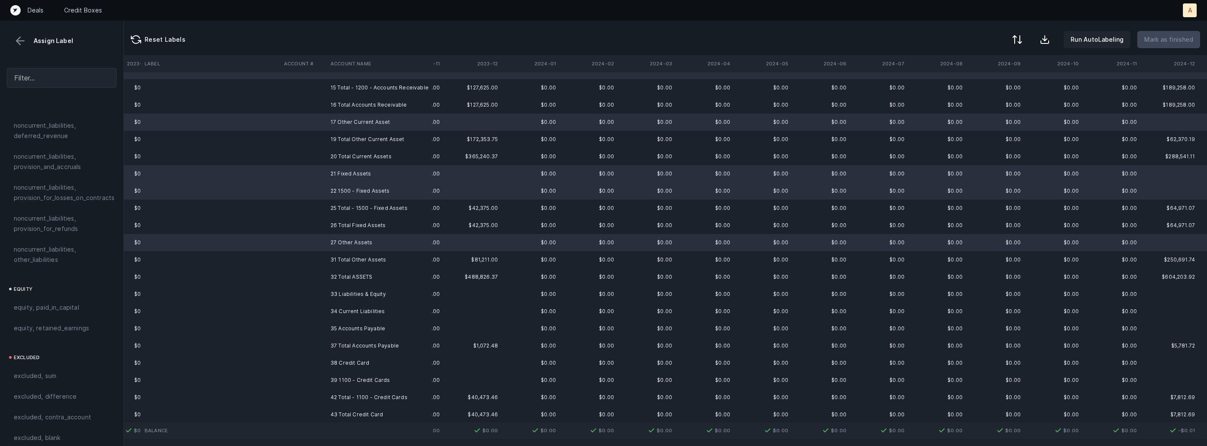
click at [376, 297] on td "33 Liabilities & Equity" at bounding box center [379, 294] width 105 height 17
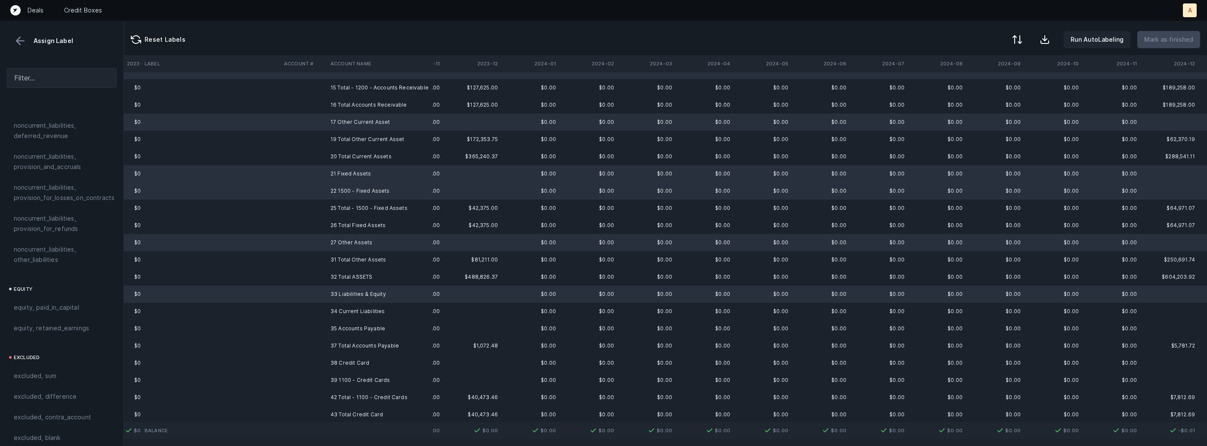
click at [362, 316] on td "34 Current Liabilities" at bounding box center [379, 311] width 105 height 17
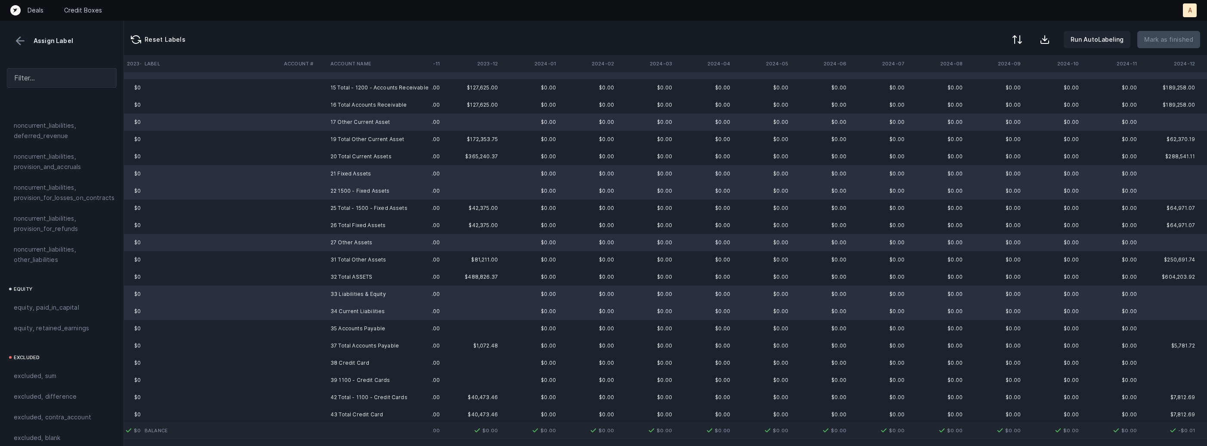
click at [355, 332] on td "35 Accounts Payable" at bounding box center [379, 328] width 105 height 17
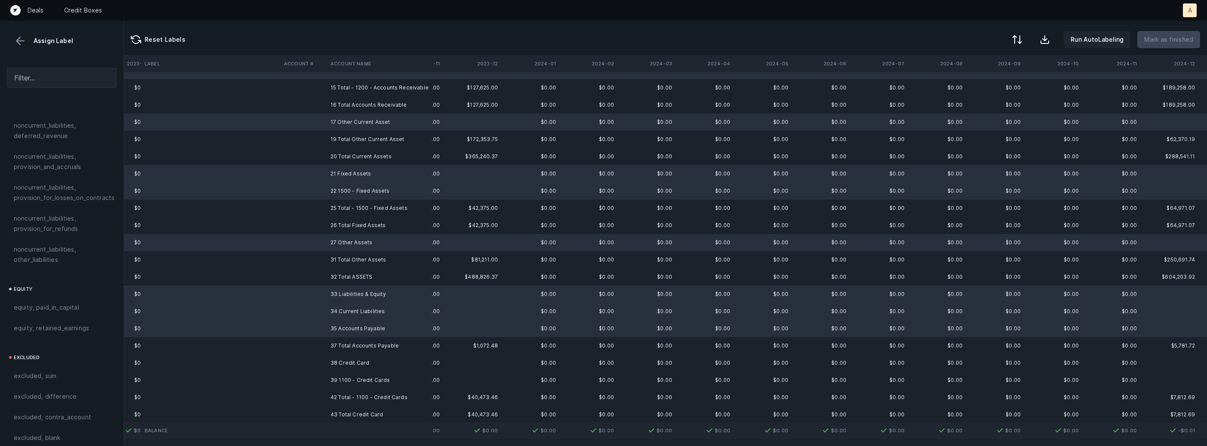
click at [346, 363] on td "38 Credit Card" at bounding box center [379, 363] width 105 height 17
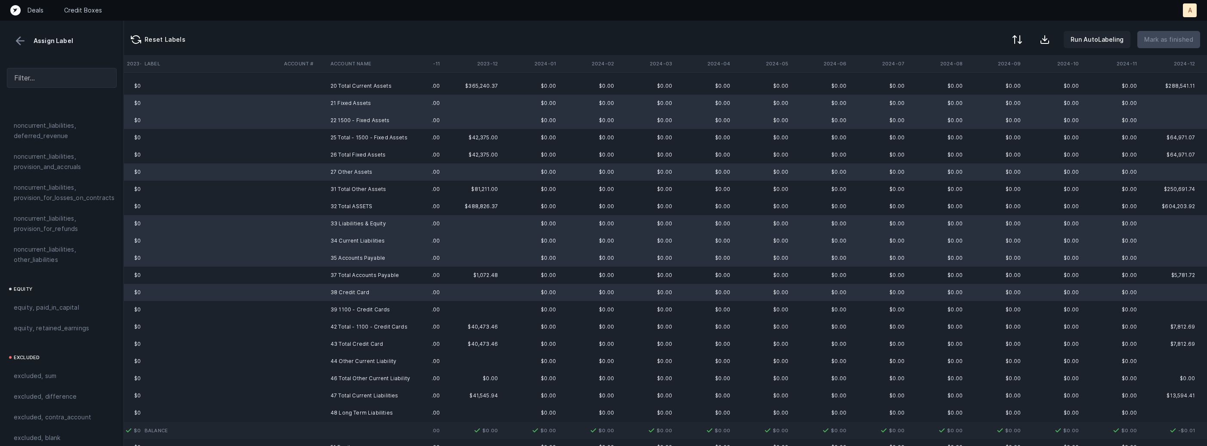
scroll to position [267, 630]
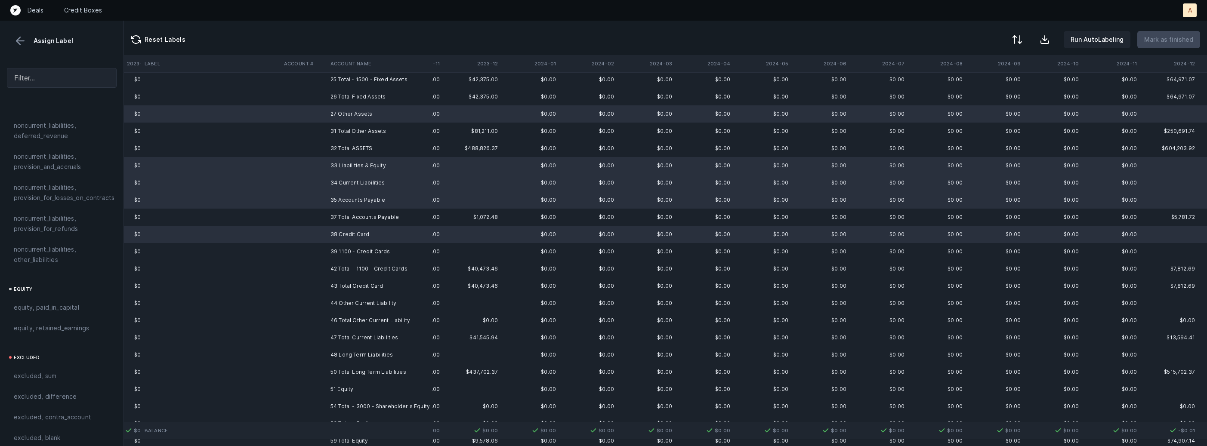
click at [372, 250] on td "39 1100 - Credit Cards" at bounding box center [379, 251] width 105 height 17
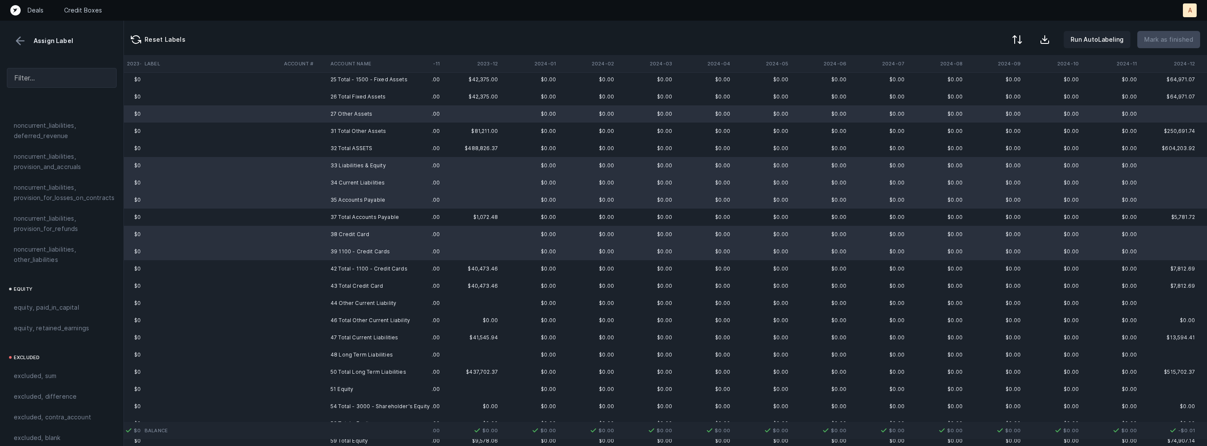
click at [354, 301] on td "44 Other Current Liability" at bounding box center [379, 303] width 105 height 17
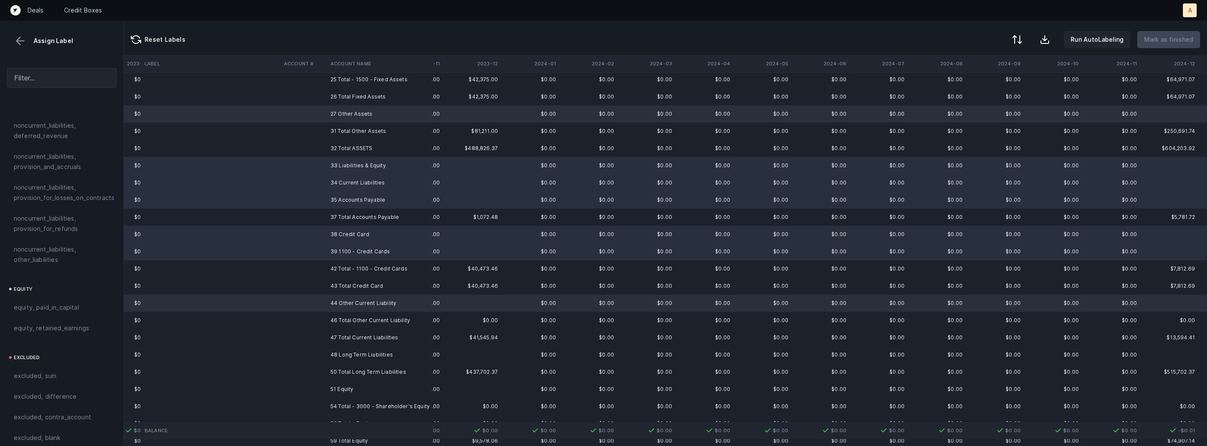
click at [352, 351] on td "48 Long Term Liabilities" at bounding box center [379, 354] width 105 height 17
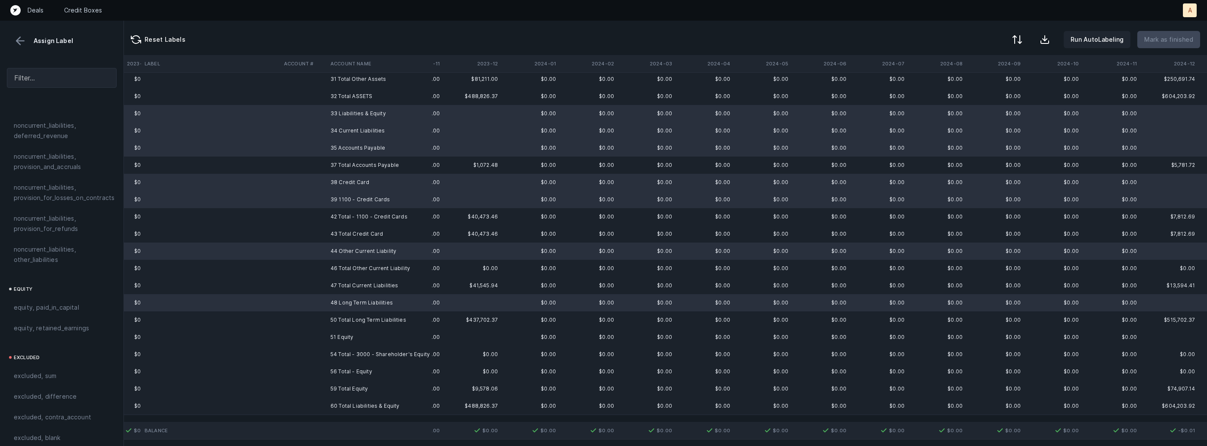
scroll to position [336, 630]
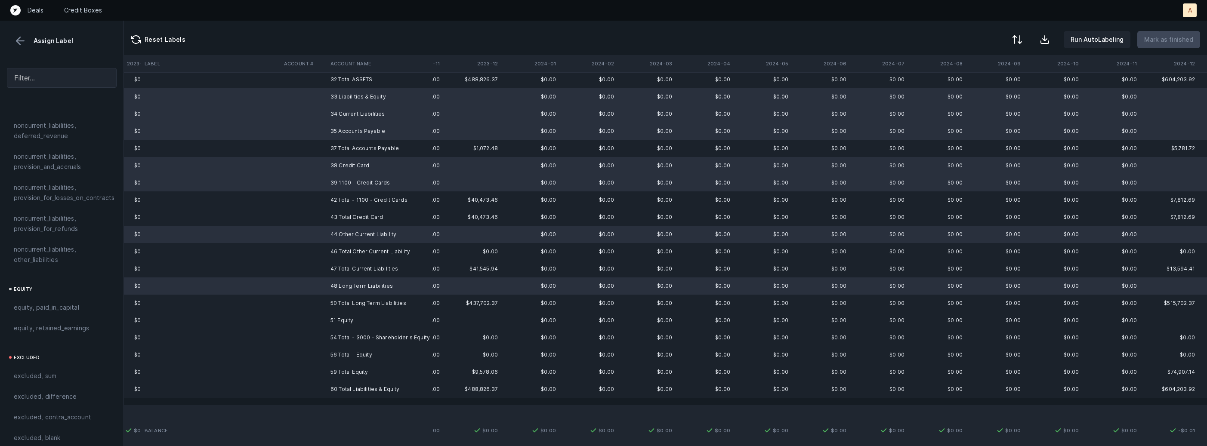
click at [349, 320] on td "51 Equity" at bounding box center [379, 320] width 105 height 17
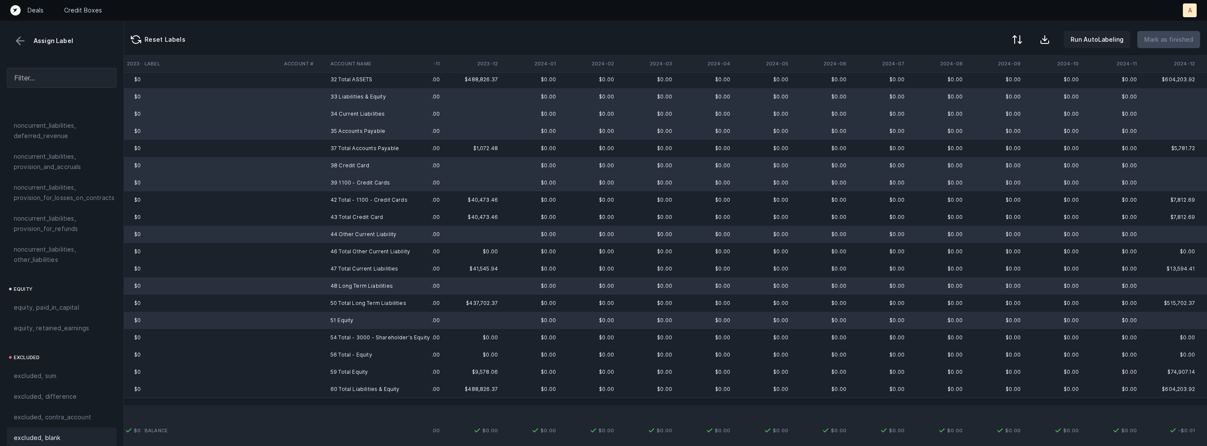
click at [53, 433] on span "excluded, blank" at bounding box center [37, 438] width 46 height 10
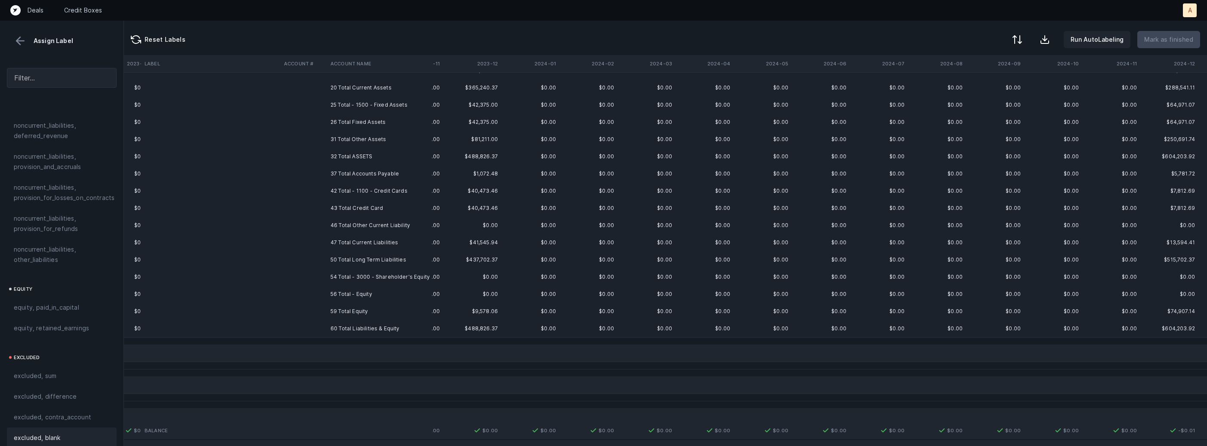
scroll to position [0, 630]
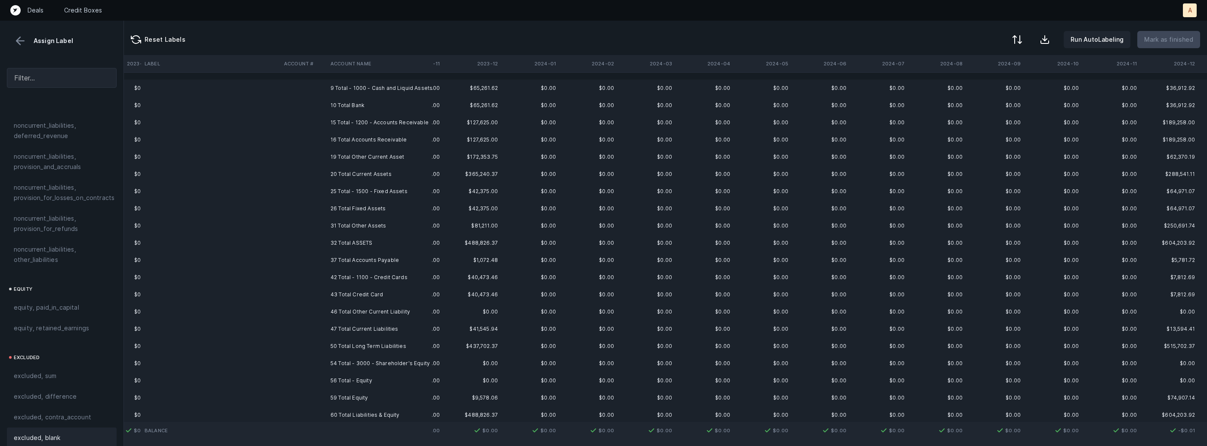
click at [380, 93] on td "9 Total - 1000 - Cash and Liquid Assets" at bounding box center [379, 88] width 105 height 17
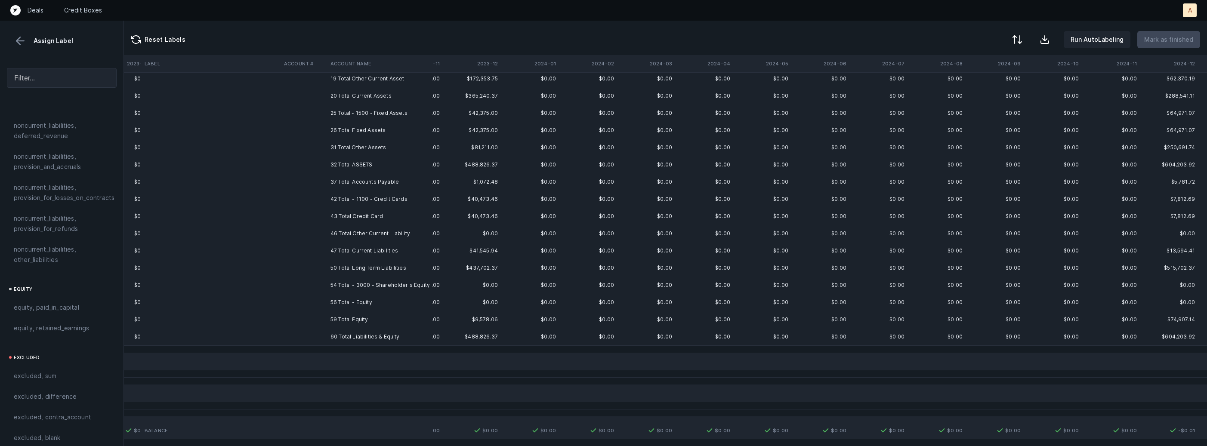
scroll to position [119, 630]
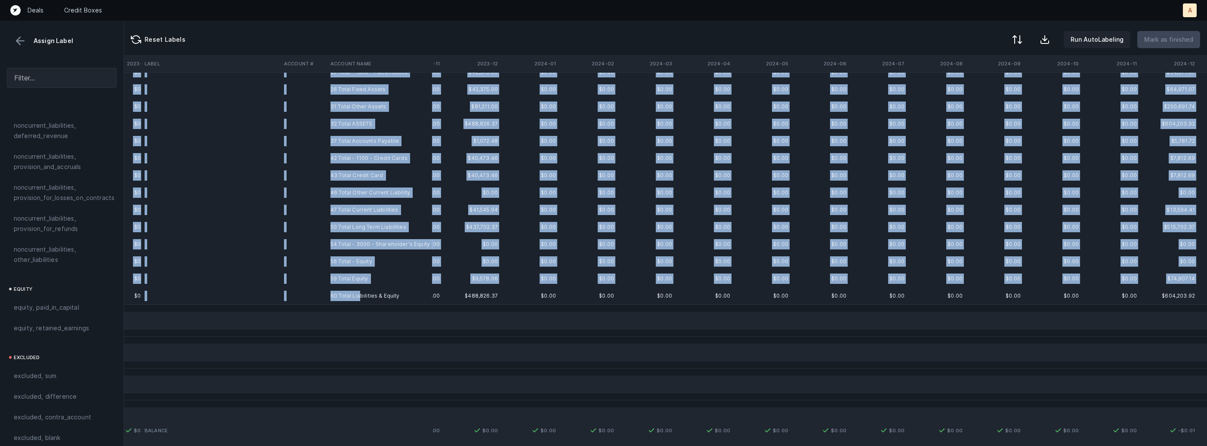
click at [361, 291] on td "60 Total Liabilities & Equity" at bounding box center [379, 295] width 105 height 17
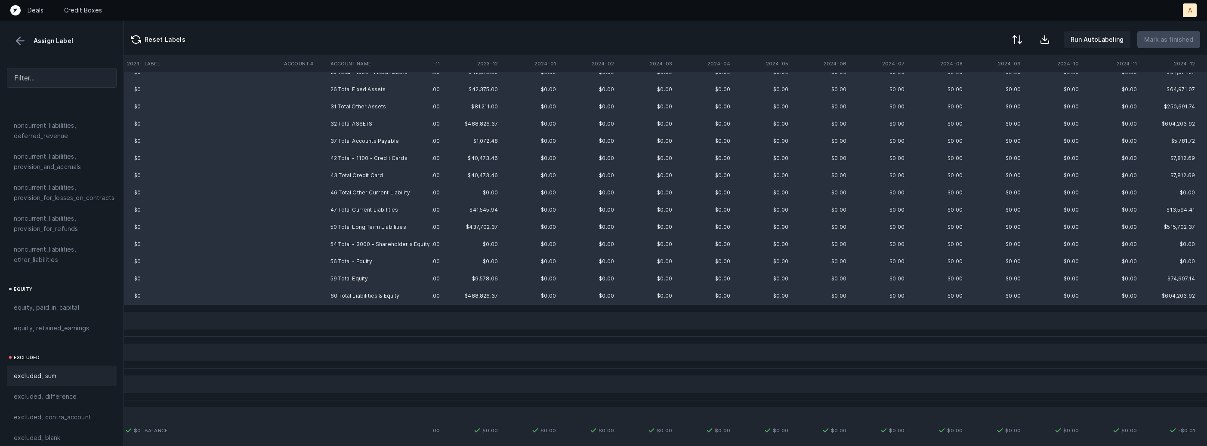
click at [83, 371] on div "excluded, sum" at bounding box center [62, 376] width 96 height 10
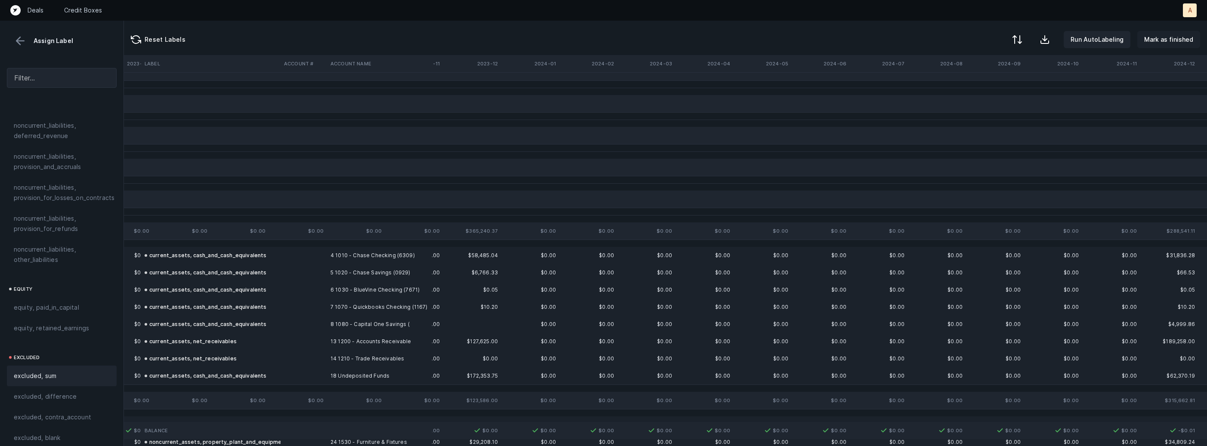
click at [1177, 38] on p "Mark as finished" at bounding box center [1168, 39] width 49 height 10
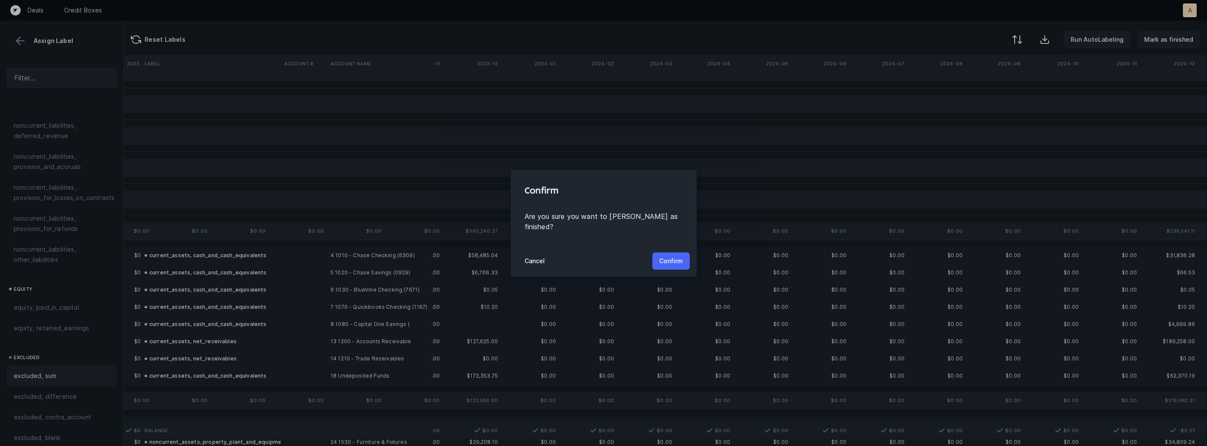
click at [674, 253] on button "Confirm" at bounding box center [670, 261] width 37 height 17
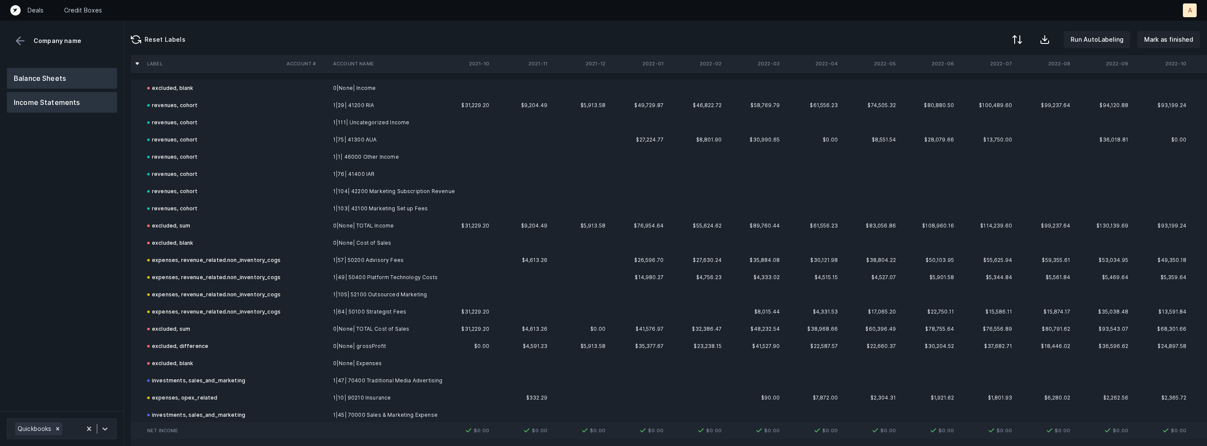
click at [91, 75] on button "Balance Sheets" at bounding box center [62, 78] width 110 height 21
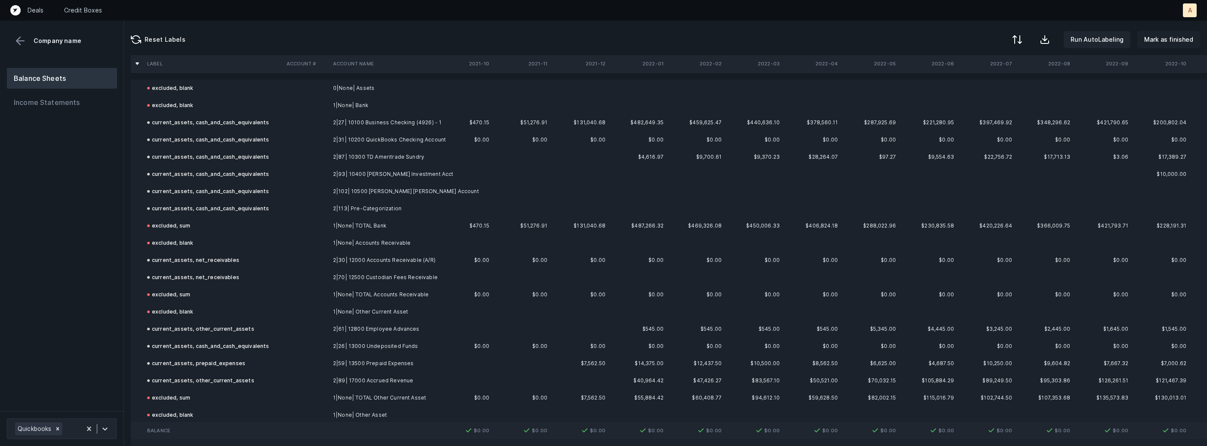
click at [1165, 43] on p "Mark as finished" at bounding box center [1168, 39] width 49 height 10
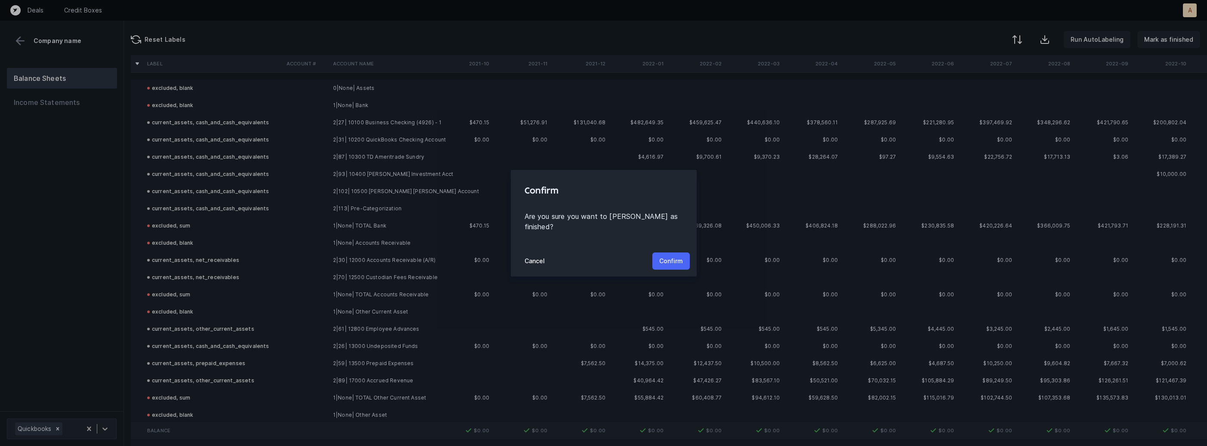
click at [677, 256] on p "Confirm" at bounding box center [671, 261] width 24 height 10
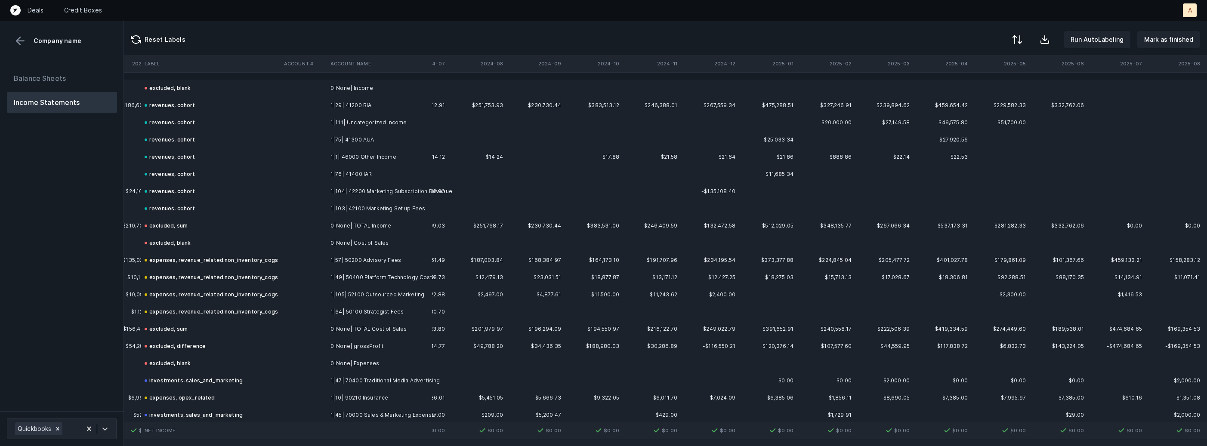
scroll to position [0, 2016]
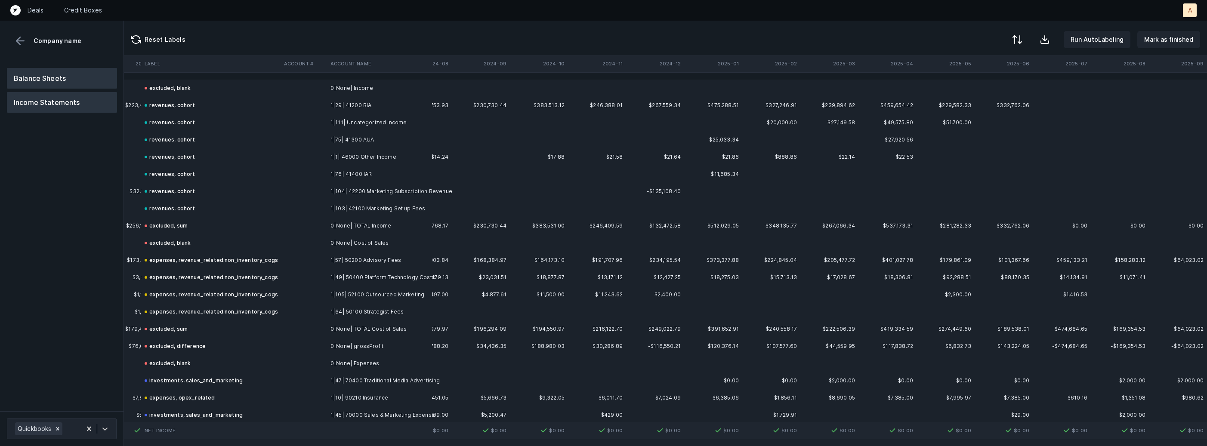
click at [61, 83] on button "Balance Sheets" at bounding box center [62, 78] width 110 height 21
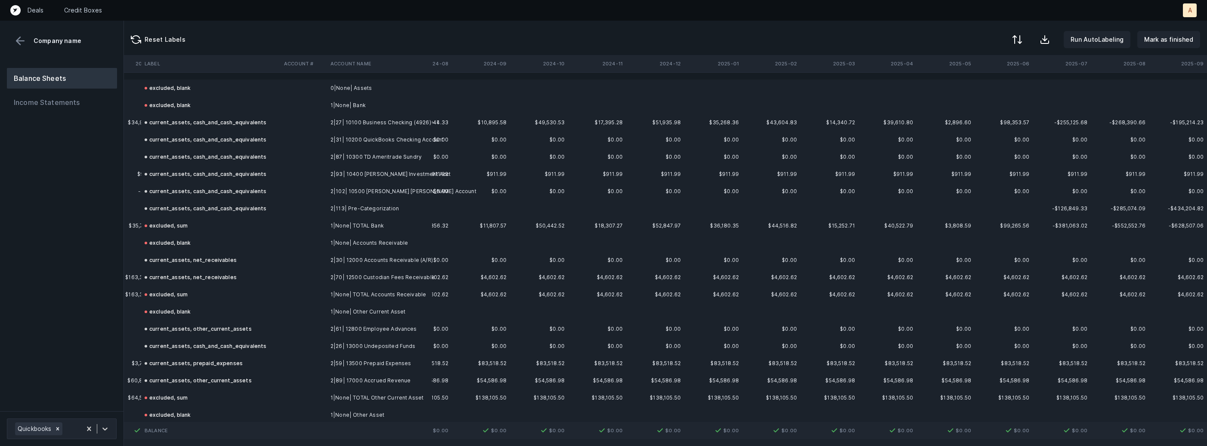
click at [119, 134] on div "Balance Sheets Income Statements" at bounding box center [62, 236] width 124 height 350
click at [83, 99] on button "Income Statements" at bounding box center [62, 102] width 110 height 21
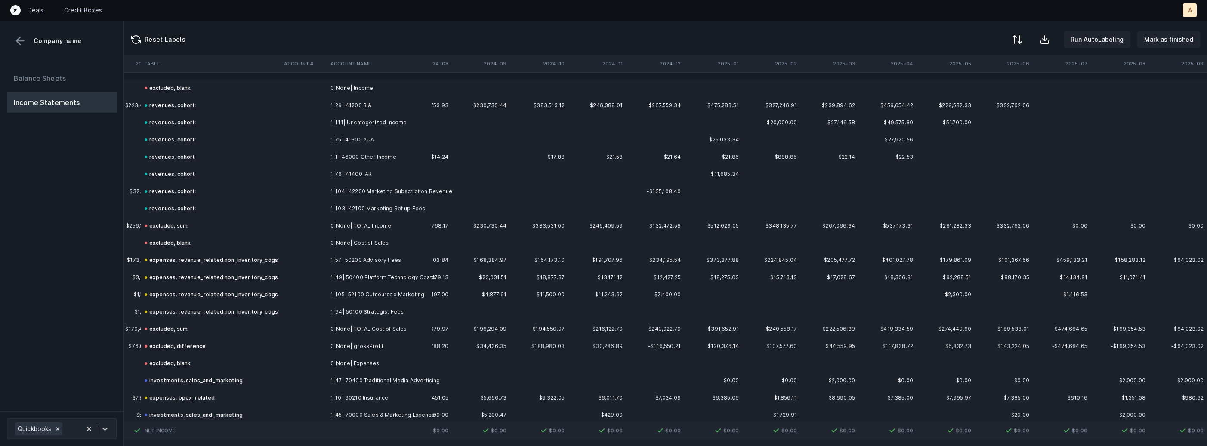
click at [743, 65] on th "2025-02" at bounding box center [771, 63] width 58 height 17
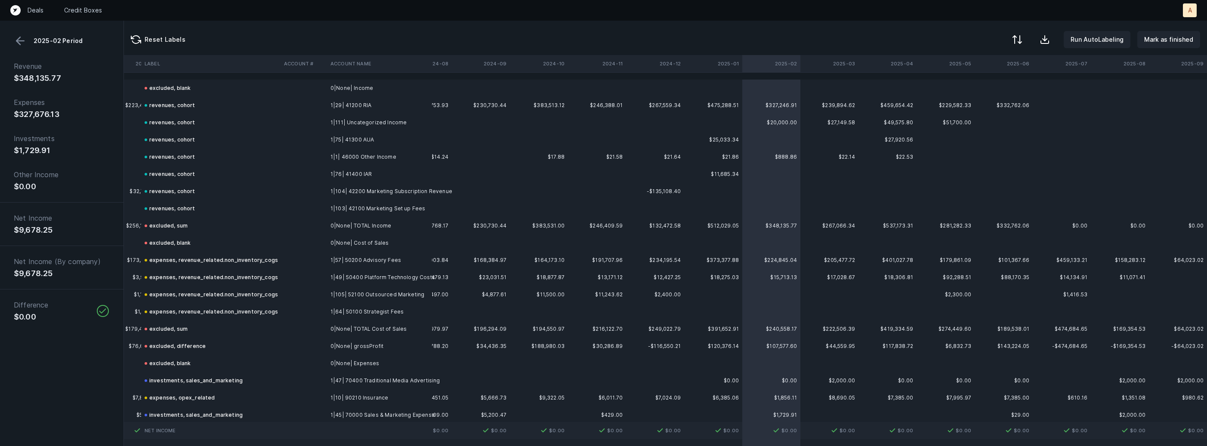
click at [726, 65] on th "2025-01" at bounding box center [713, 63] width 58 height 17
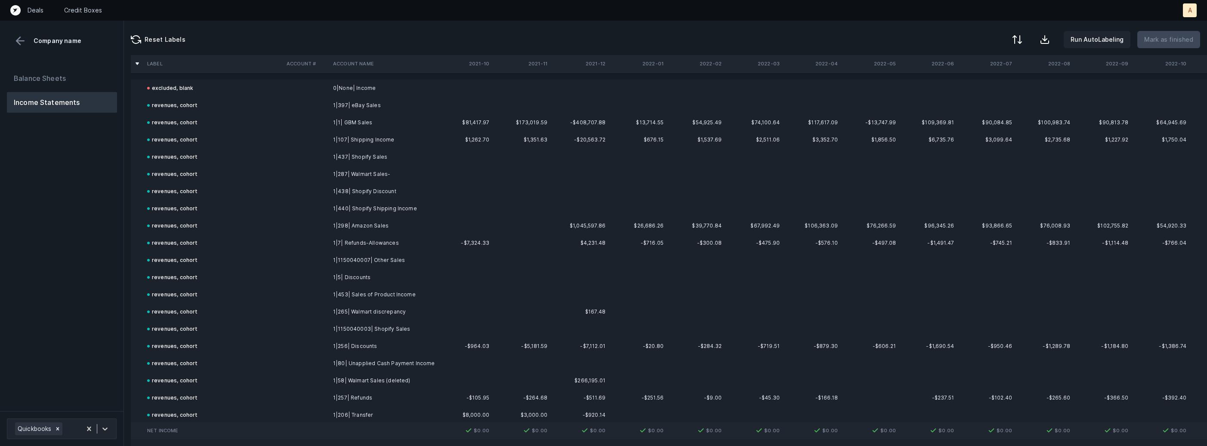
click at [95, 258] on div "Balance Sheets Income Statements" at bounding box center [62, 236] width 124 height 350
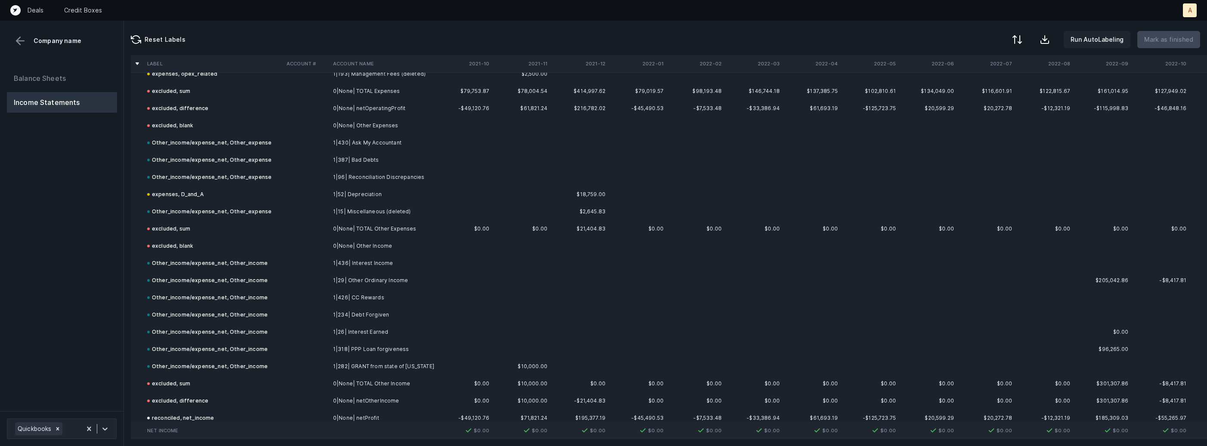
scroll to position [2400, 0]
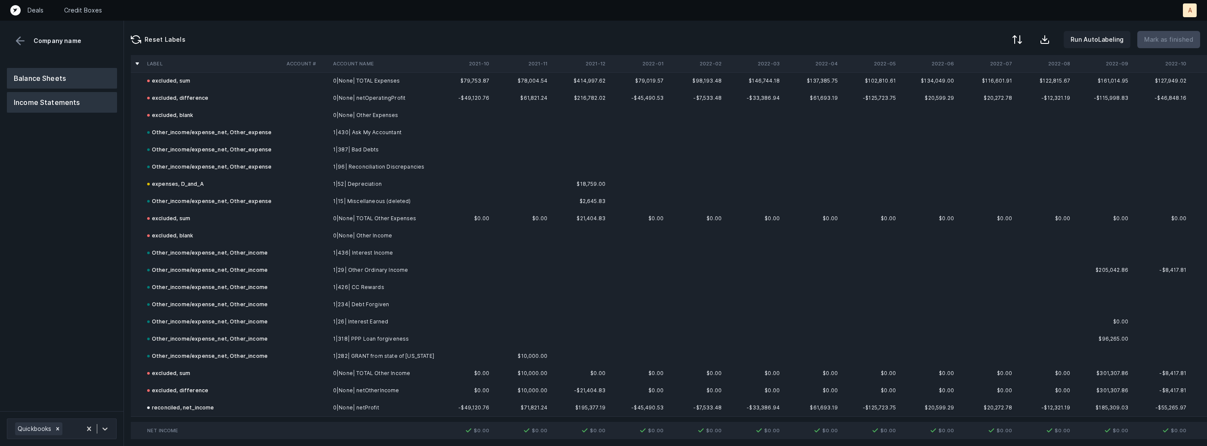
click at [89, 83] on button "Balance Sheets" at bounding box center [62, 78] width 110 height 21
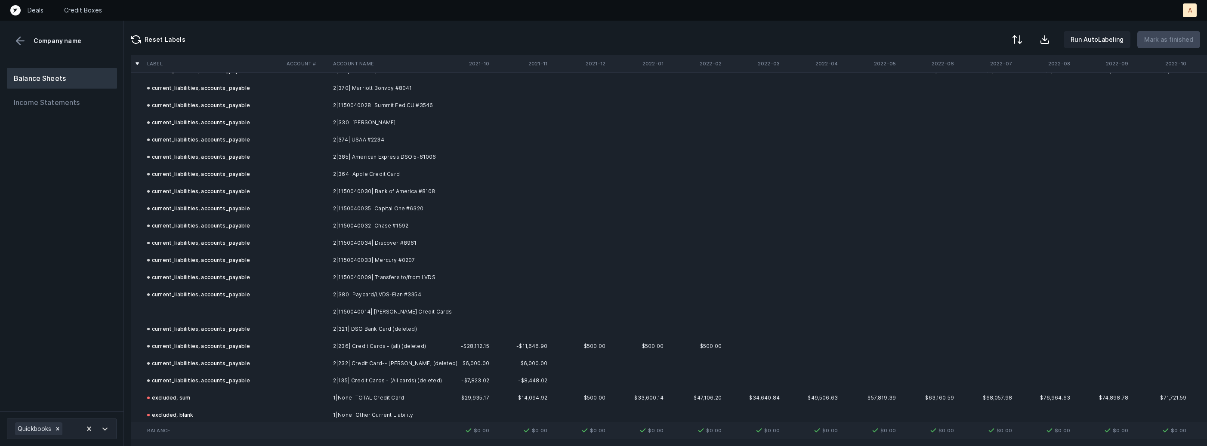
scroll to position [1461, 0]
click at [212, 317] on td at bounding box center [213, 313] width 139 height 17
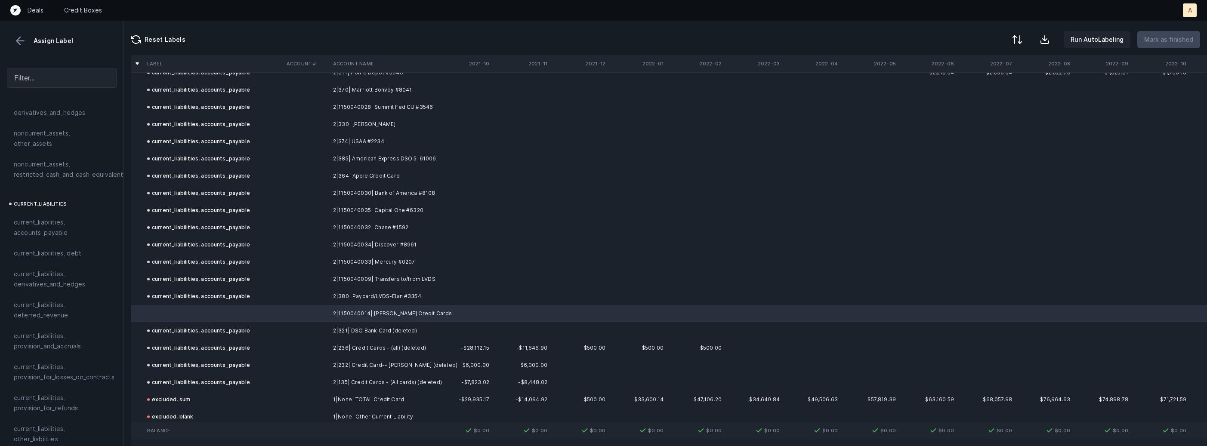
scroll to position [475, 0]
click at [50, 240] on span "current_liabilities, accounts_payable" at bounding box center [62, 242] width 96 height 21
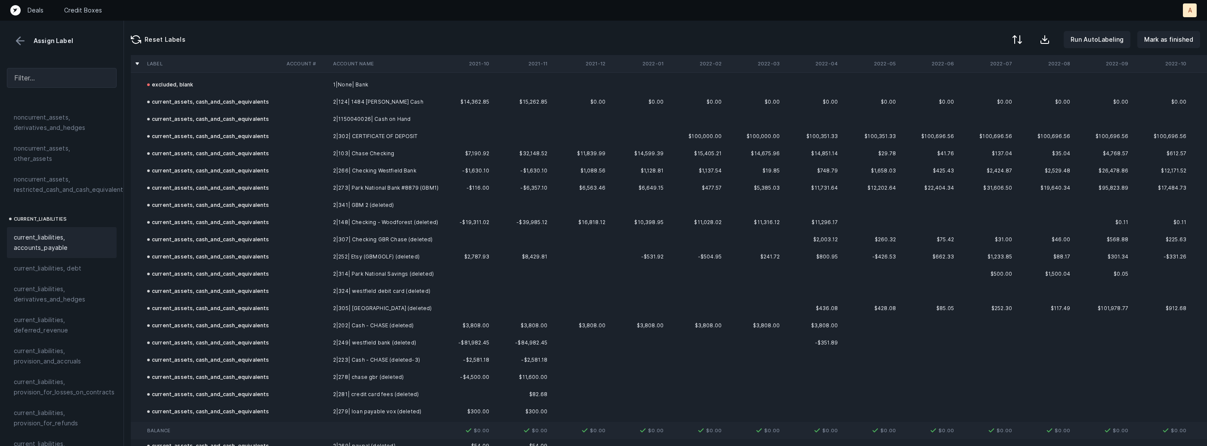
scroll to position [0, 0]
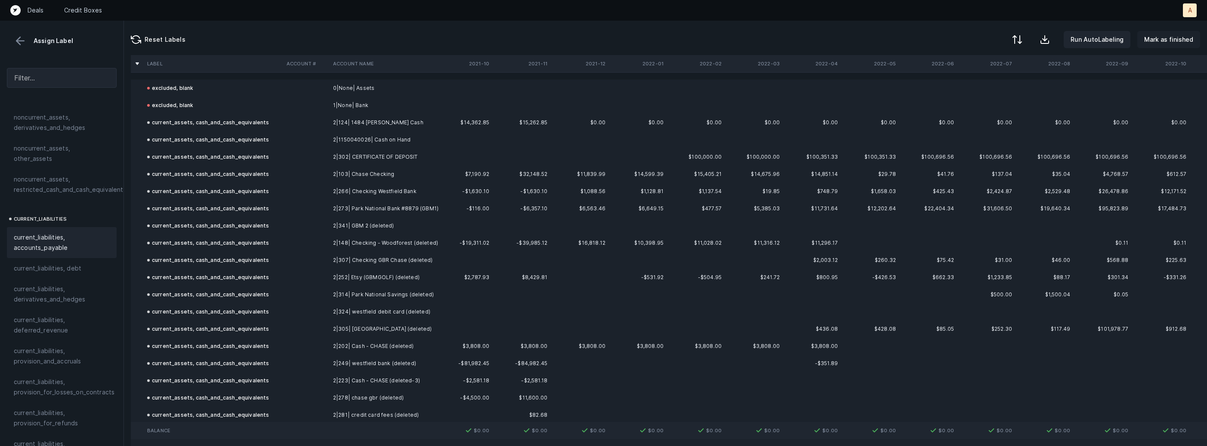
click at [1167, 36] on p "Mark as finished" at bounding box center [1168, 39] width 49 height 10
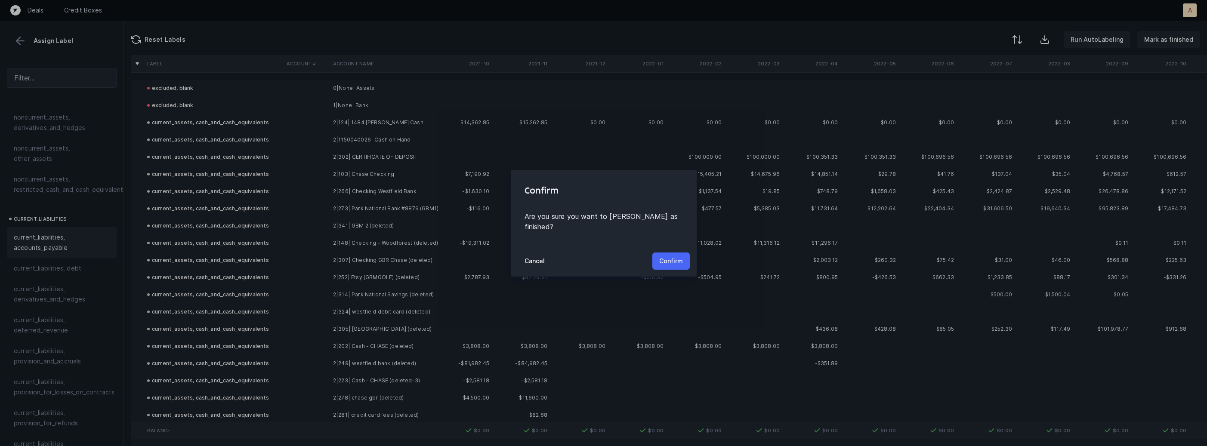
click at [668, 256] on p "Confirm" at bounding box center [671, 261] width 24 height 10
